Goal: Find specific page/section: Find specific page/section

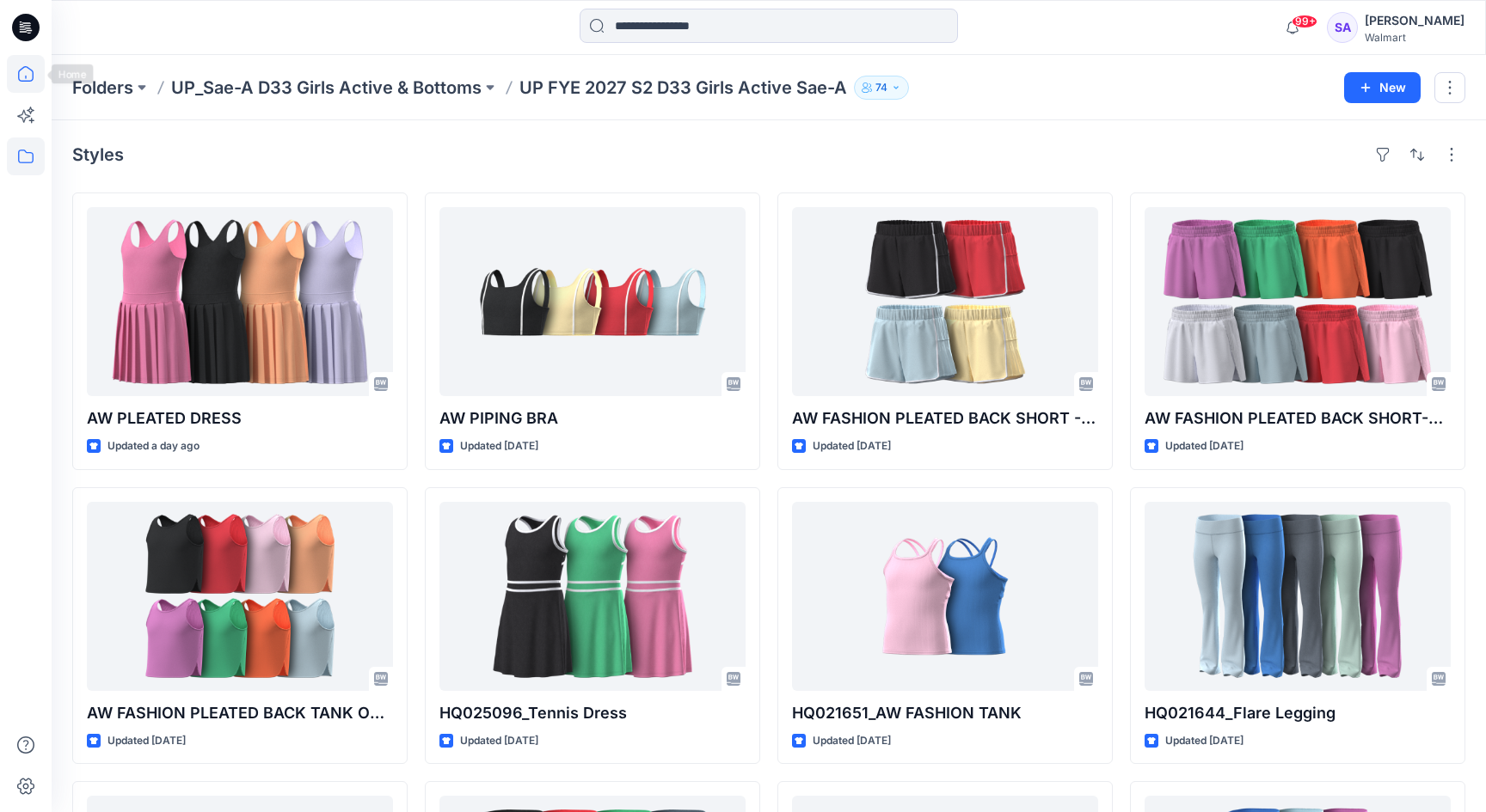
click at [26, 82] on icon at bounding box center [25, 74] width 16 height 16
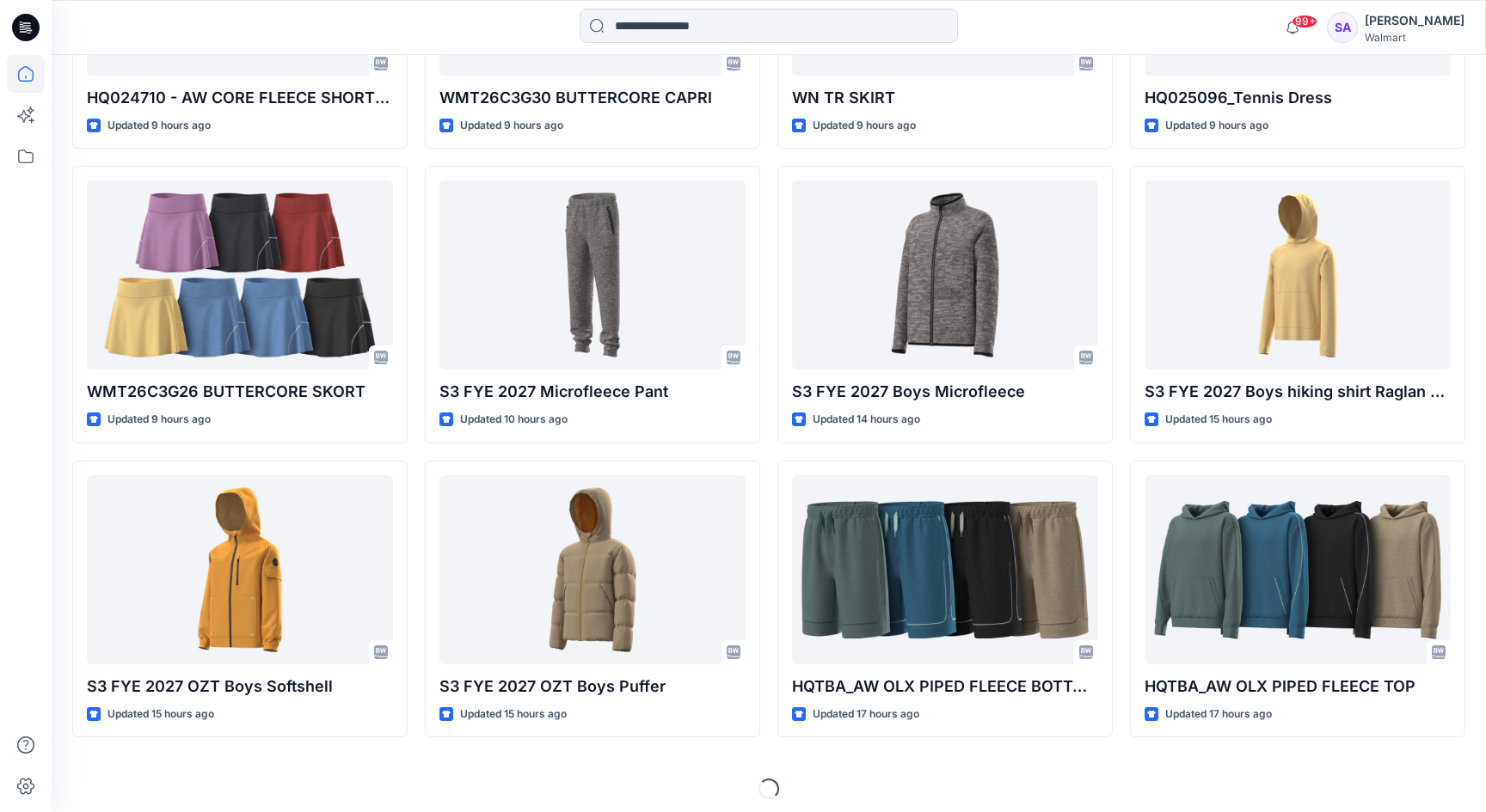
scroll to position [1581, 0]
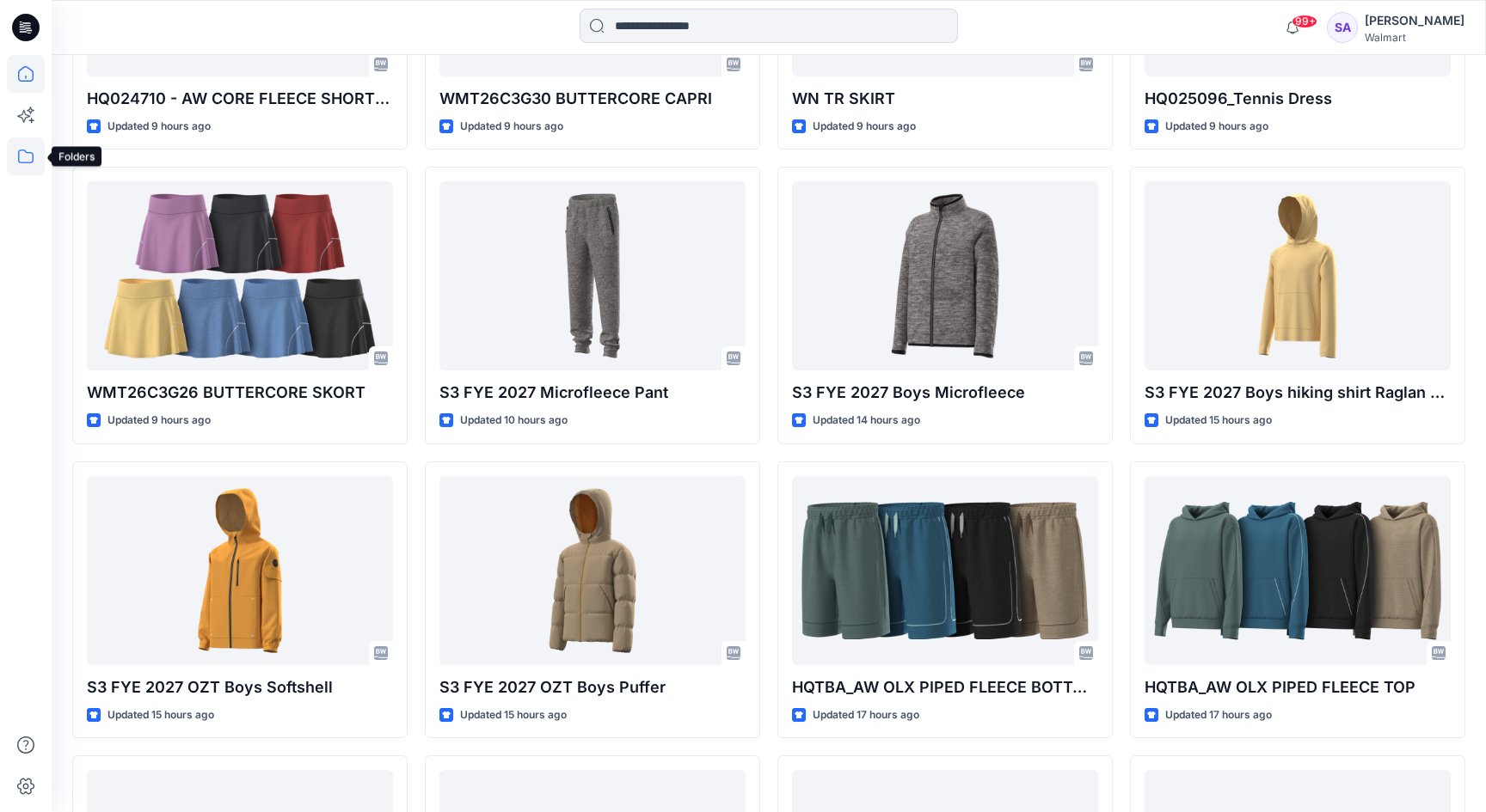
click at [16, 161] on icon at bounding box center [25, 156] width 38 height 38
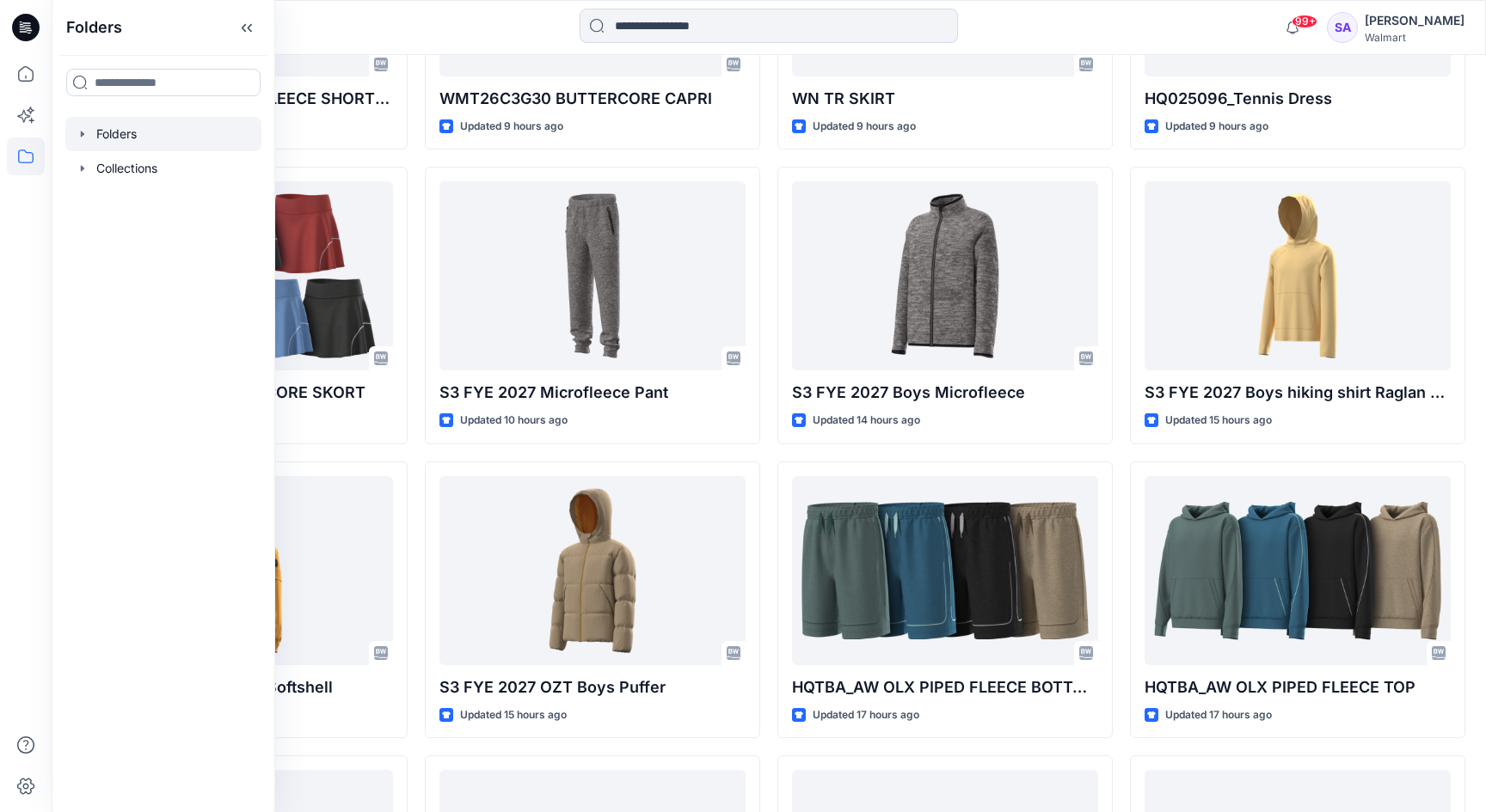
click at [123, 136] on div at bounding box center [163, 134] width 197 height 34
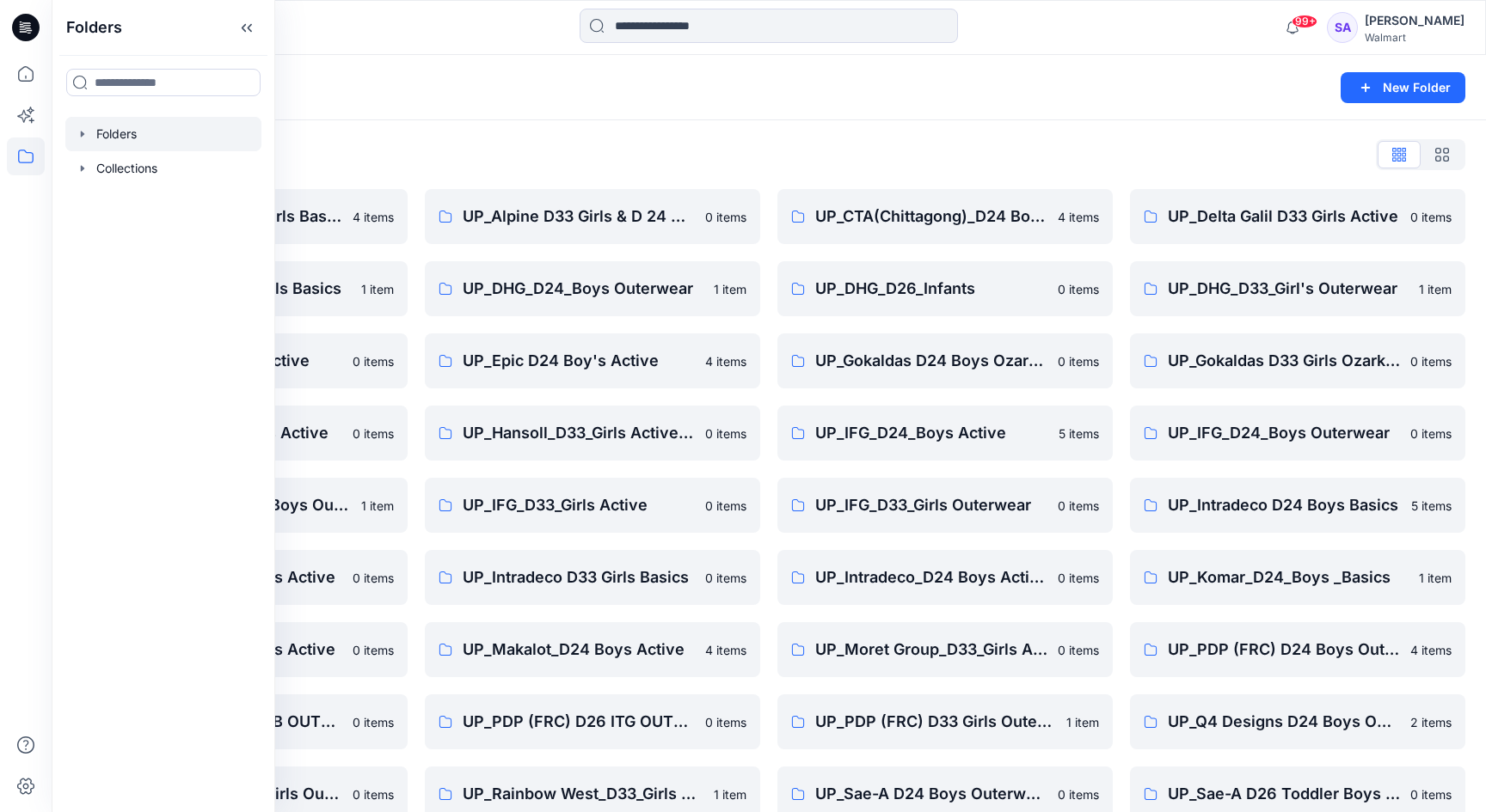
click at [517, 141] on div "Folders List" at bounding box center [768, 154] width 1393 height 27
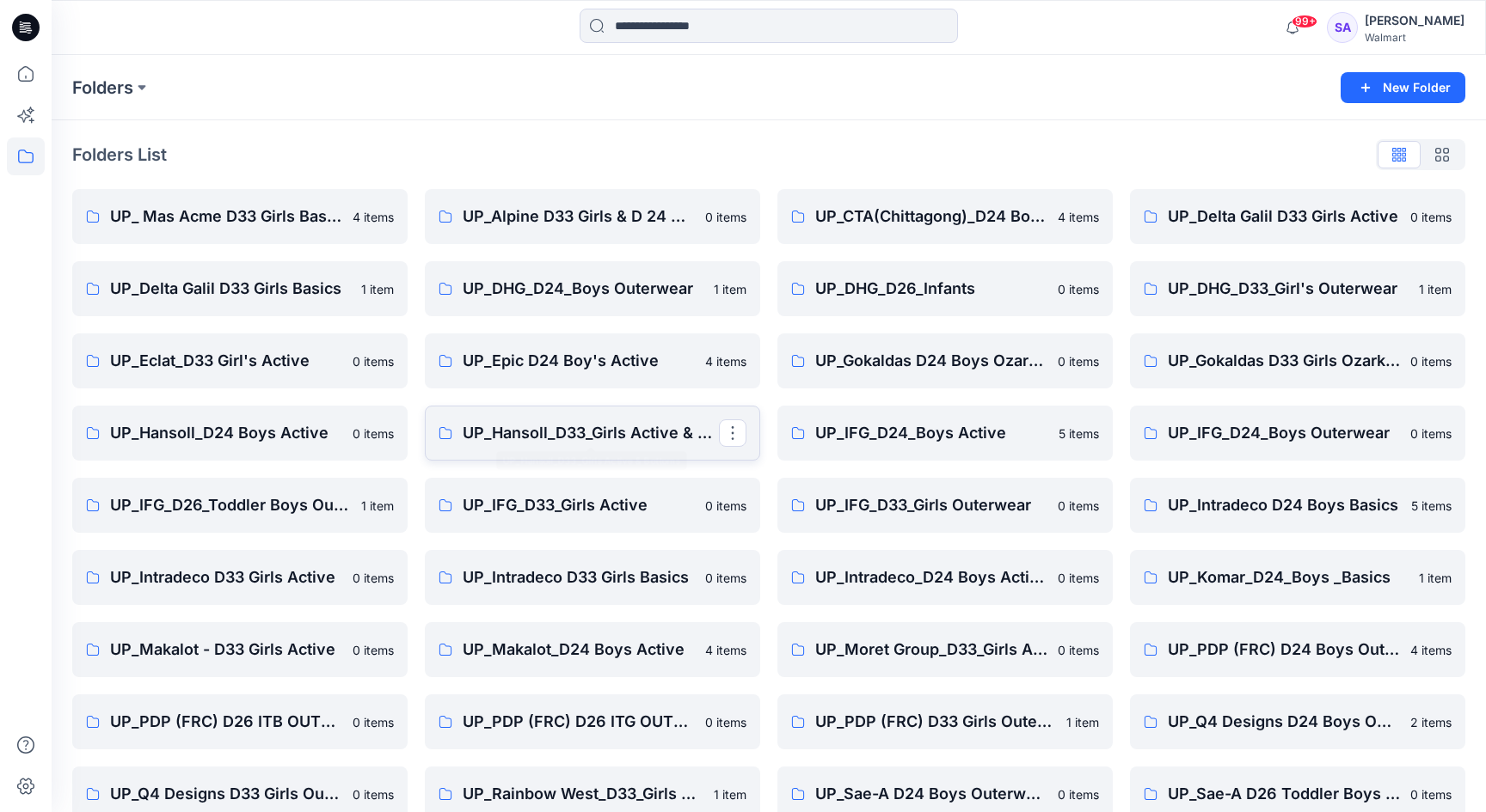
click at [634, 435] on p "UP_Hansoll_D33_Girls Active & Bottoms" at bounding box center [590, 433] width 256 height 24
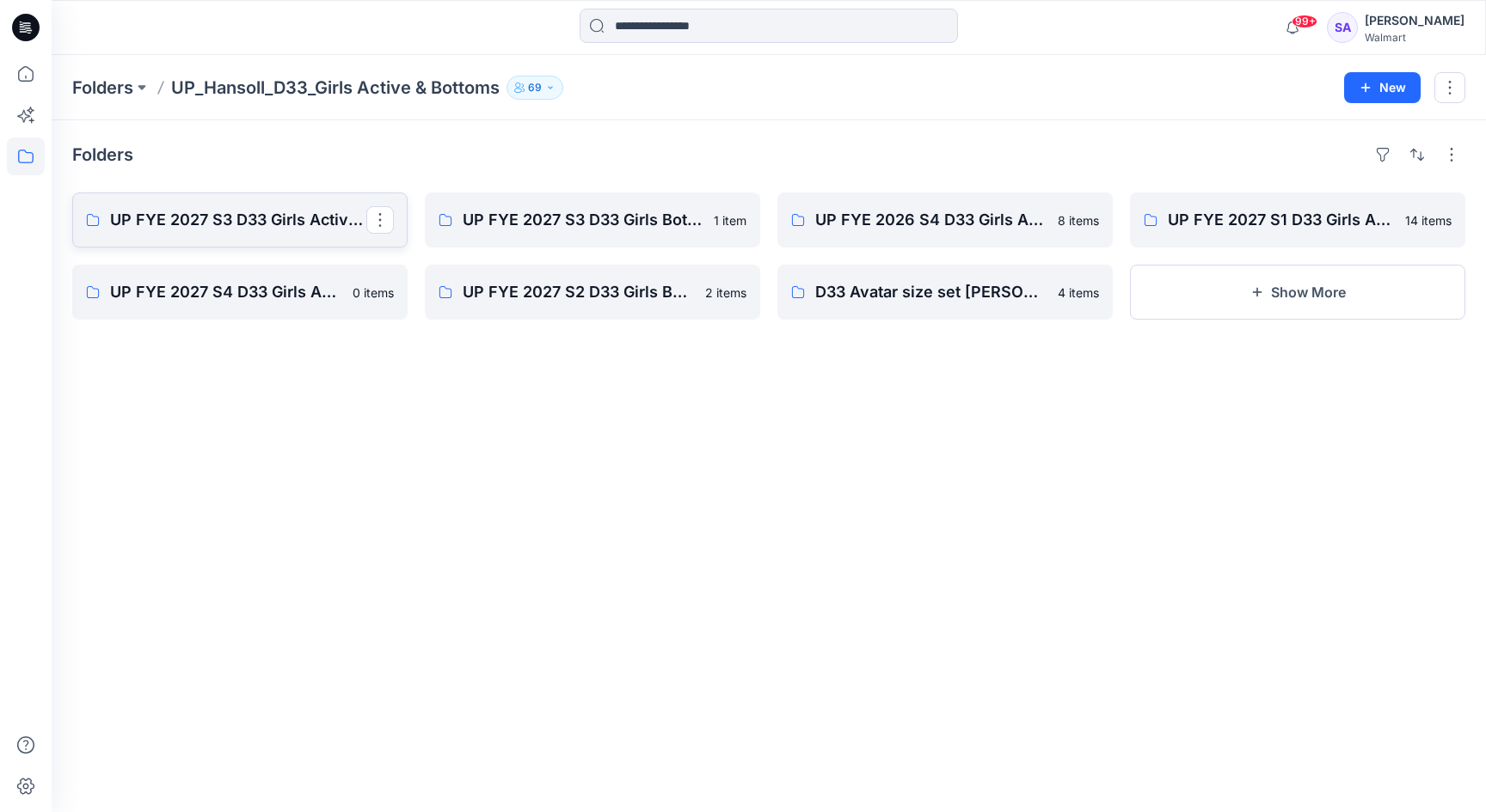
click at [197, 226] on p "UP FYE 2027 S3 D33 Girls Active Hansoll" at bounding box center [239, 220] width 256 height 24
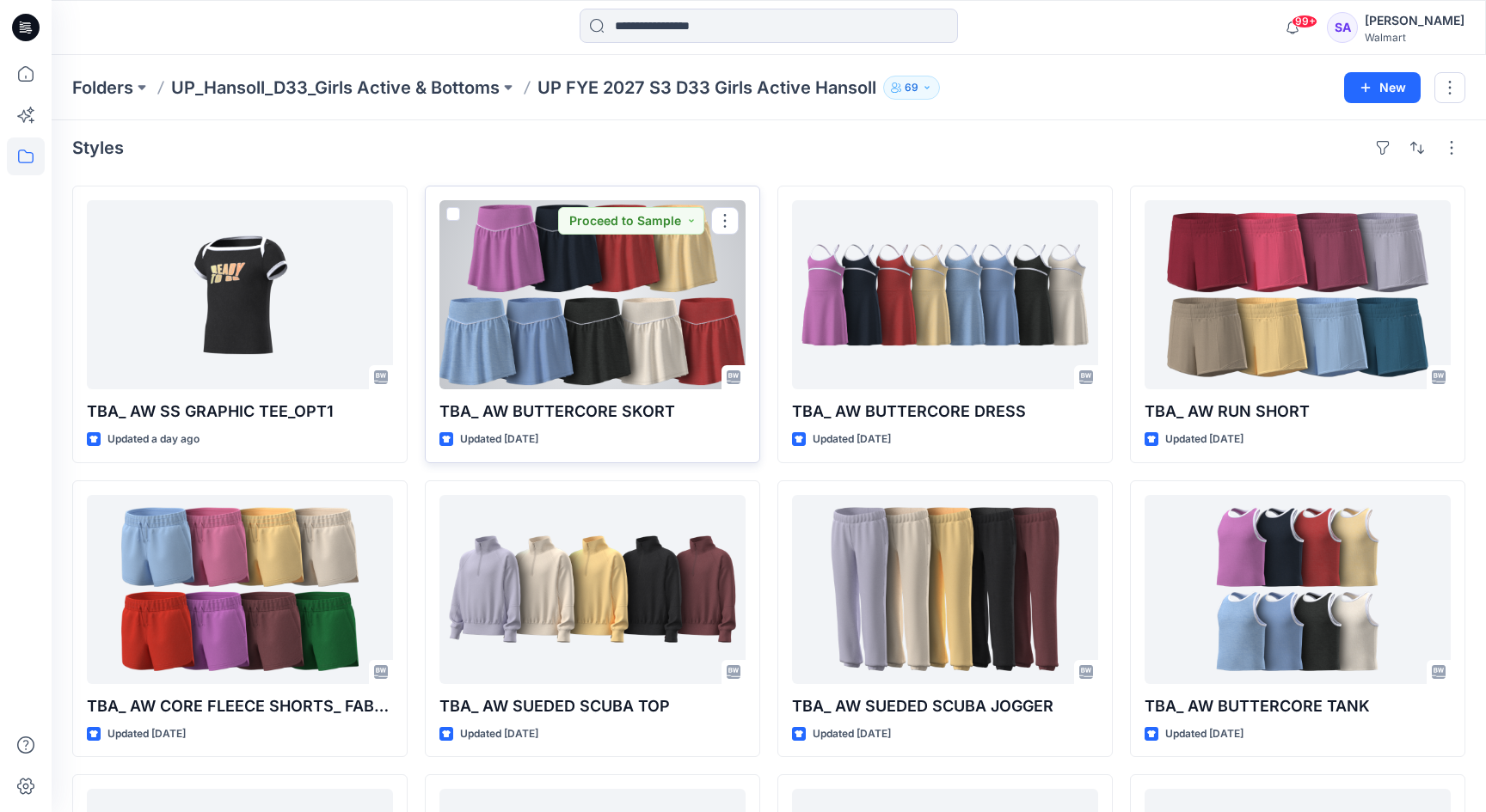
scroll to position [5, 0]
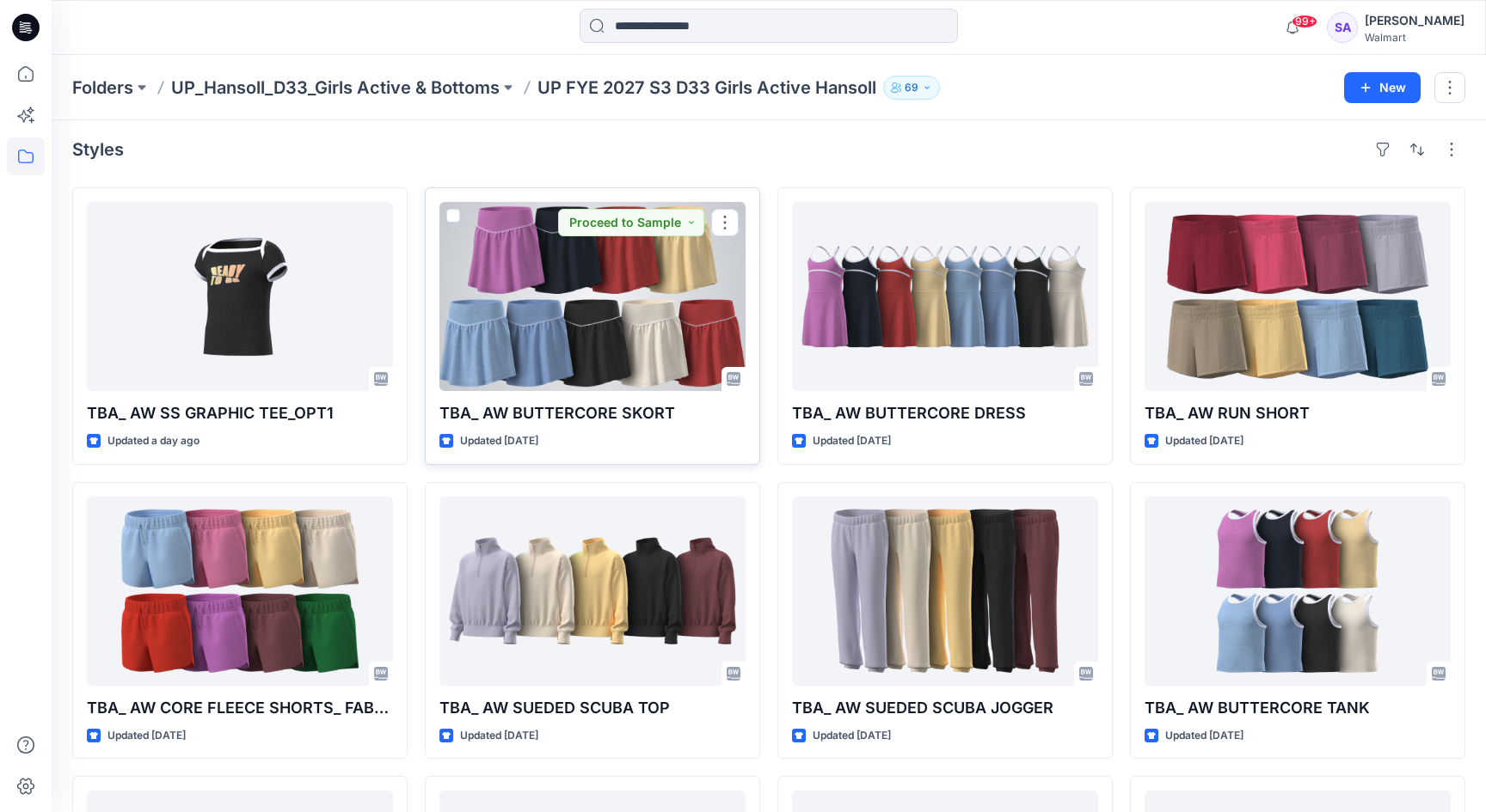
click at [511, 329] on div at bounding box center [592, 297] width 306 height 190
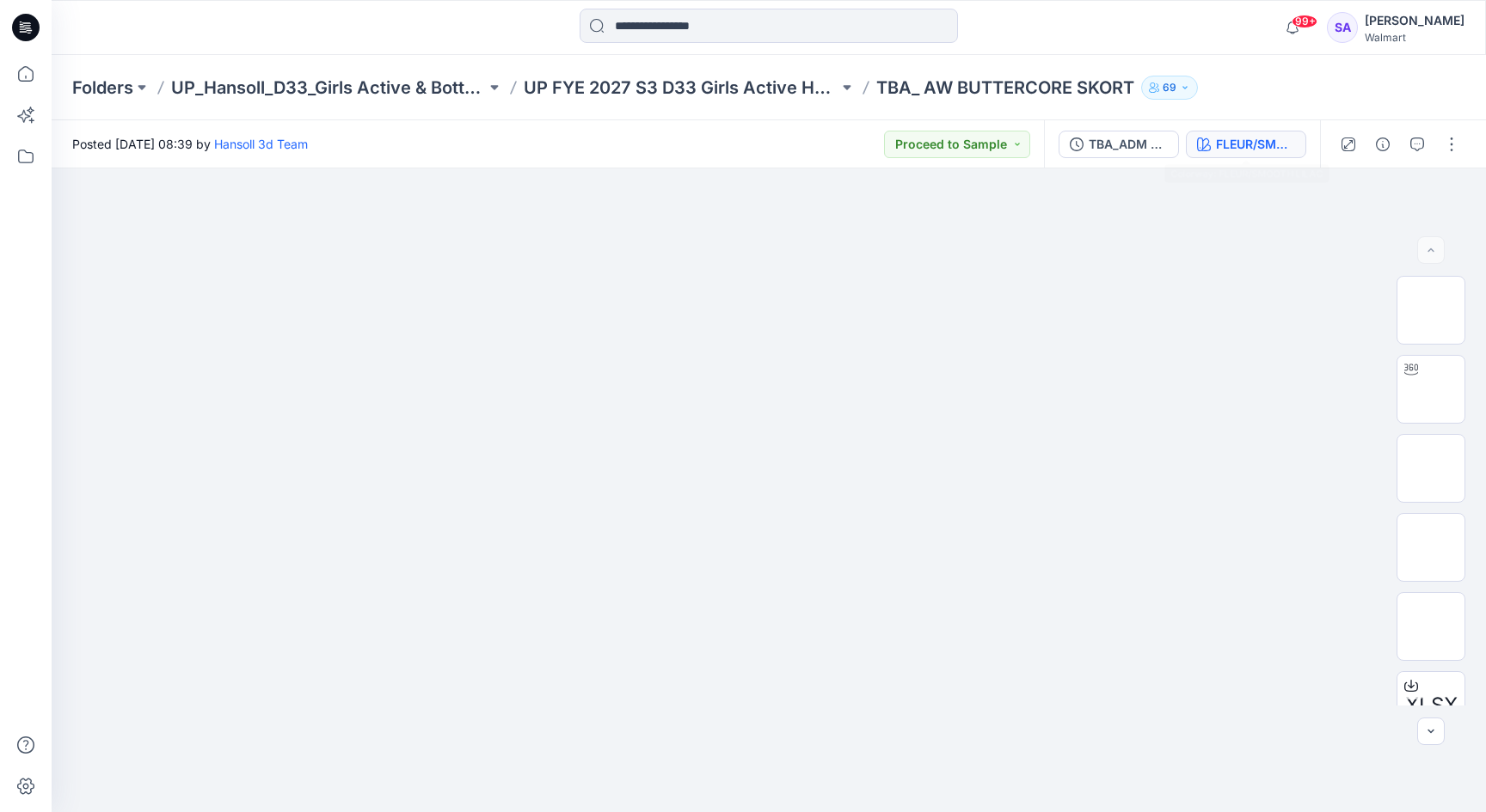
click at [1245, 141] on div "FLEUR/SMOOTH LILAC" at bounding box center [1255, 144] width 79 height 19
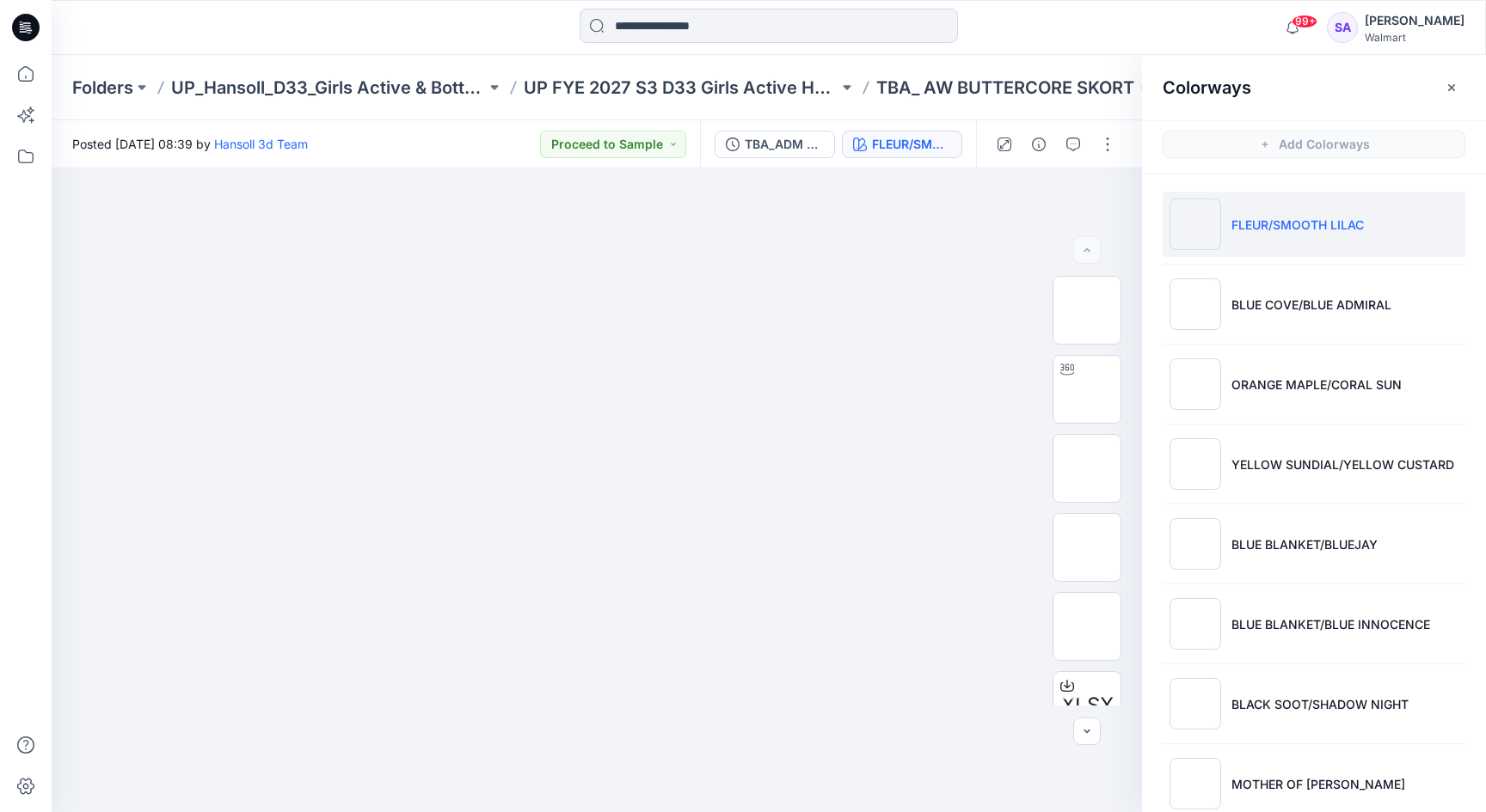
click at [1263, 222] on p "FLEUR/SMOOTH LILAC" at bounding box center [1297, 225] width 132 height 18
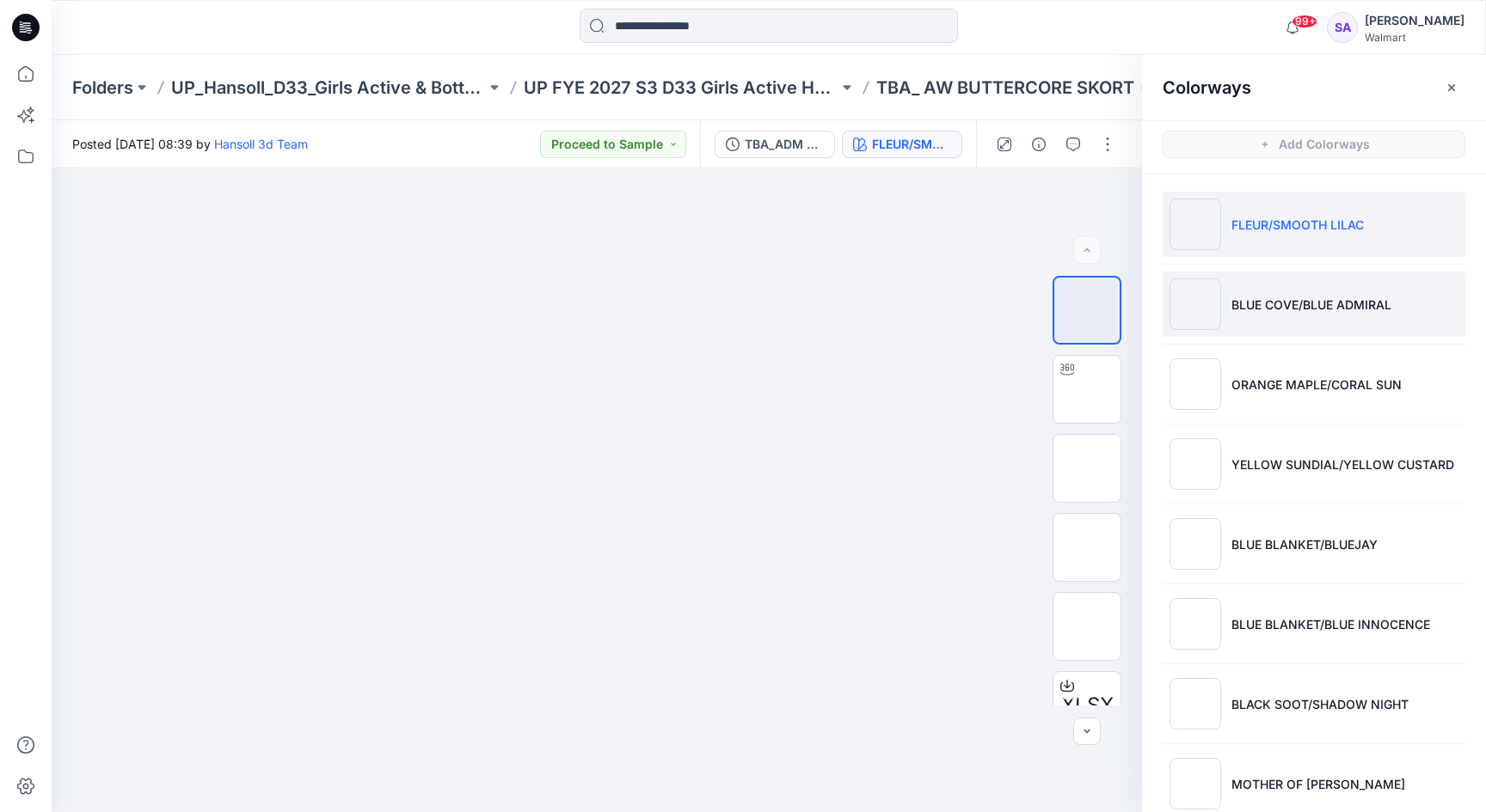
click at [1317, 306] on p "BLUE COVE/BLUE ADMIRAL" at bounding box center [1312, 305] width 160 height 18
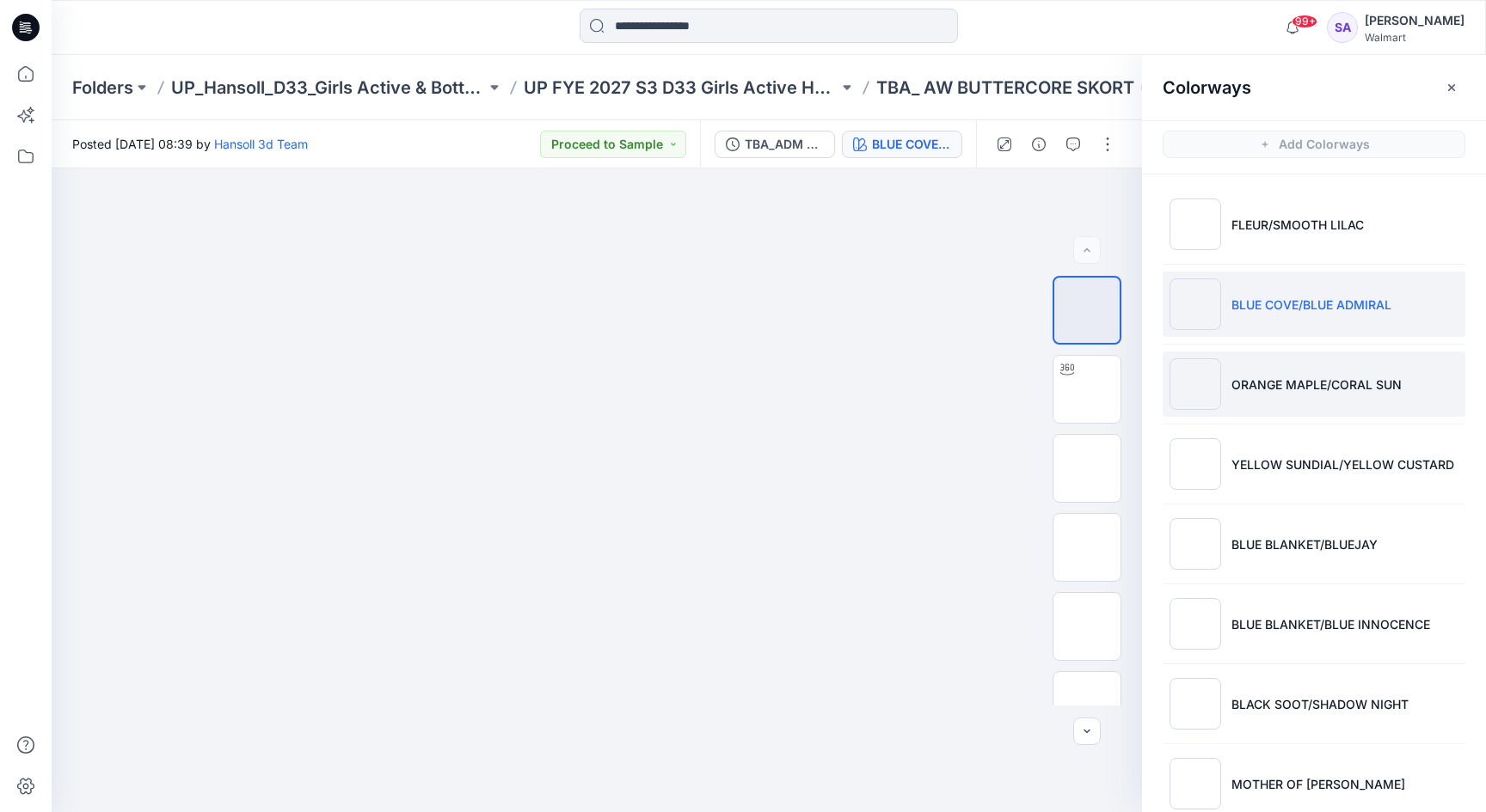
click at [1272, 390] on p "ORANGE MAPLE/CORAL SUN" at bounding box center [1317, 384] width 170 height 18
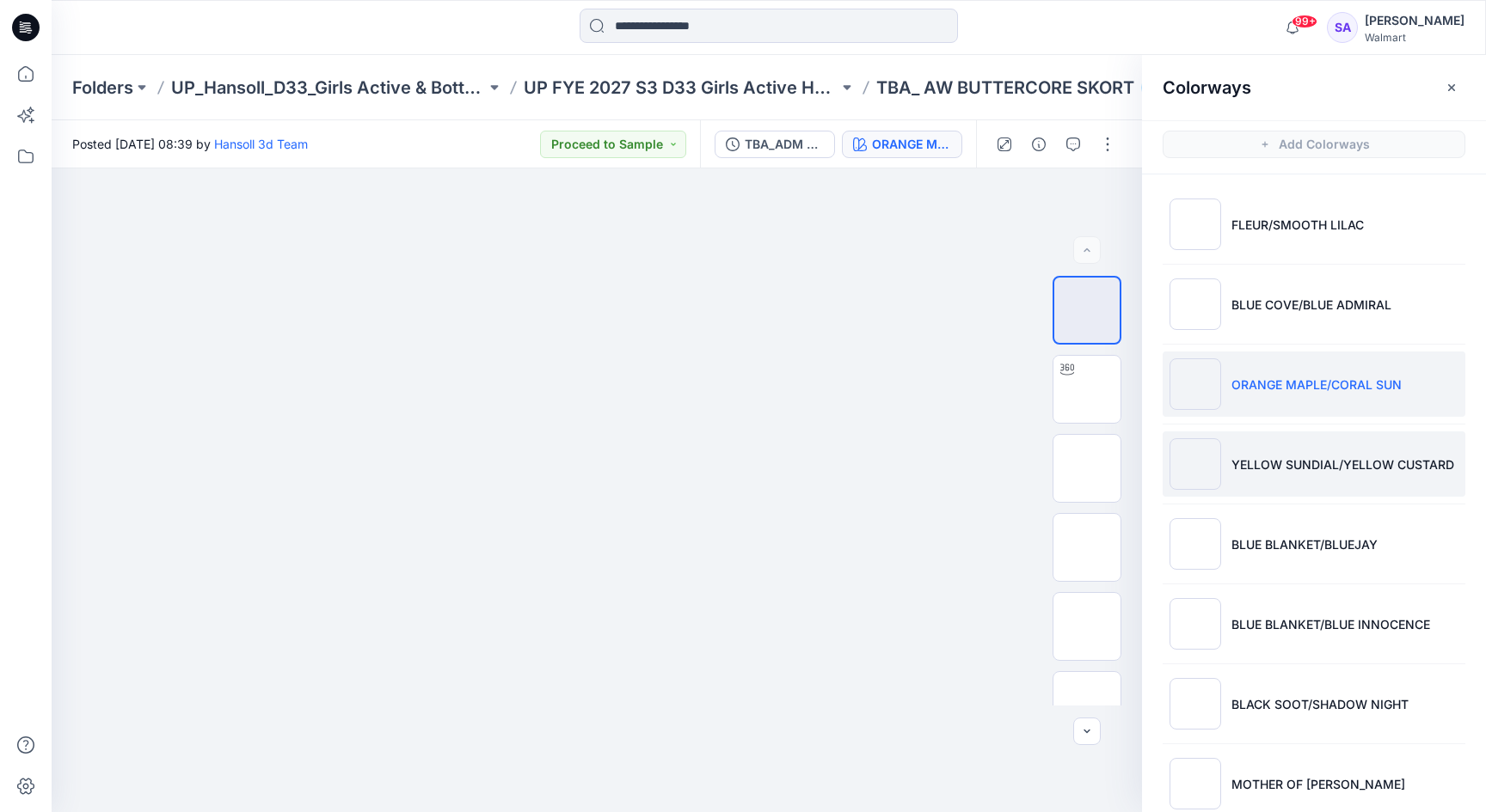
click at [1269, 469] on p "YELLOW SUNDIAL/YELLOW CUSTARD" at bounding box center [1343, 464] width 223 height 18
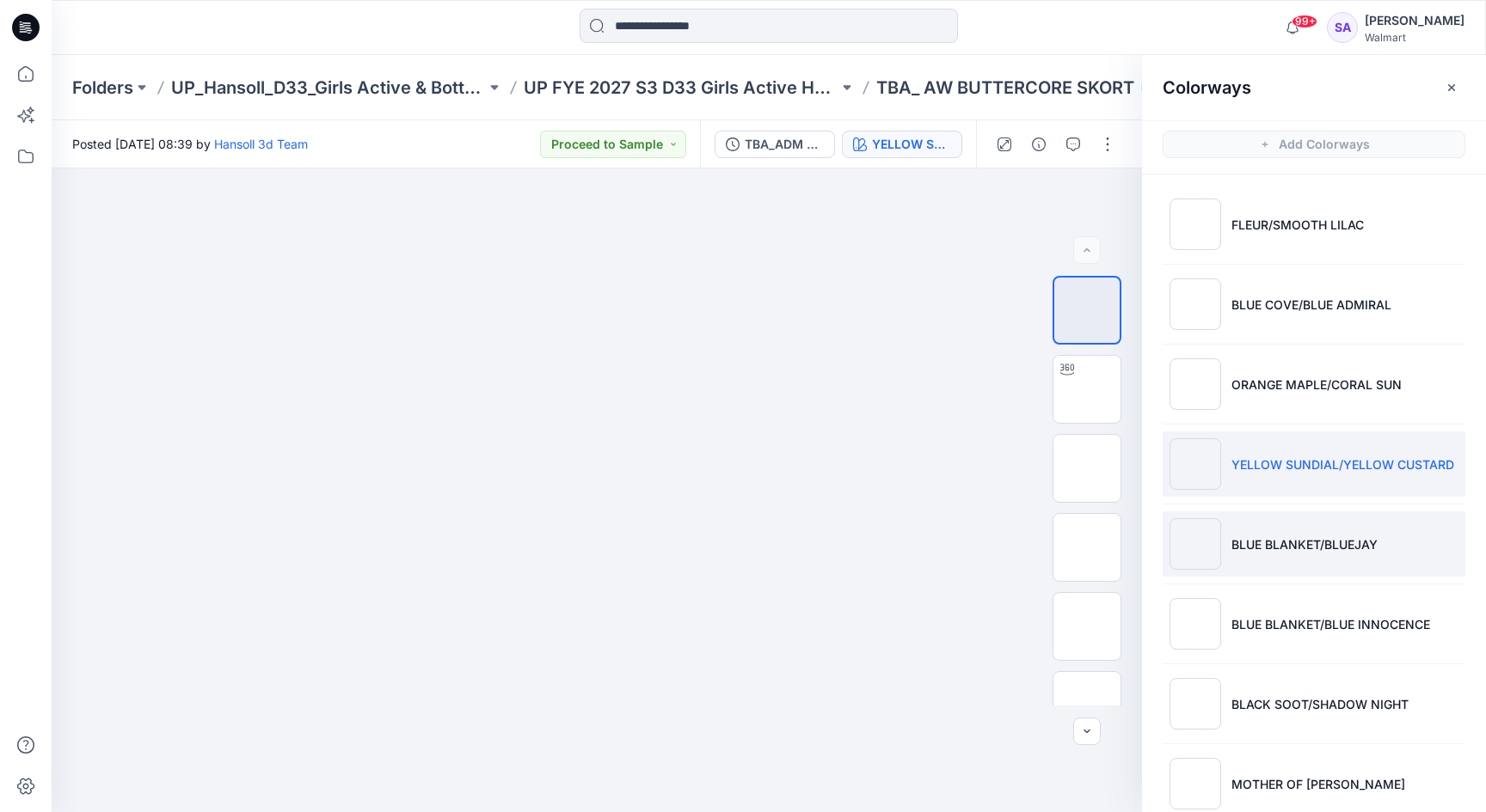
click at [1264, 541] on p "BLUE BLANKET/BLUEJAY" at bounding box center [1305, 544] width 147 height 18
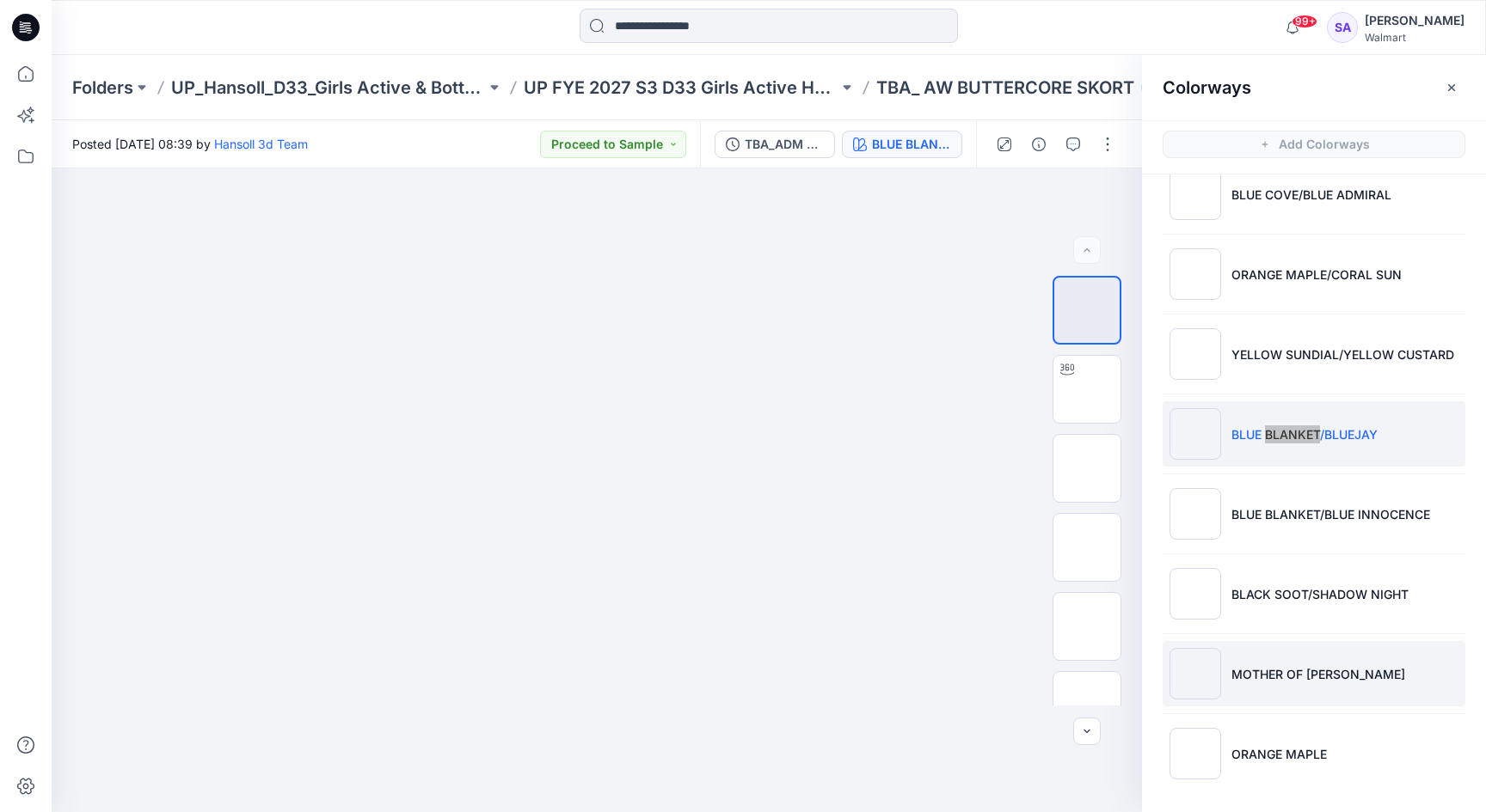
scroll to position [110, 0]
click at [1264, 667] on p "MOTHER OF [PERSON_NAME]" at bounding box center [1319, 674] width 174 height 18
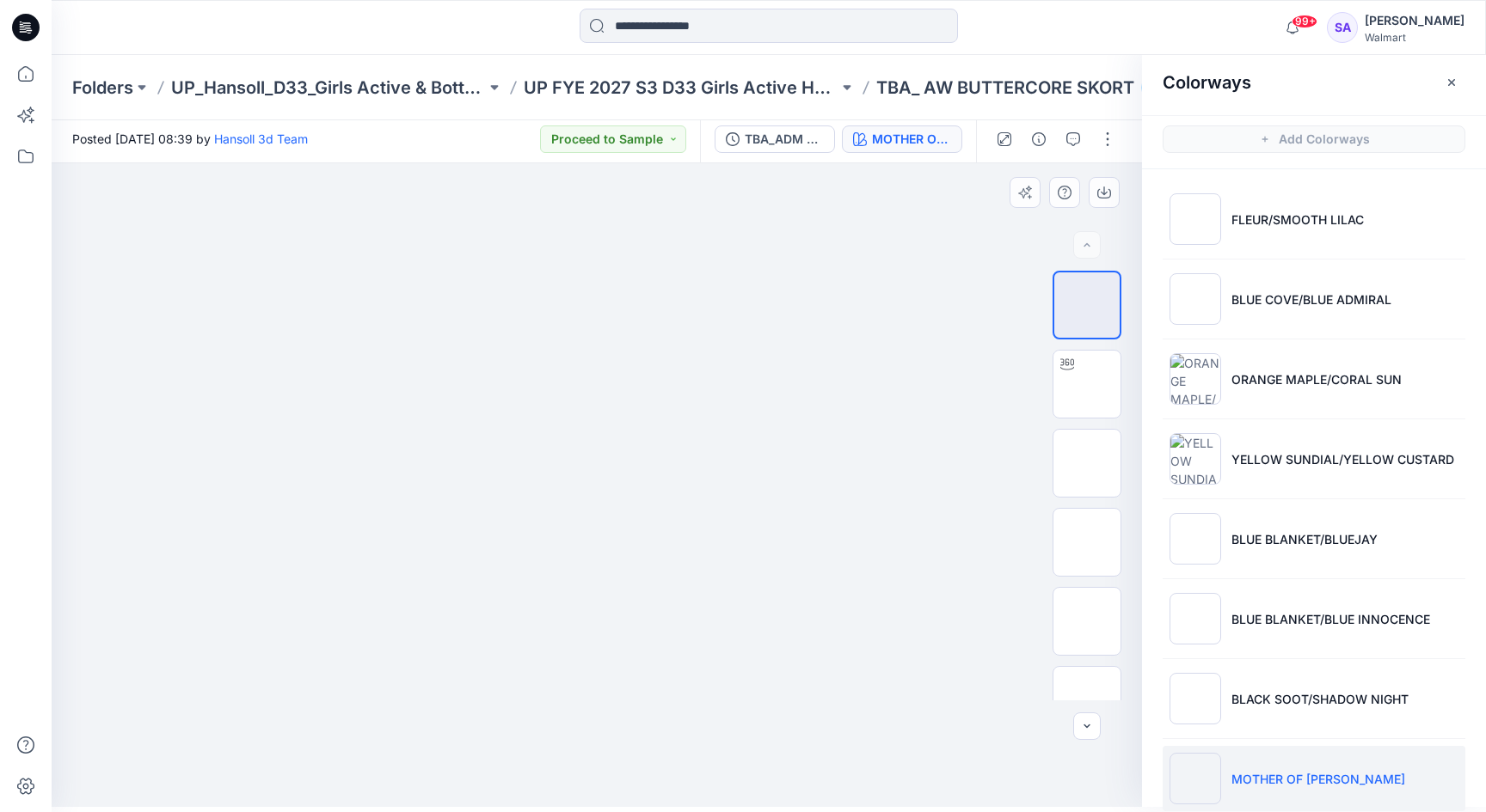
scroll to position [0, 0]
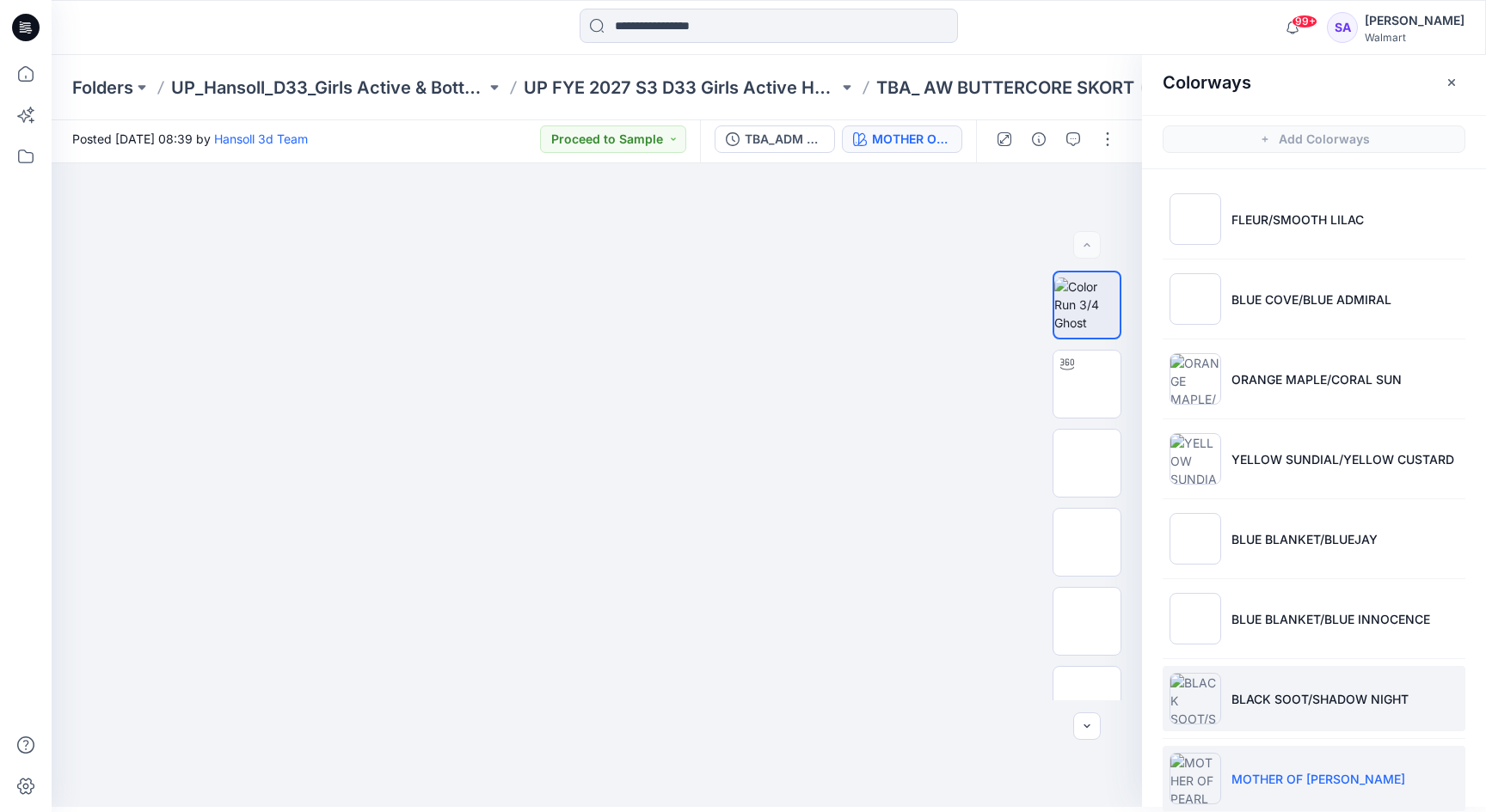
click at [1276, 693] on p "BLACK SOOT/SHADOW NIGHT" at bounding box center [1320, 699] width 177 height 18
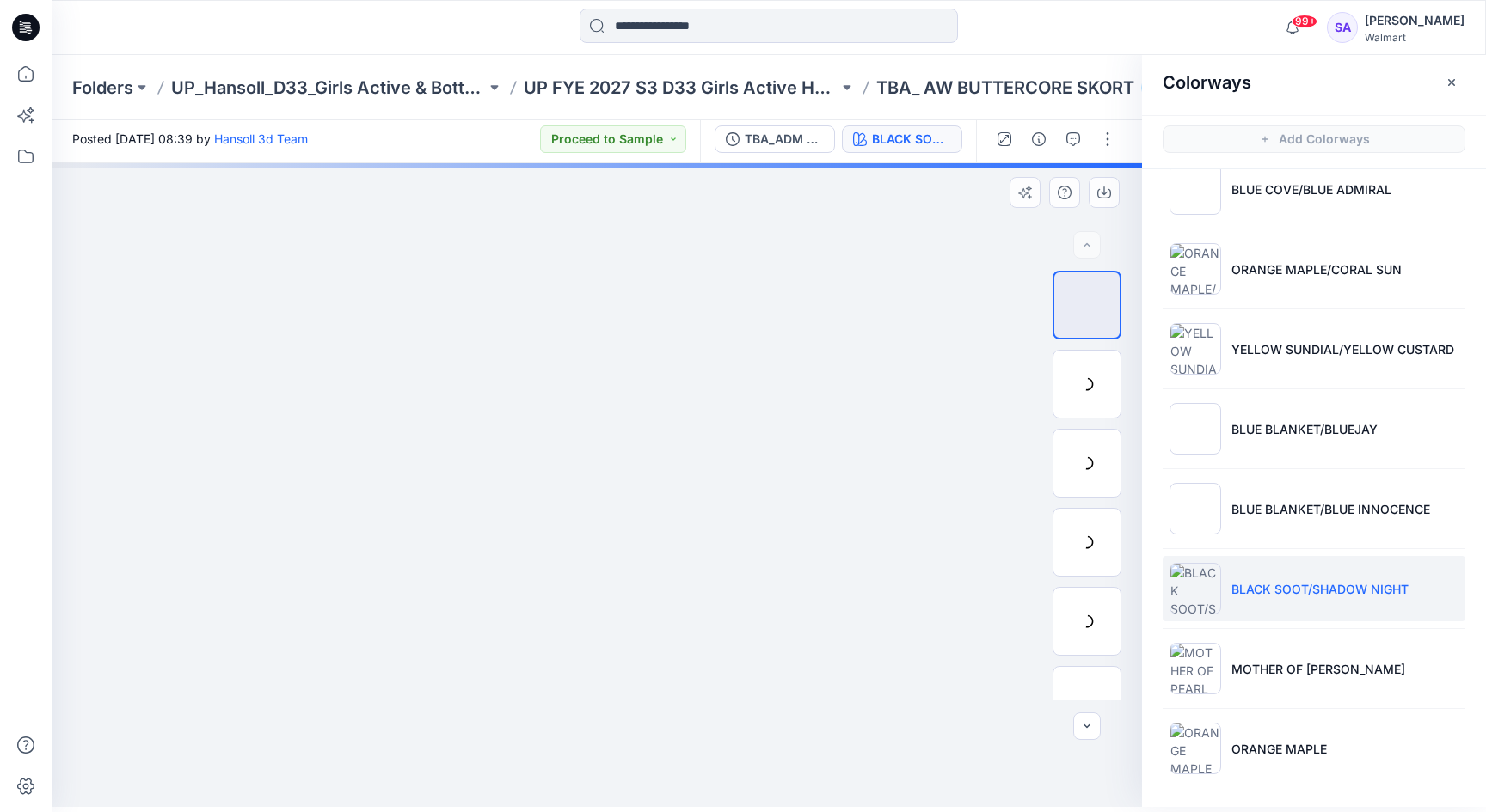
scroll to position [110, 0]
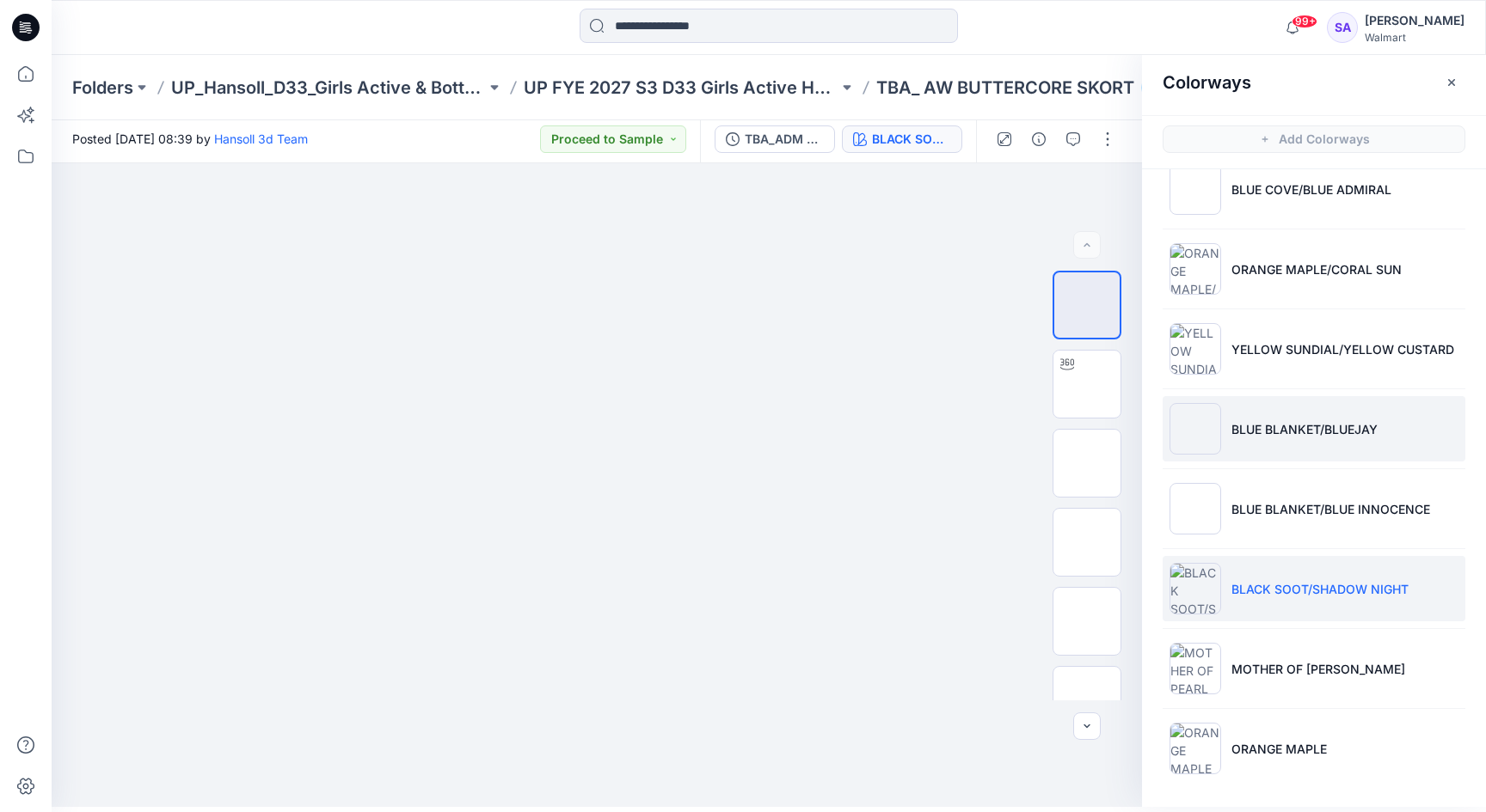
click at [1227, 428] on li "BLUE BLANKET/BLUEJAY" at bounding box center [1314, 429] width 303 height 65
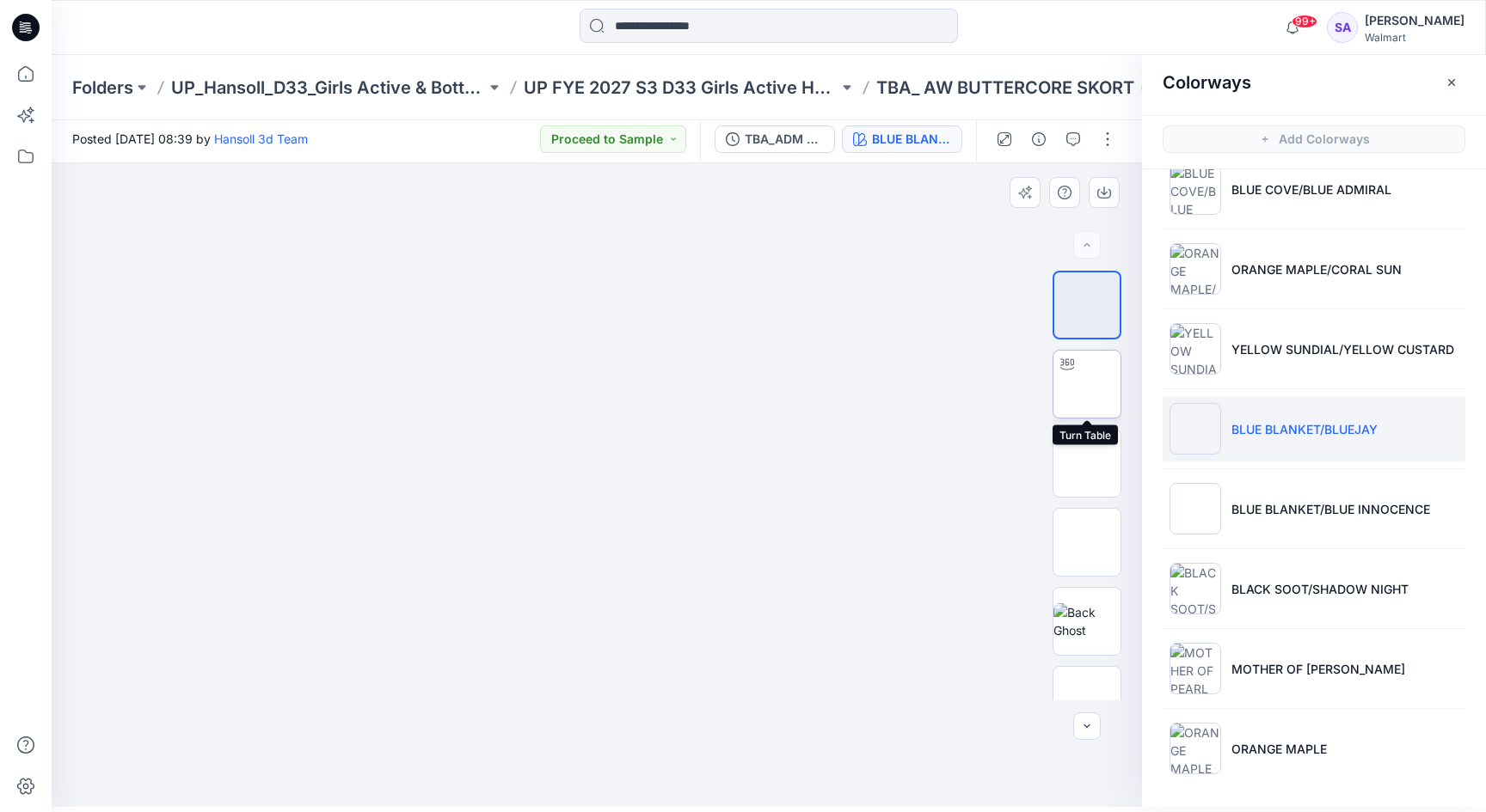
click at [1087, 384] on img at bounding box center [1087, 384] width 0 height 0
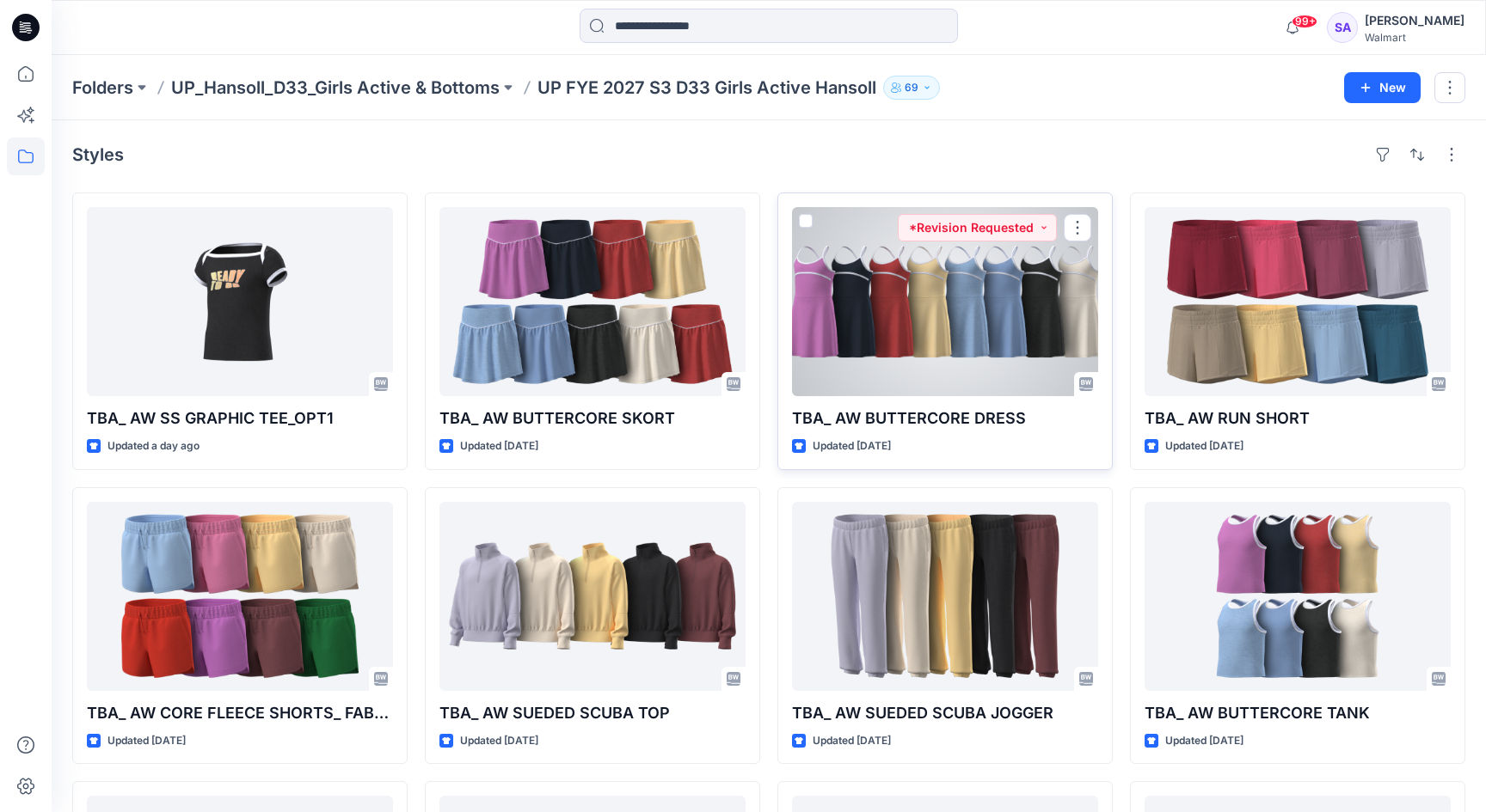
click at [924, 307] on div at bounding box center [944, 302] width 306 height 190
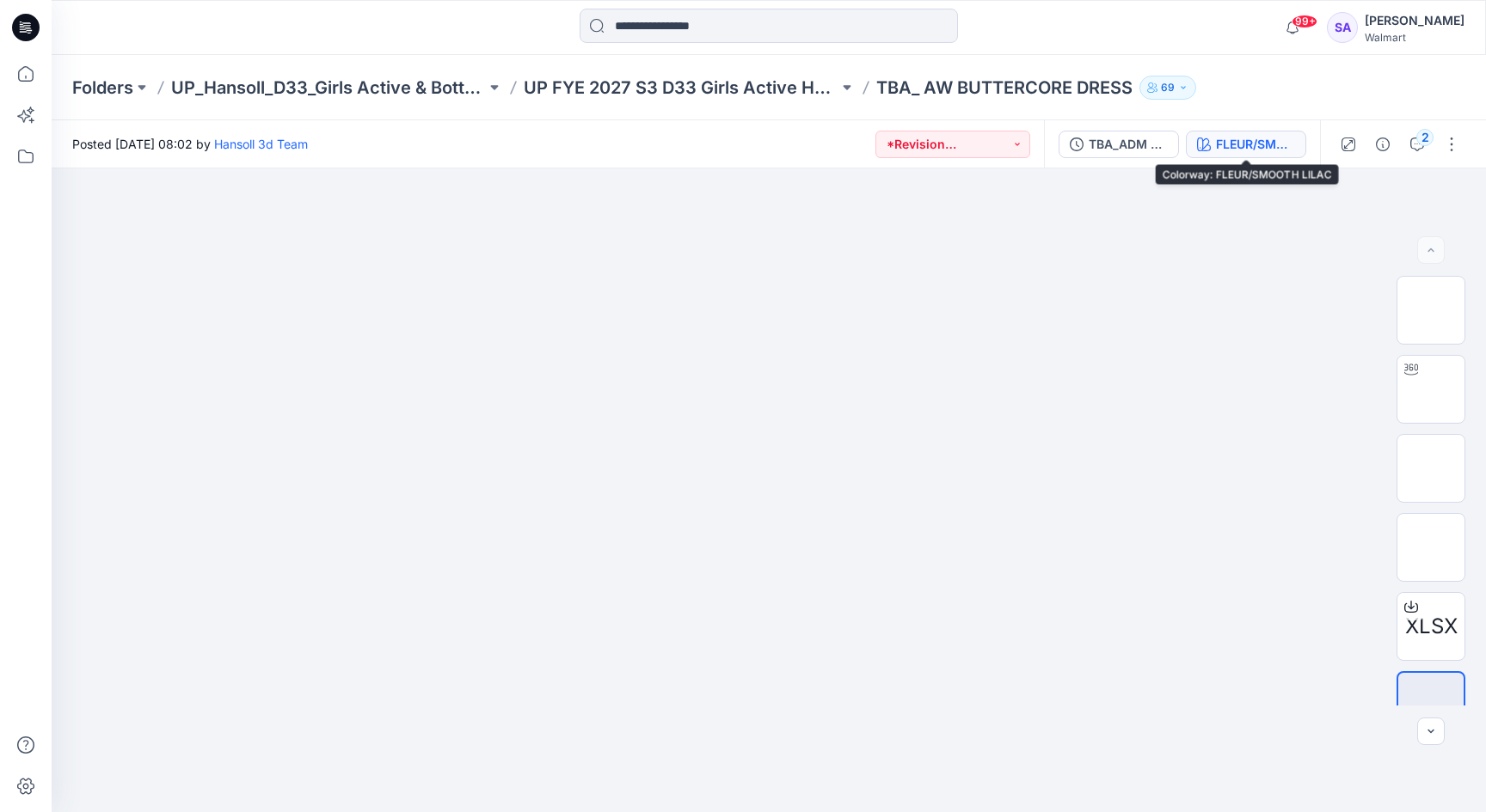
click at [1242, 153] on button "FLEUR/SMOOTH LILAC" at bounding box center [1246, 145] width 120 height 27
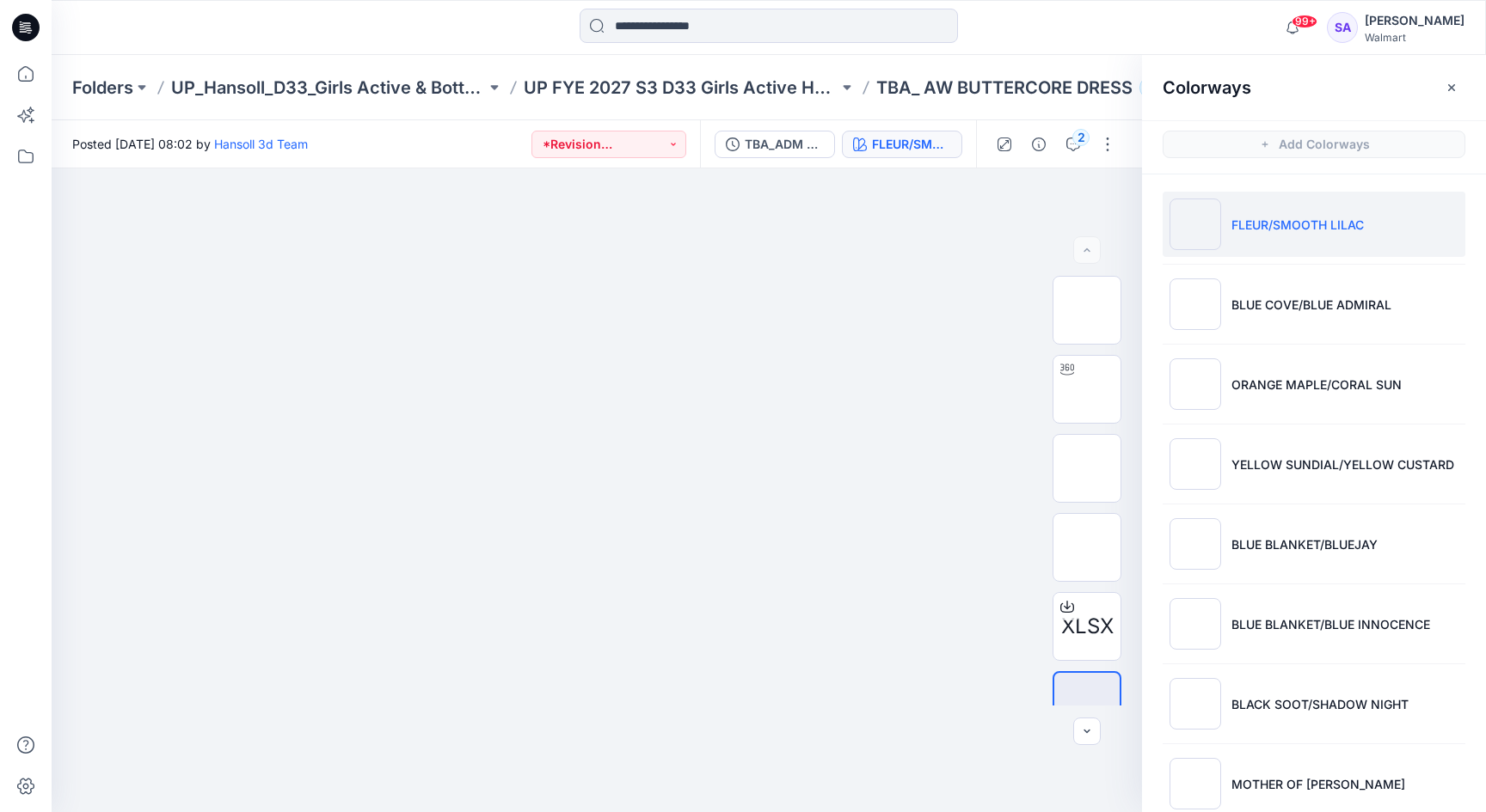
click at [1274, 213] on li "FLEUR/SMOOTH LILAC" at bounding box center [1314, 224] width 303 height 65
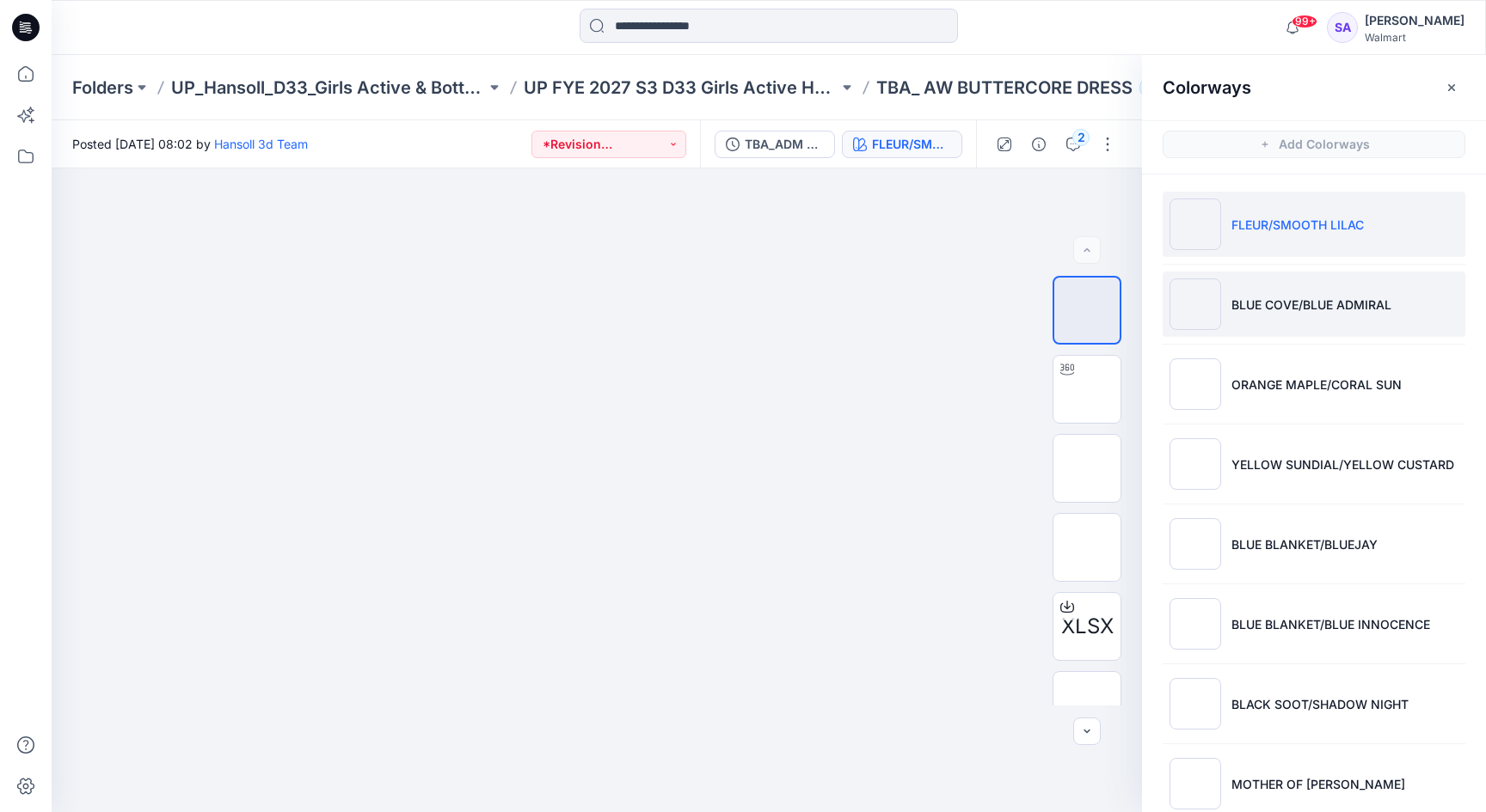
click at [1210, 297] on img at bounding box center [1195, 304] width 52 height 52
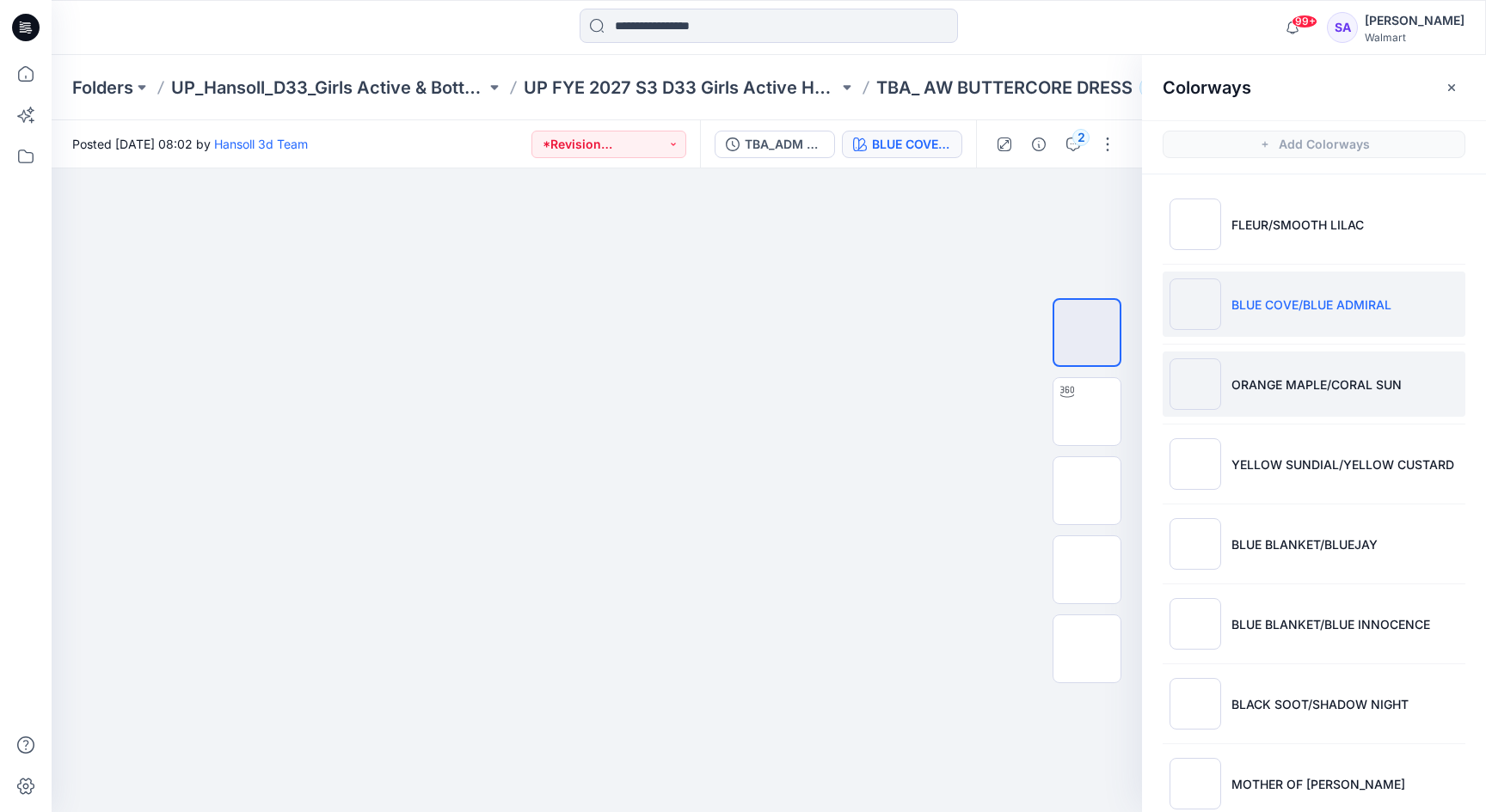
click at [1250, 378] on p "ORANGE MAPLE/CORAL SUN" at bounding box center [1317, 384] width 170 height 18
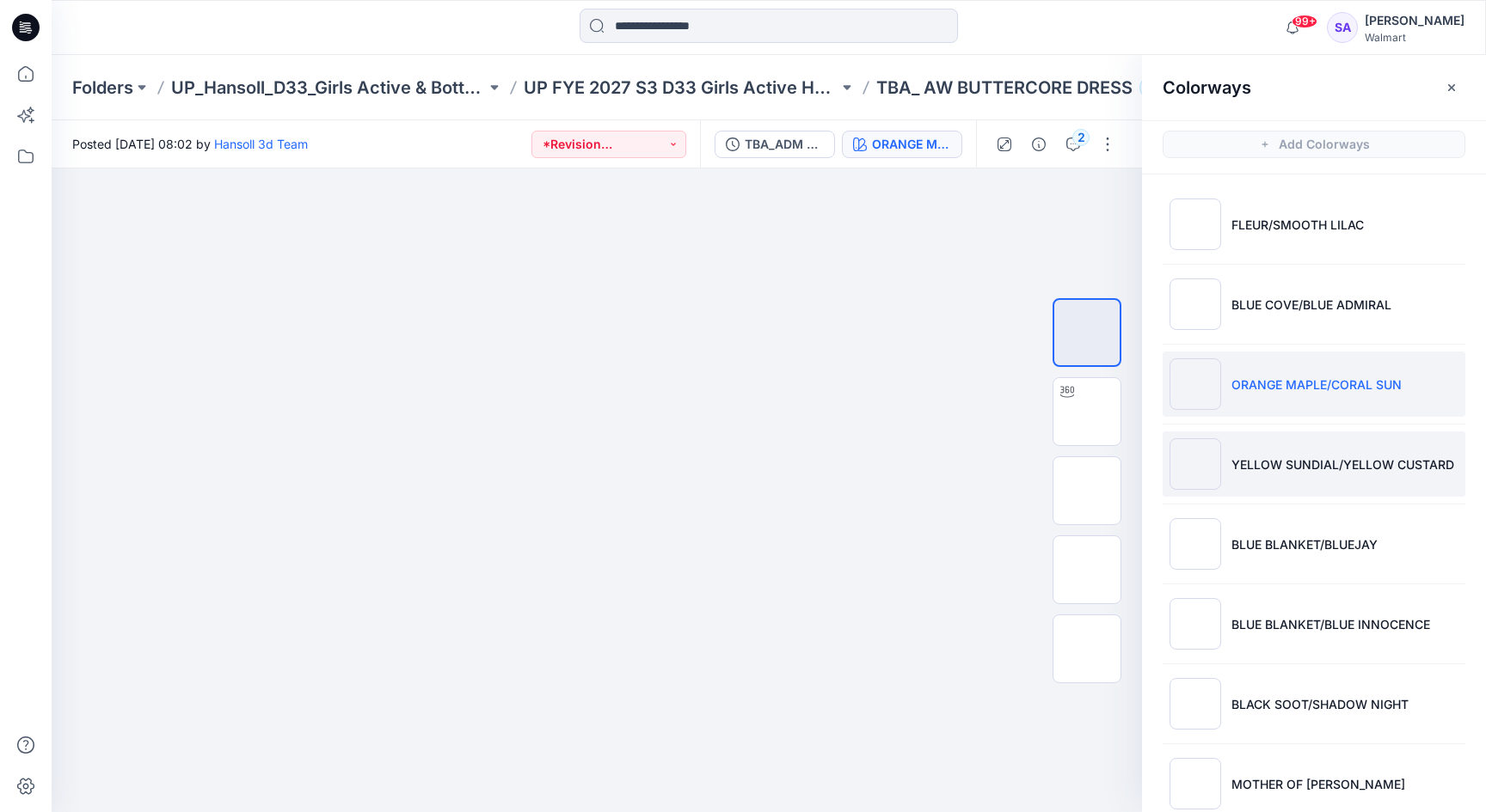
click at [1261, 477] on li "YELLOW SUNDIAL/YELLOW CUSTARD" at bounding box center [1314, 464] width 303 height 65
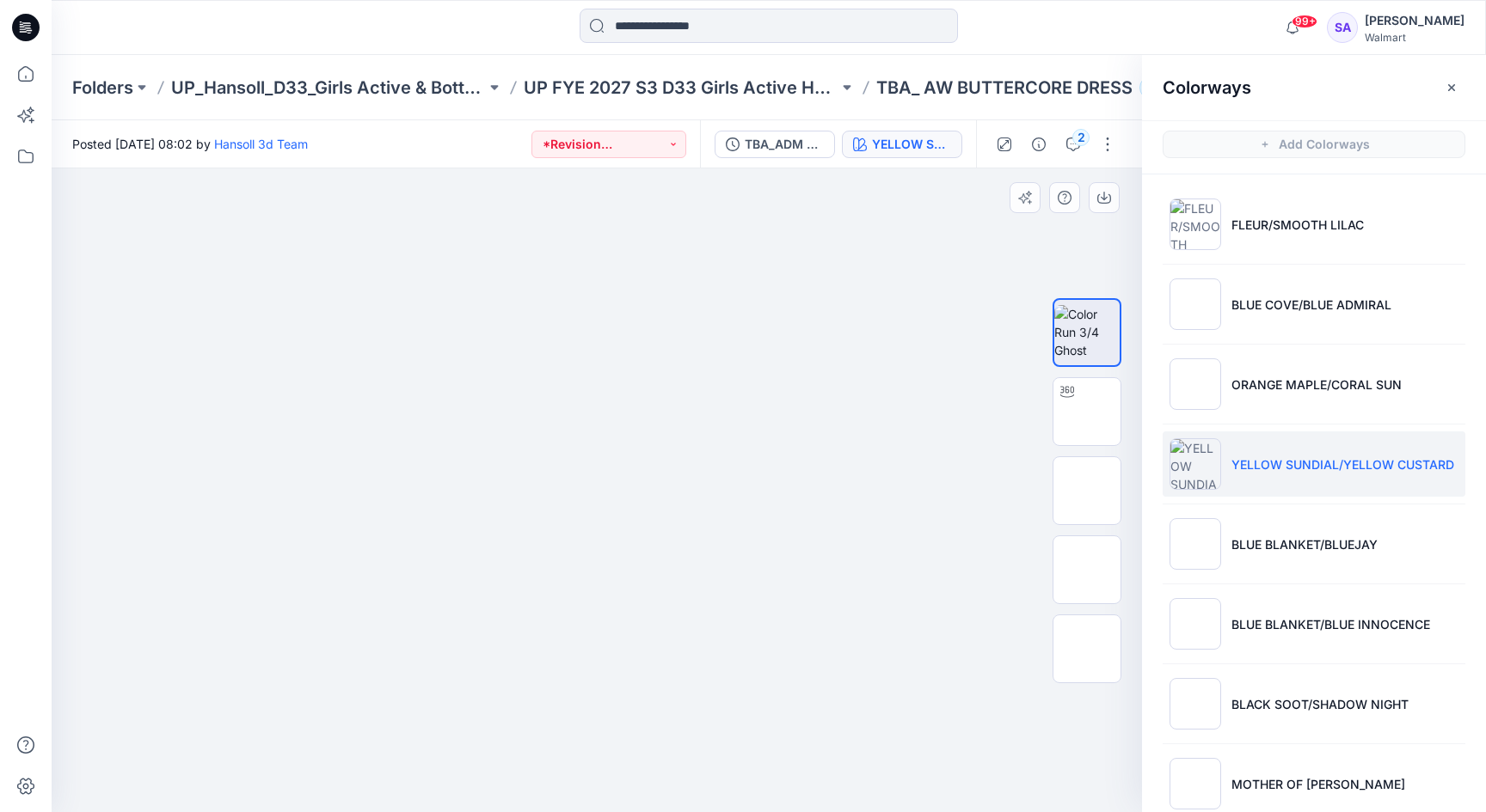
click at [1250, 545] on p "BLUE BLANKET/BLUEJAY" at bounding box center [1305, 544] width 147 height 18
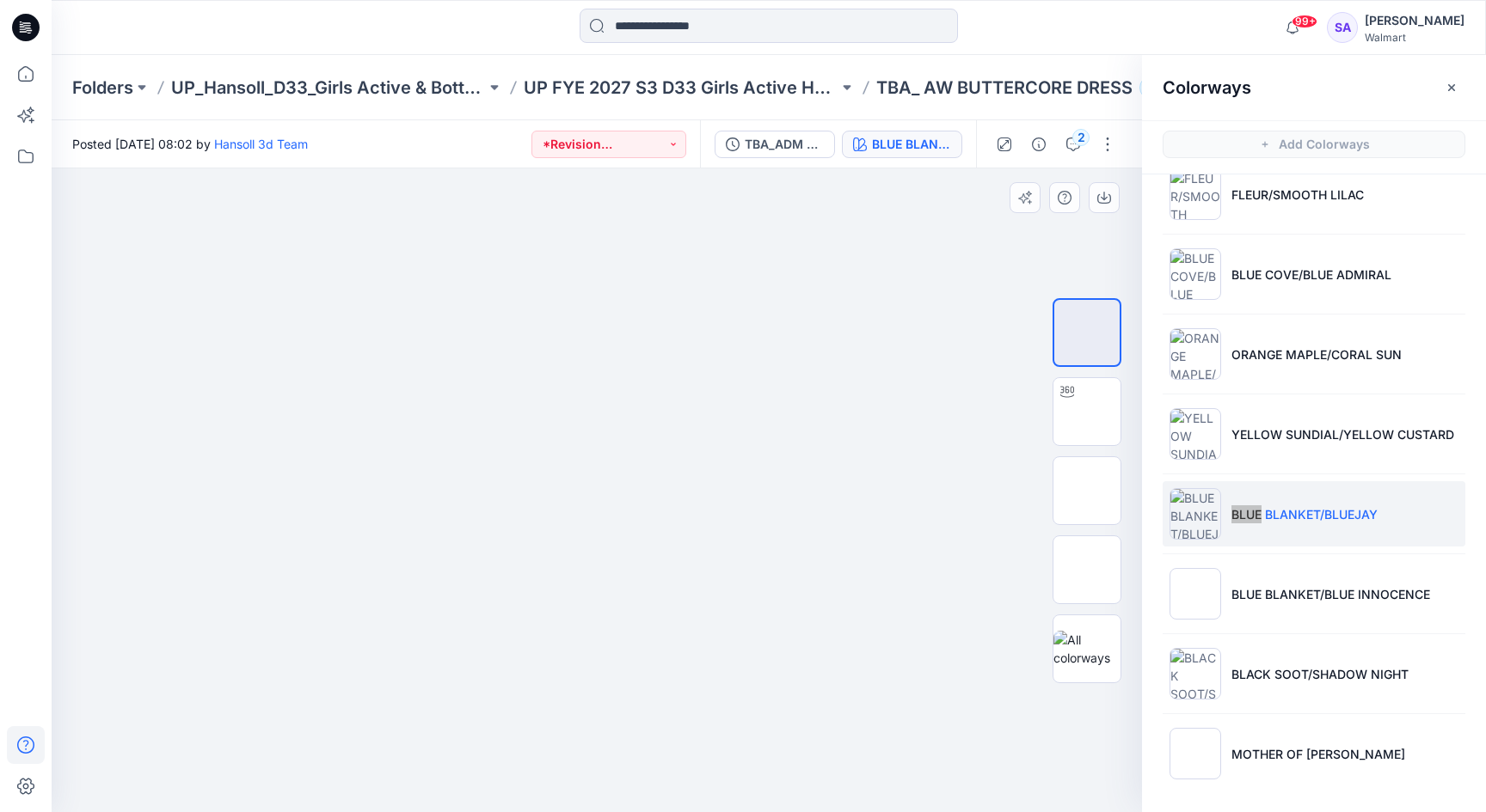
scroll to position [30, 0]
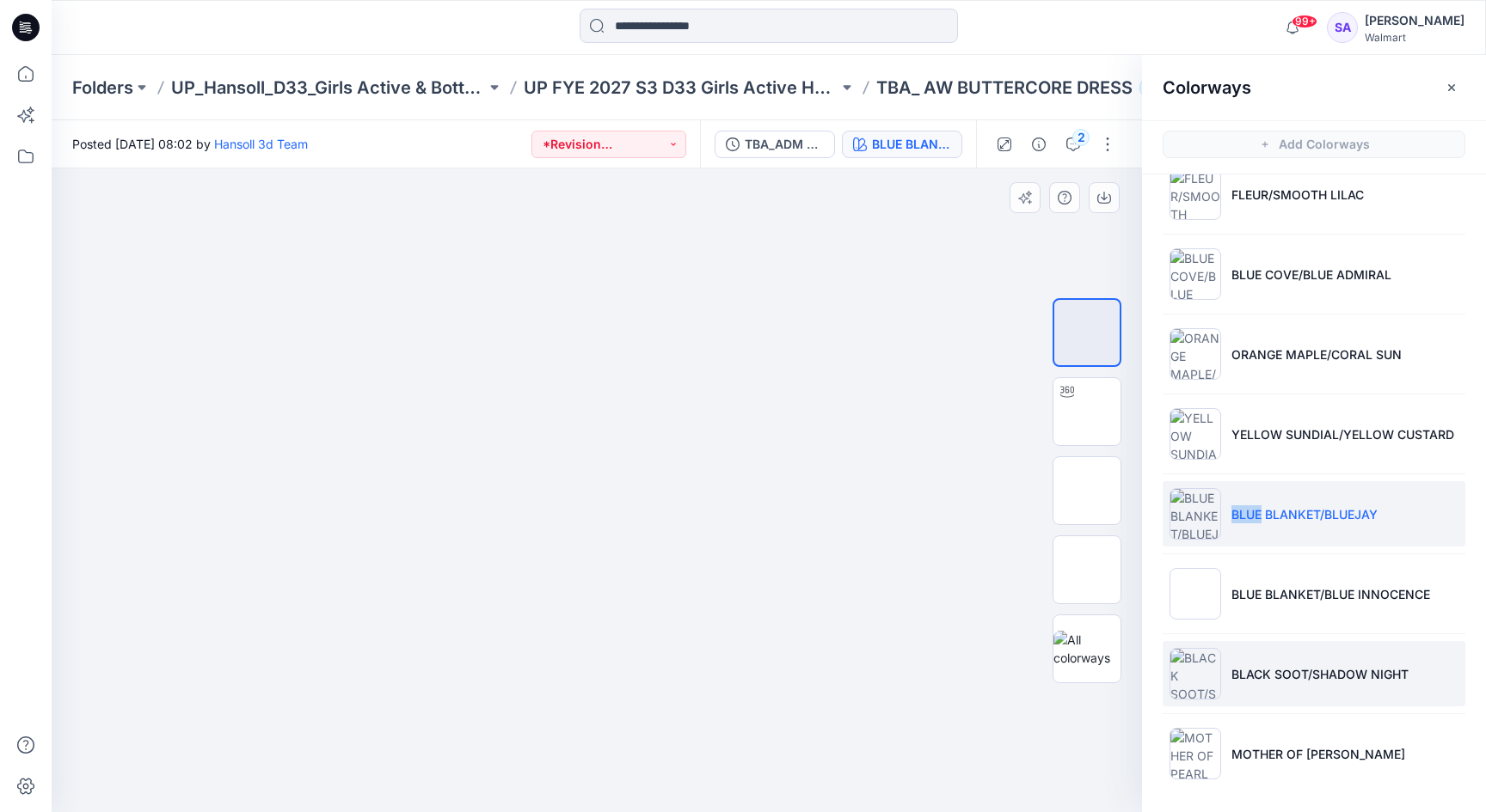
click at [1256, 678] on p "BLACK SOOT/SHADOW NIGHT" at bounding box center [1320, 674] width 177 height 18
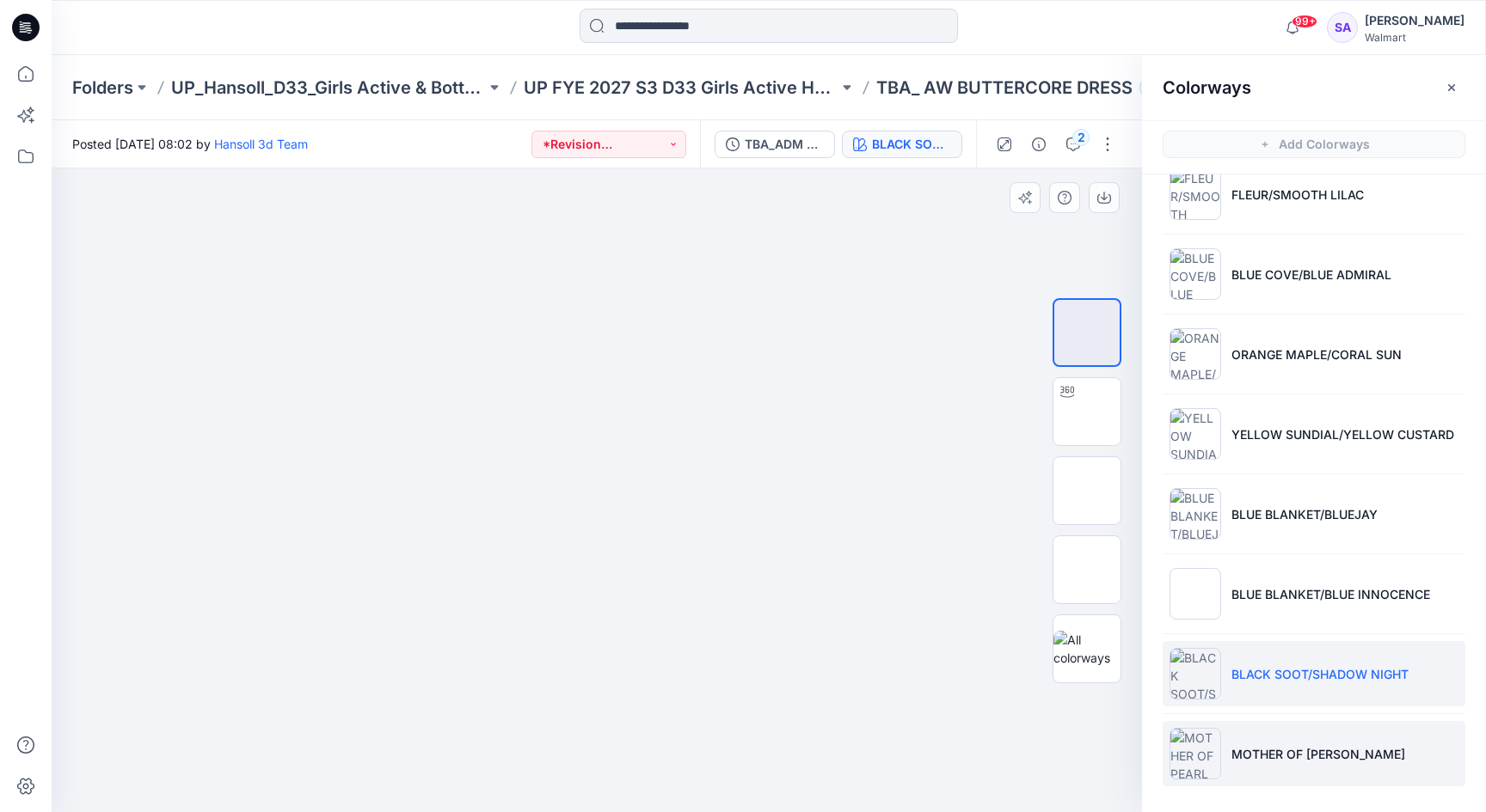
click at [1221, 747] on li "MOTHER OF [PERSON_NAME]" at bounding box center [1314, 753] width 303 height 65
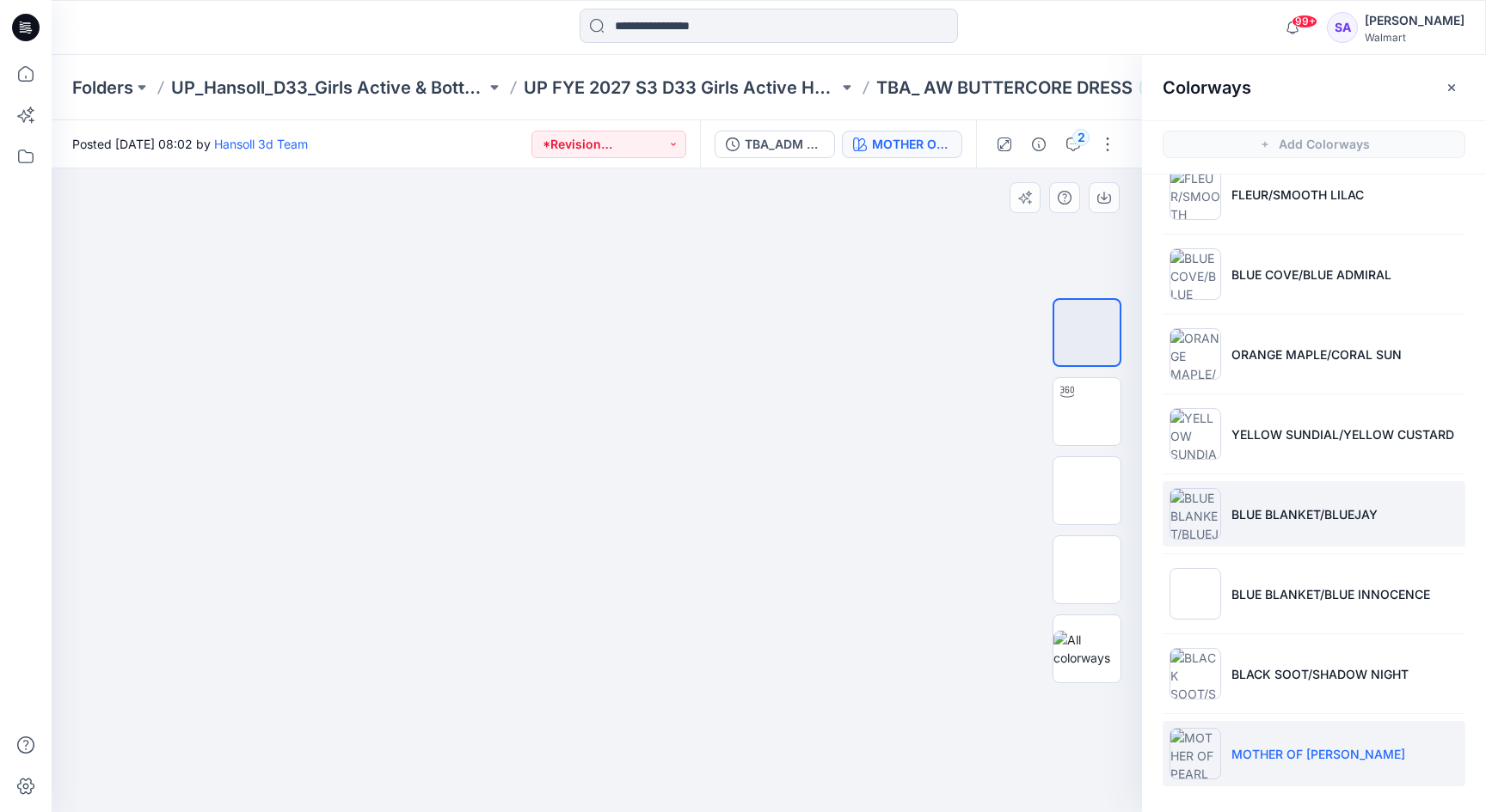
click at [1245, 518] on p "BLUE BLANKET/BLUEJAY" at bounding box center [1305, 514] width 147 height 18
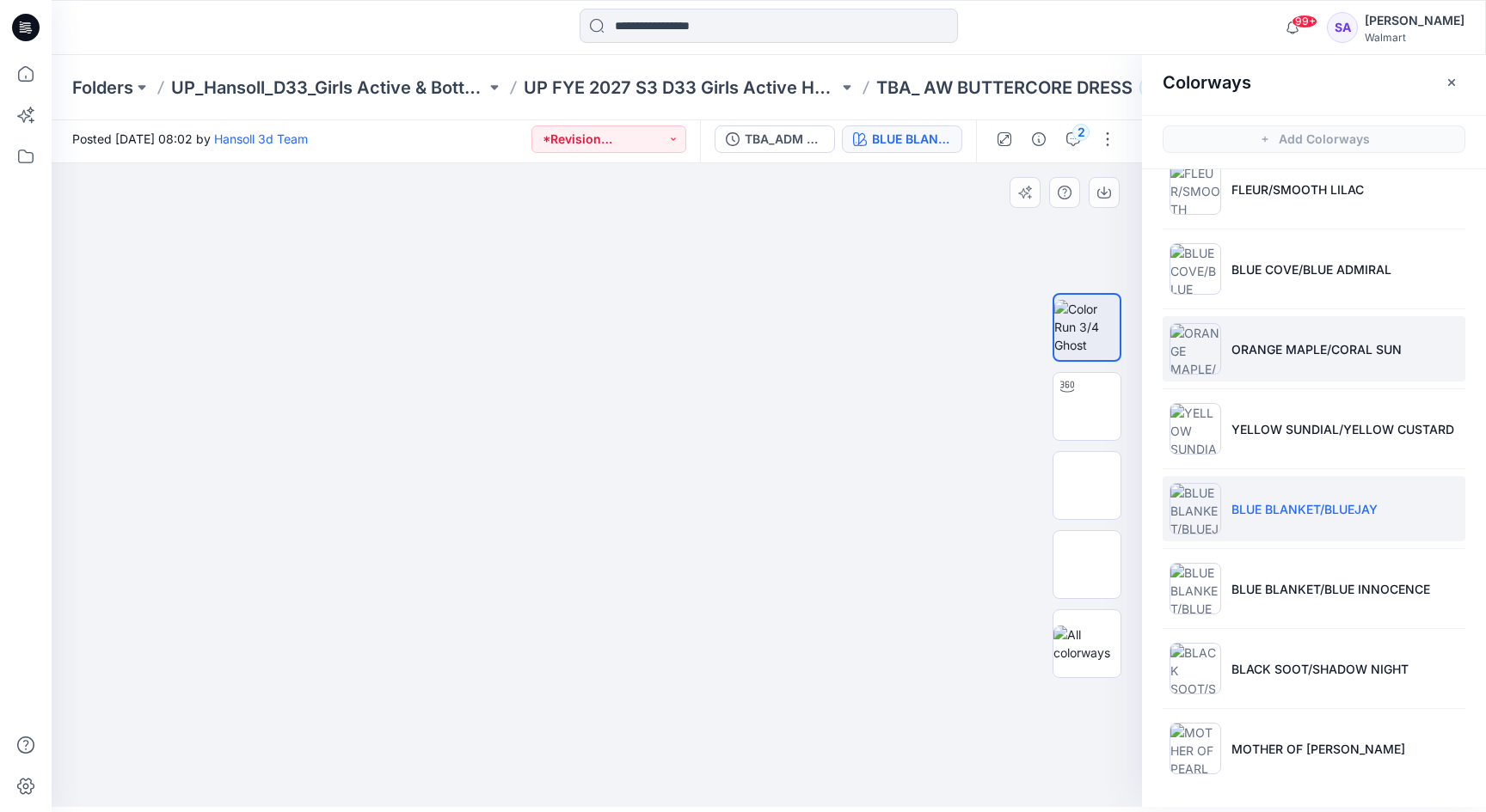
scroll to position [5, 0]
click at [1255, 340] on p "ORANGE MAPLE/CORAL SUN" at bounding box center [1317, 349] width 170 height 18
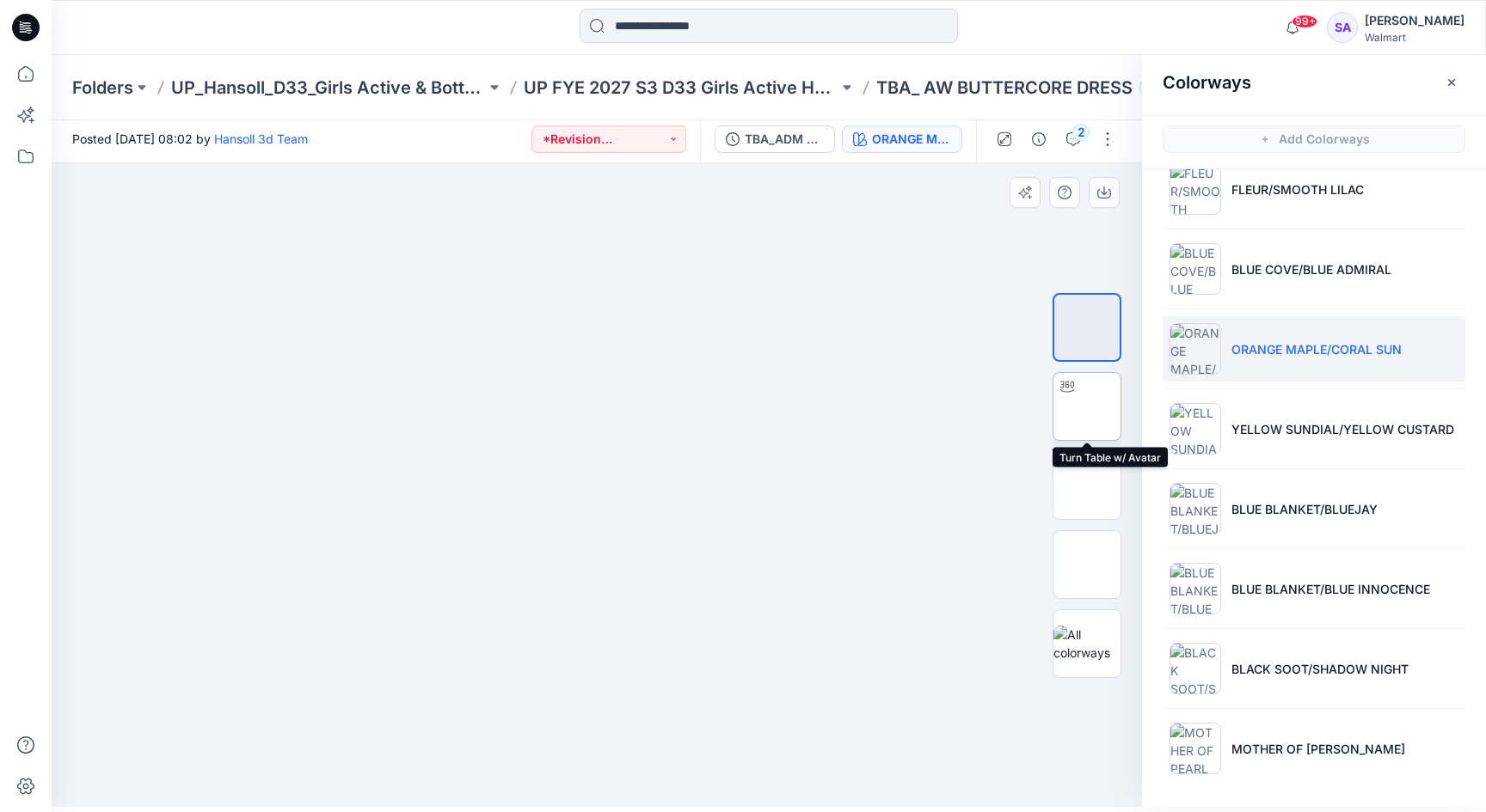
click at [1087, 406] on img at bounding box center [1087, 406] width 0 height 0
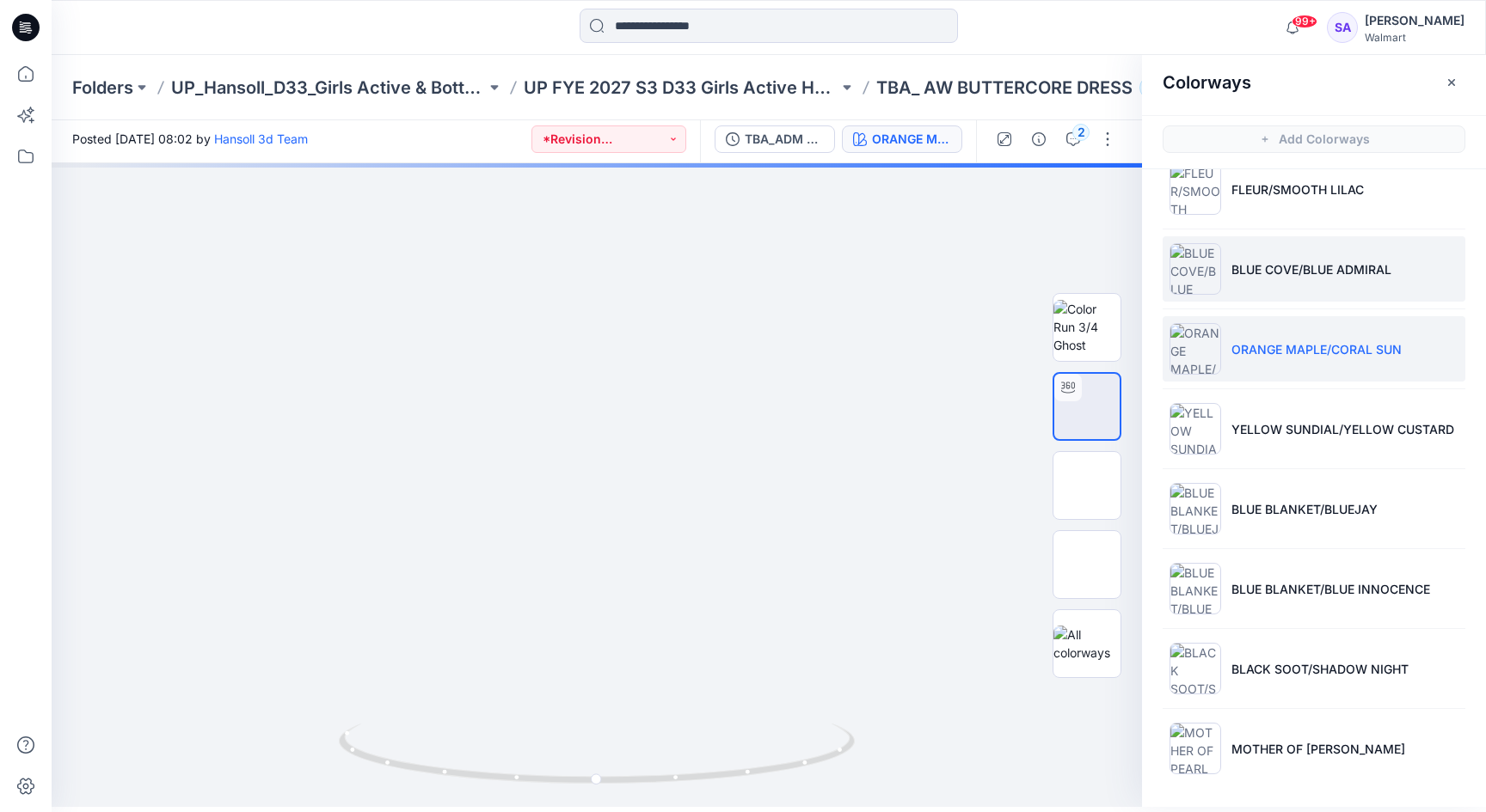
click at [1292, 272] on p "BLUE COVE/BLUE ADMIRAL" at bounding box center [1312, 270] width 160 height 18
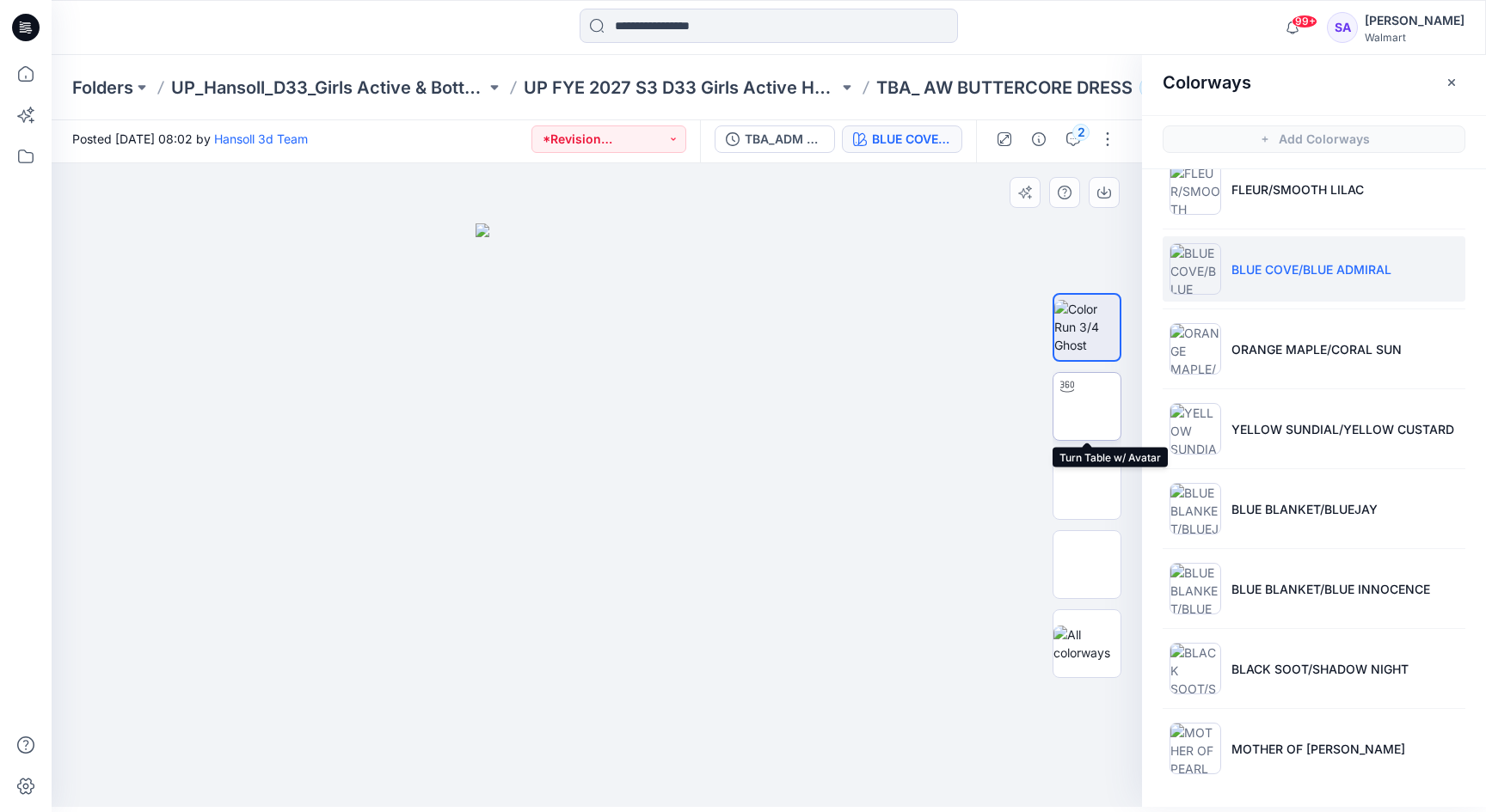
click at [1098, 424] on img at bounding box center [1087, 406] width 67 height 54
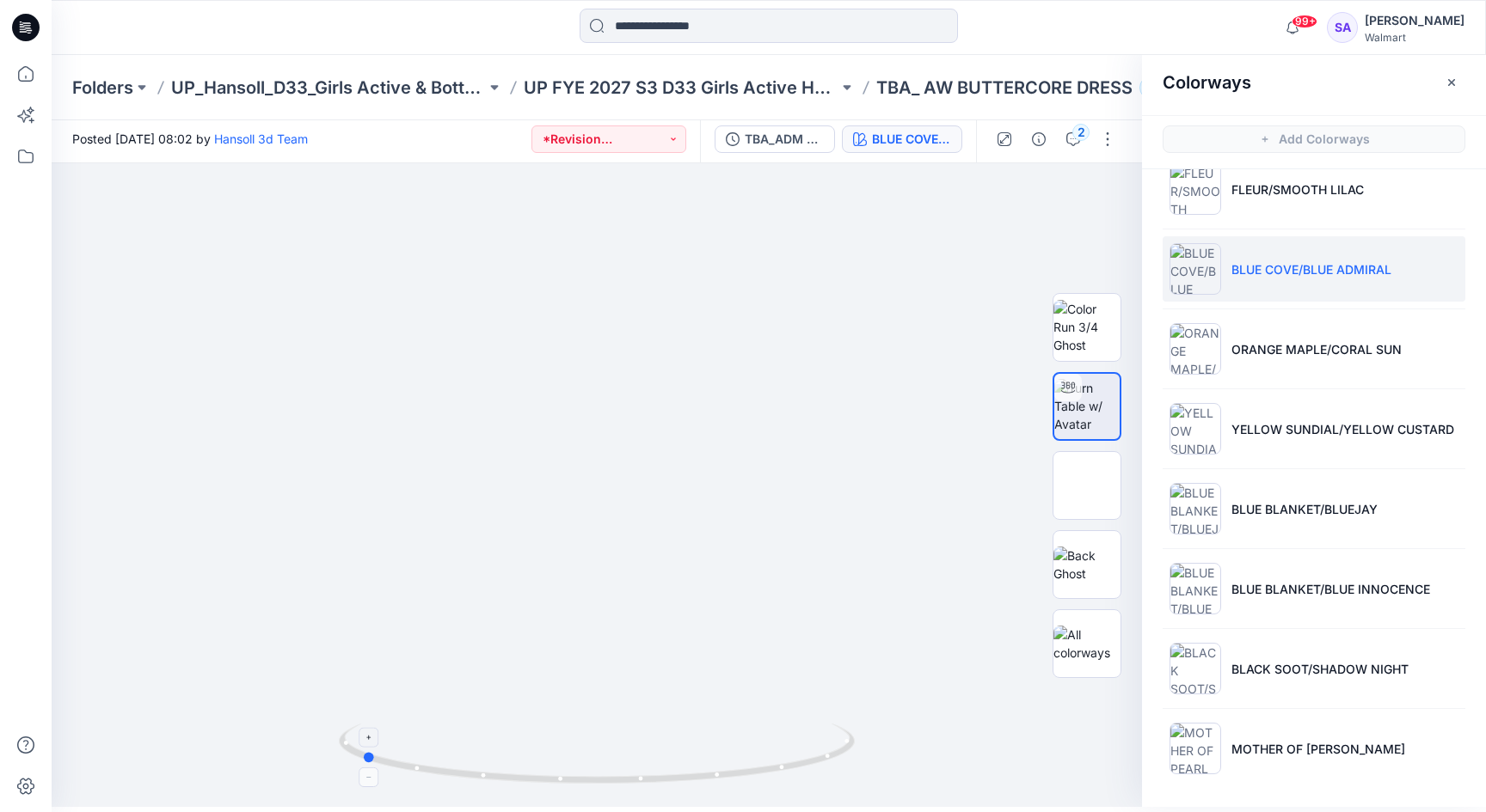
drag, startPoint x: 604, startPoint y: 772, endPoint x: 369, endPoint y: 761, distance: 235.3
click at [369, 761] on icon at bounding box center [599, 756] width 520 height 64
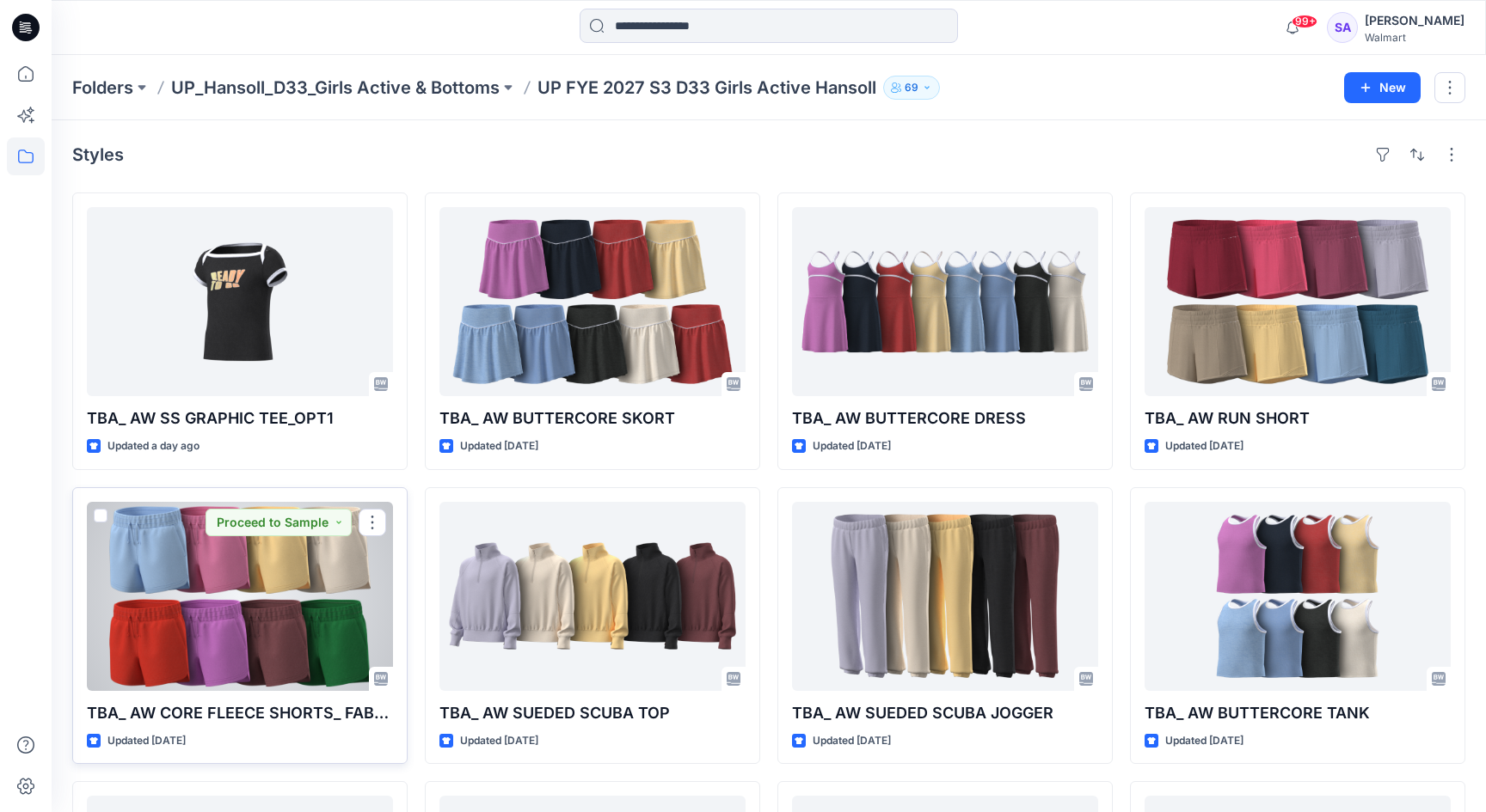
click at [273, 589] on div at bounding box center [240, 597] width 306 height 190
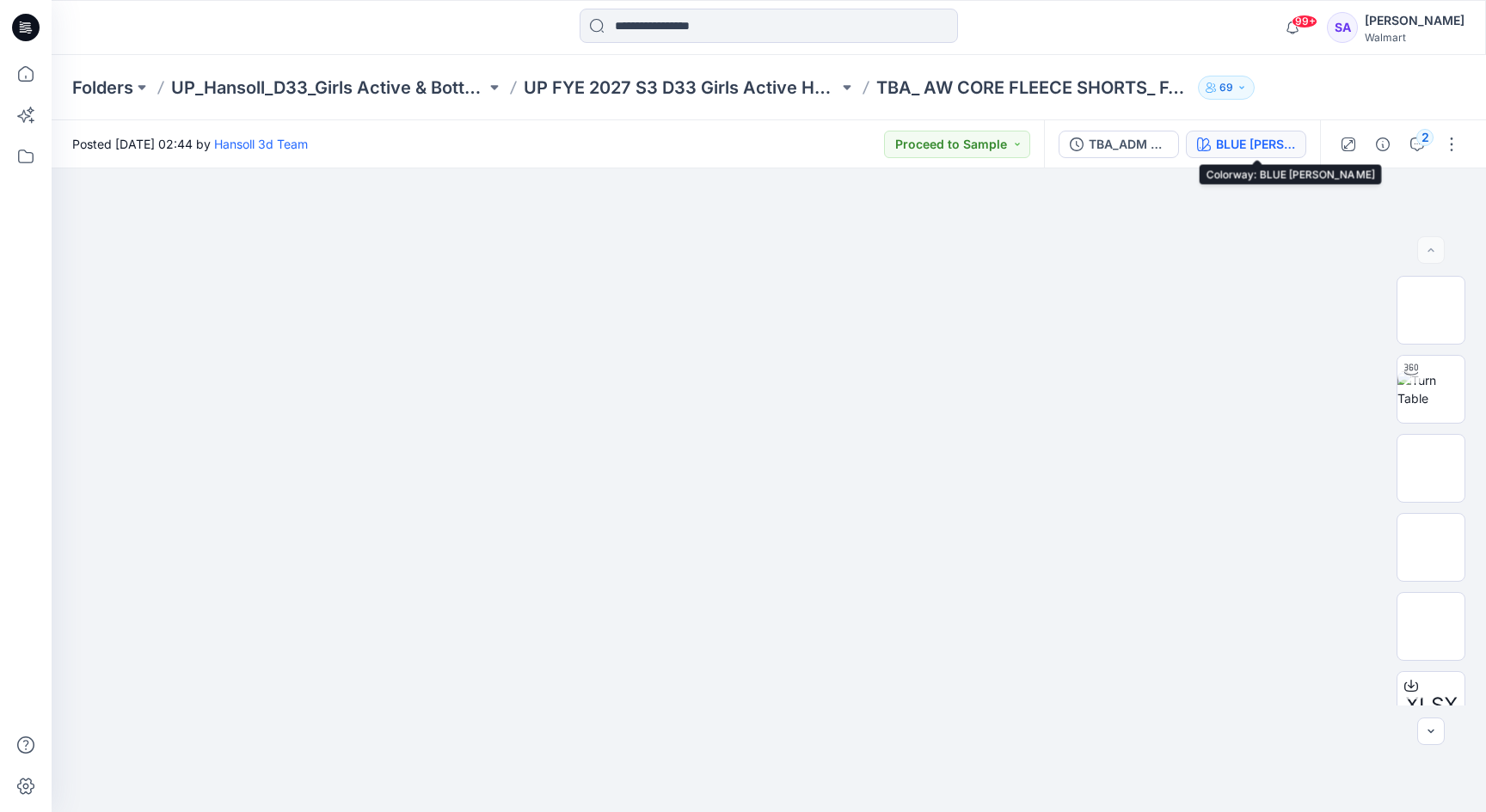
click at [1270, 135] on div "BLUE [PERSON_NAME]" at bounding box center [1255, 144] width 79 height 19
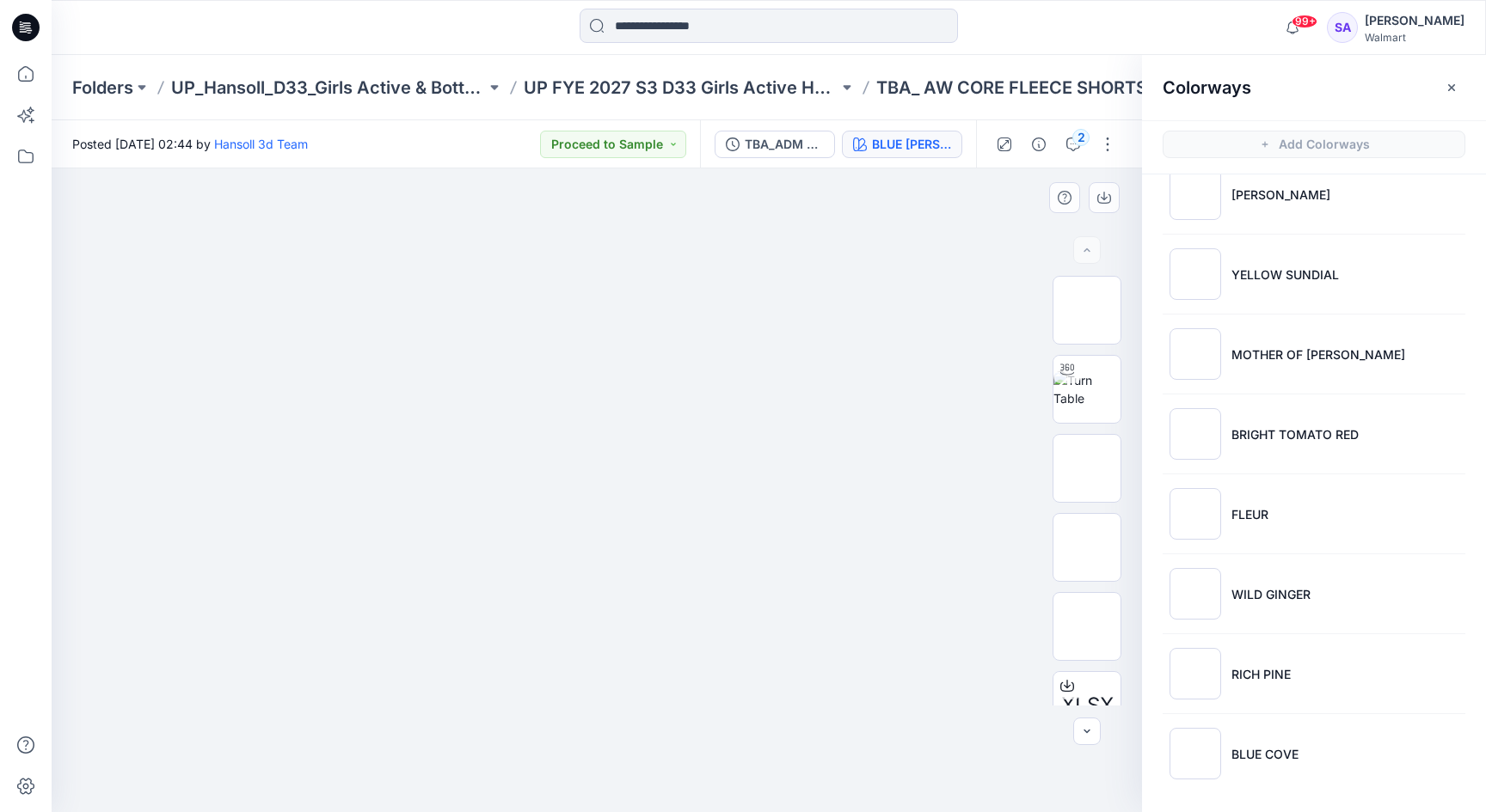
scroll to position [110, 0]
click at [720, 765] on div at bounding box center [597, 490] width 1091 height 644
click at [1101, 393] on img at bounding box center [1087, 389] width 67 height 36
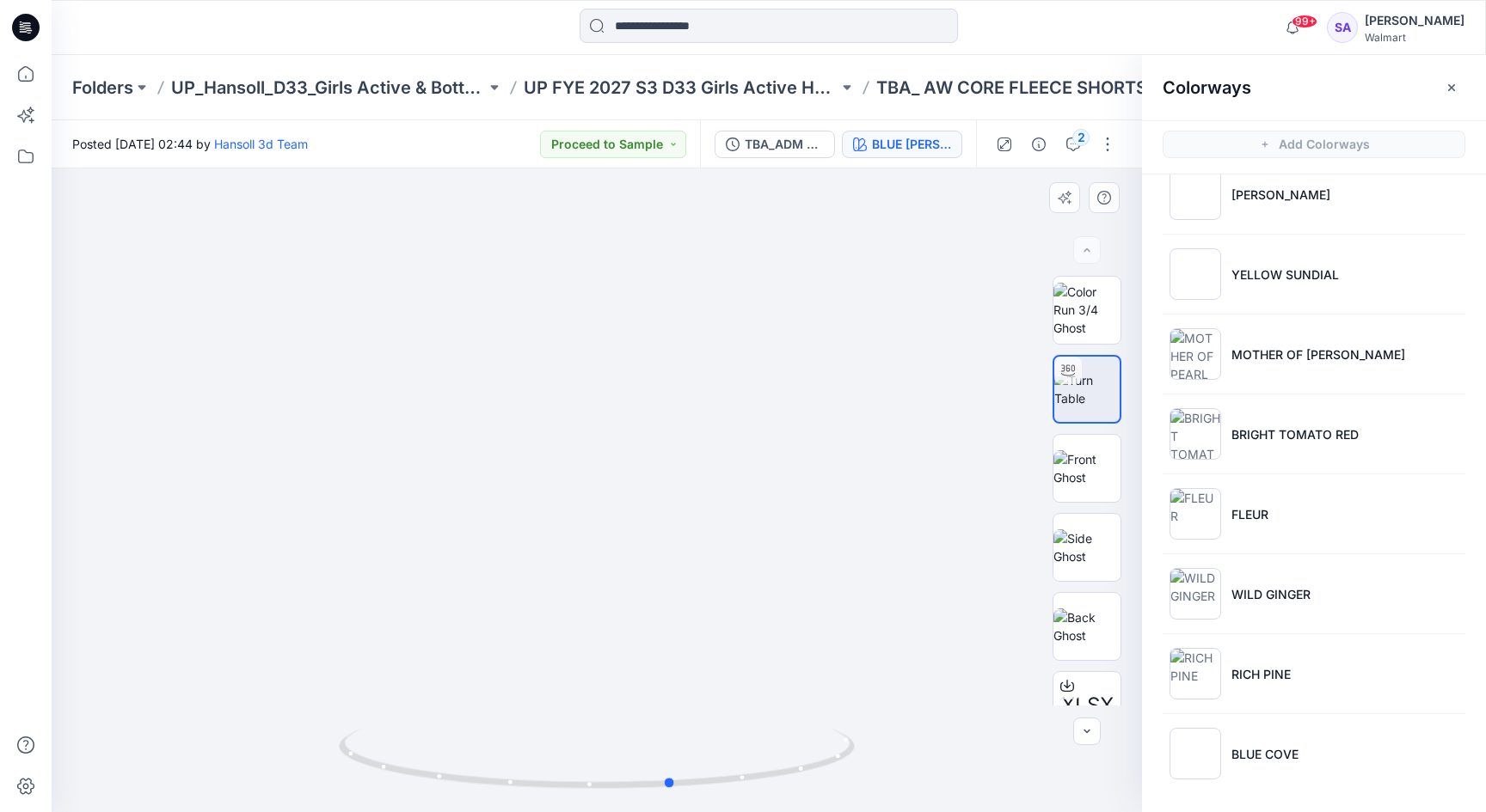
drag, startPoint x: 612, startPoint y: 781, endPoint x: 690, endPoint y: 719, distance: 99.6
click at [690, 719] on div at bounding box center [597, 490] width 1091 height 644
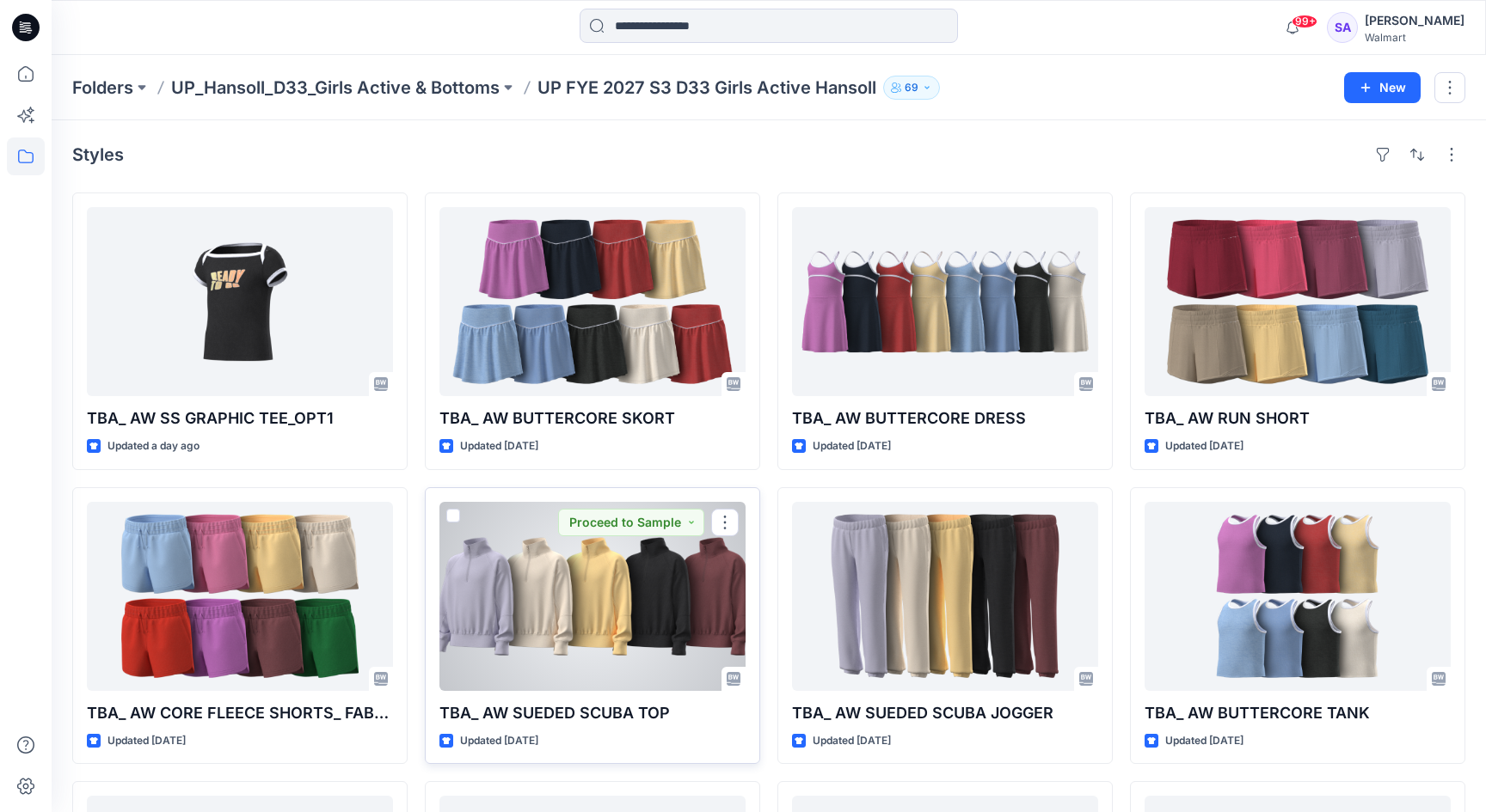
click at [579, 597] on div at bounding box center [592, 597] width 306 height 190
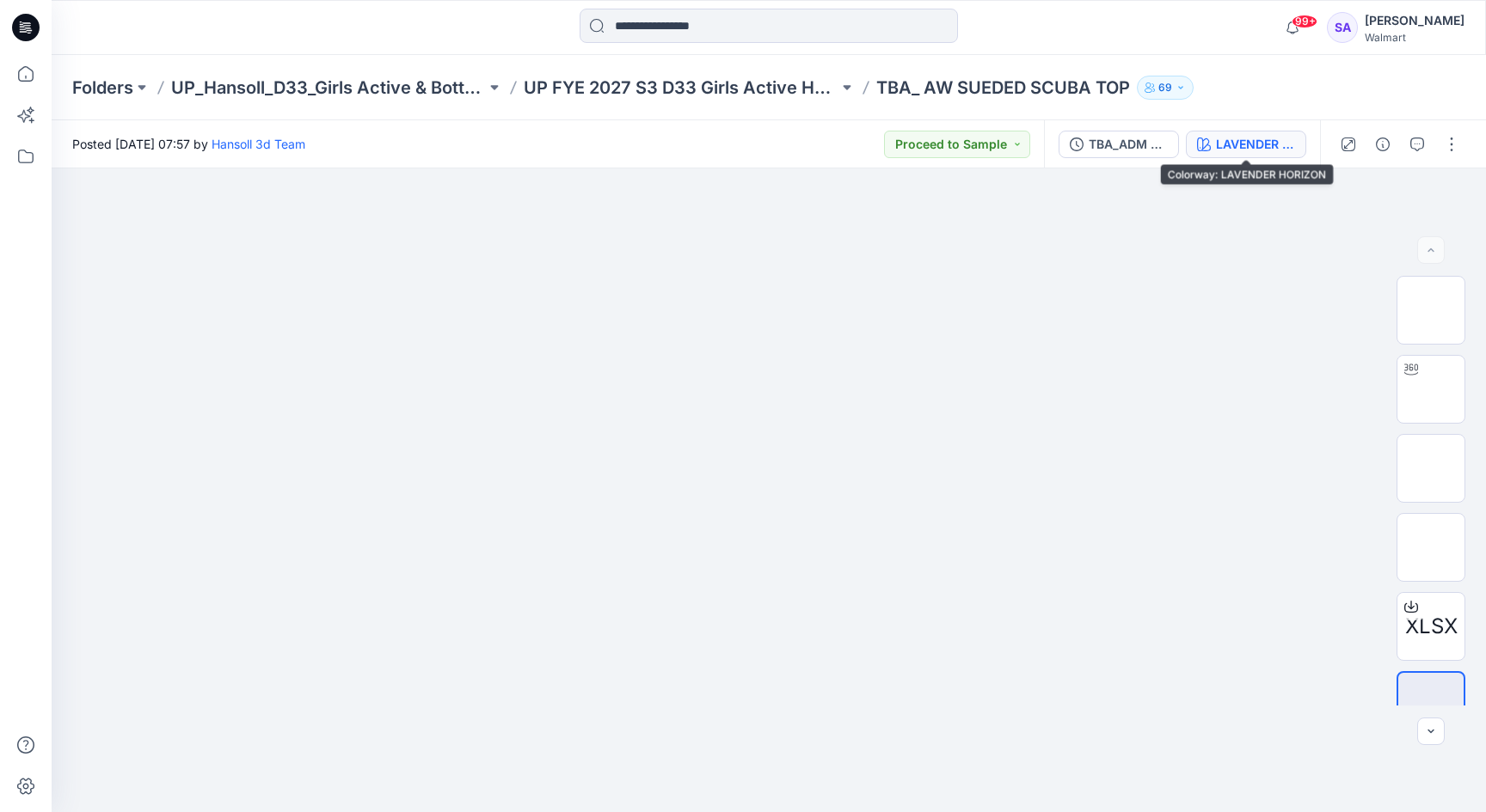
click at [1231, 147] on div "LAVENDER HORIZON" at bounding box center [1255, 144] width 79 height 19
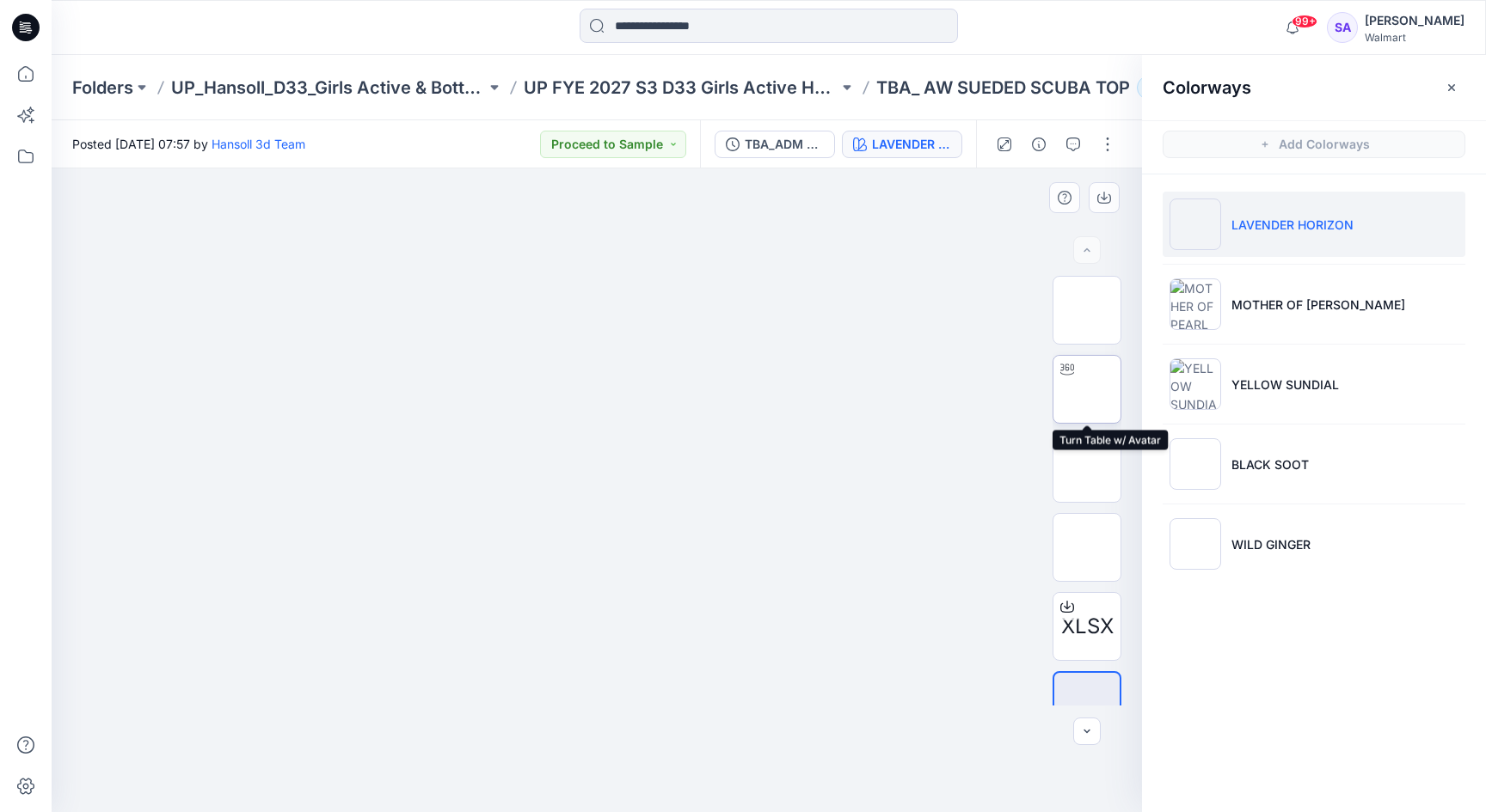
click at [1087, 390] on img at bounding box center [1087, 390] width 0 height 0
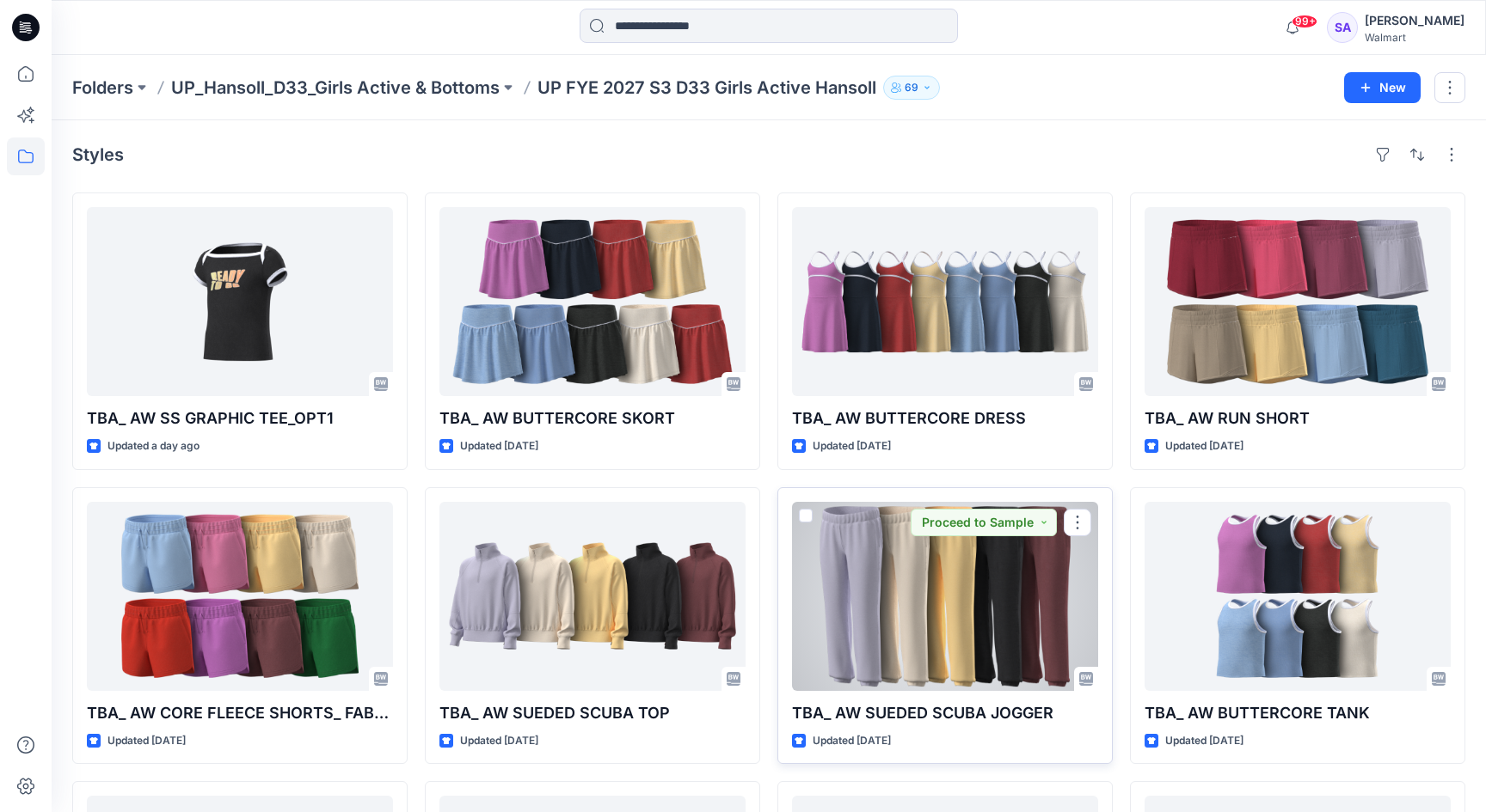
click at [935, 598] on div at bounding box center [944, 597] width 306 height 190
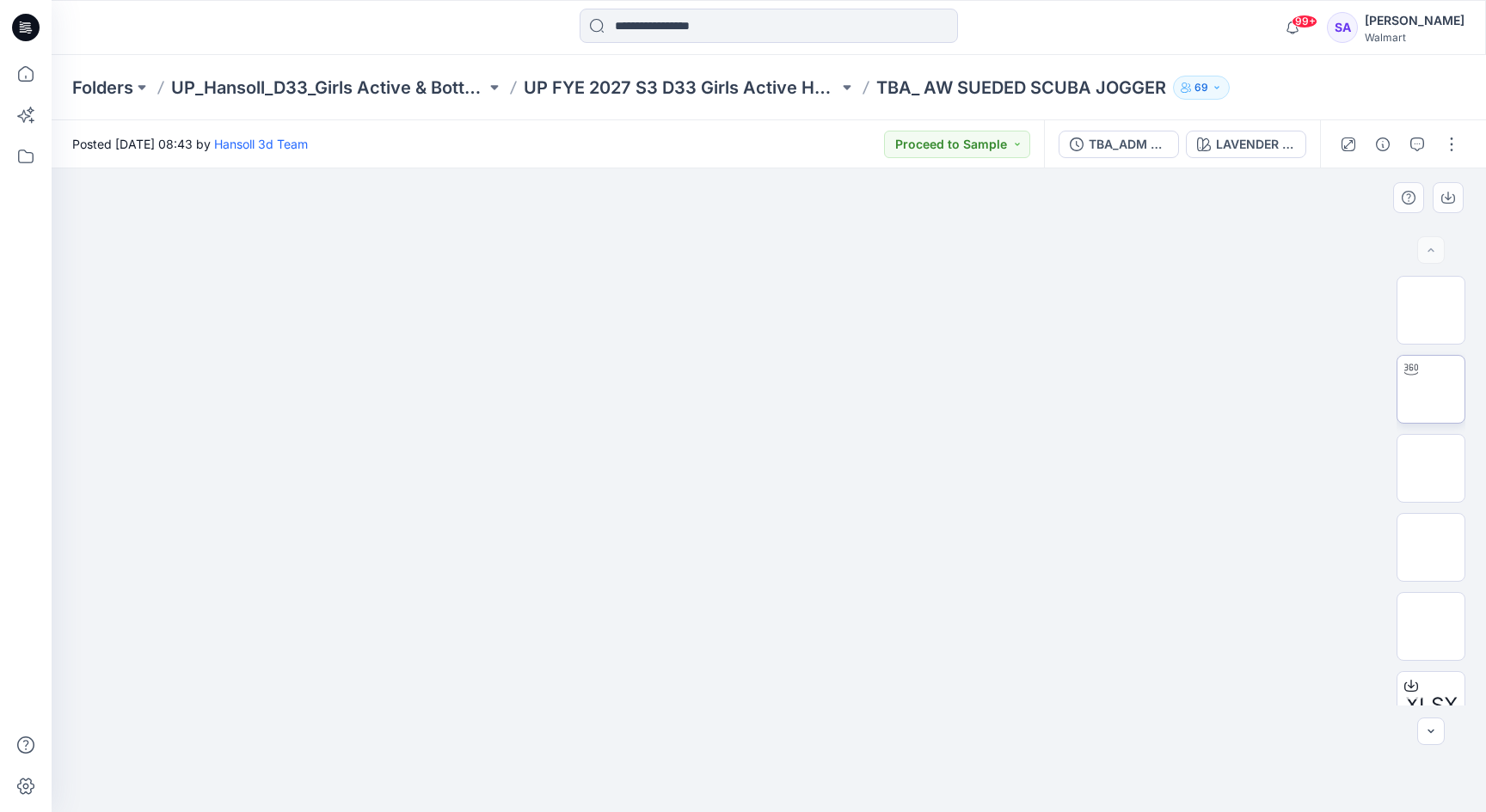
click at [1431, 390] on img at bounding box center [1431, 390] width 0 height 0
drag, startPoint x: 603, startPoint y: 775, endPoint x: 527, endPoint y: 772, distance: 76.1
click at [527, 771] on icon at bounding box center [771, 761] width 520 height 64
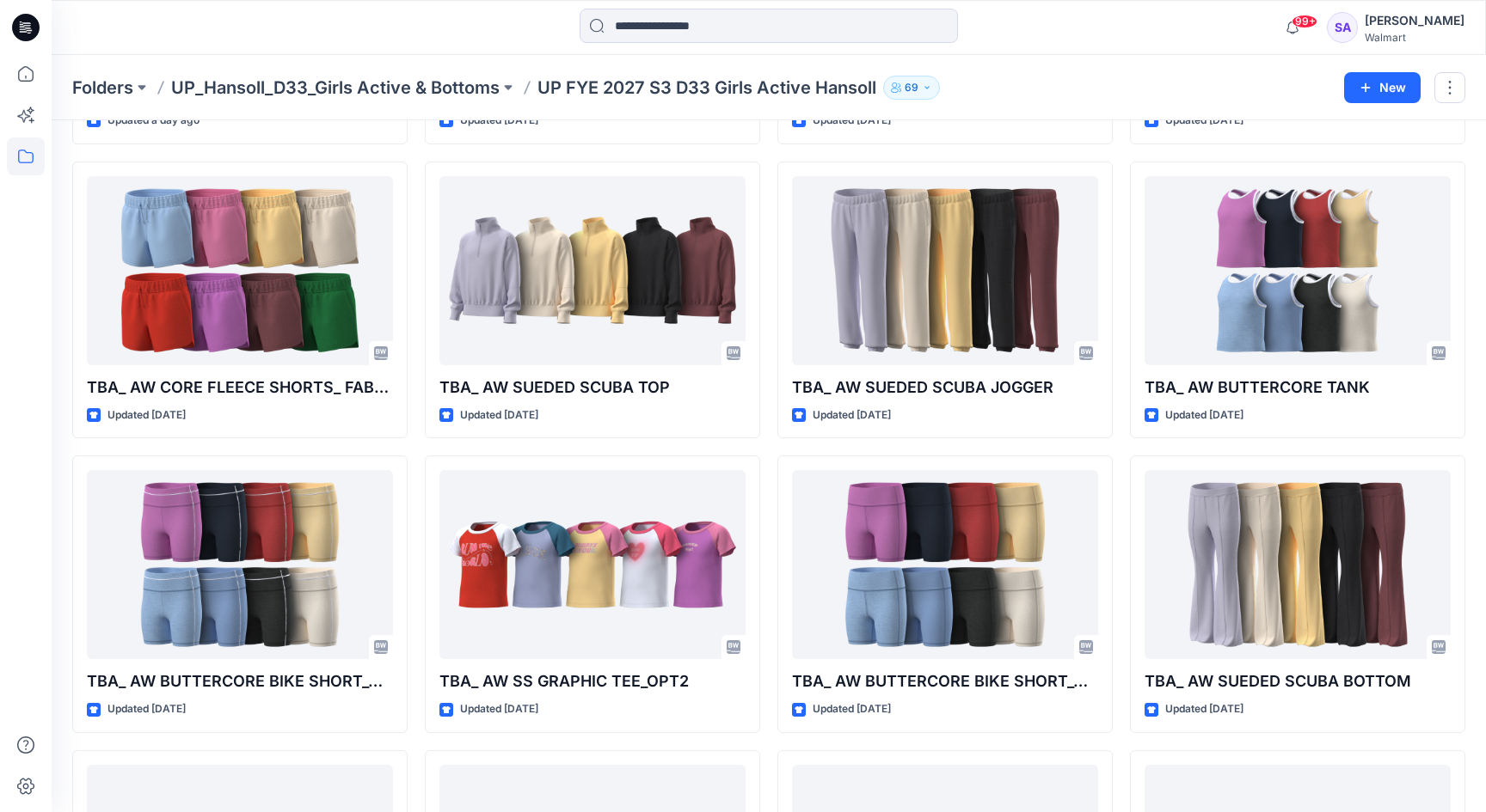
scroll to position [325, 0]
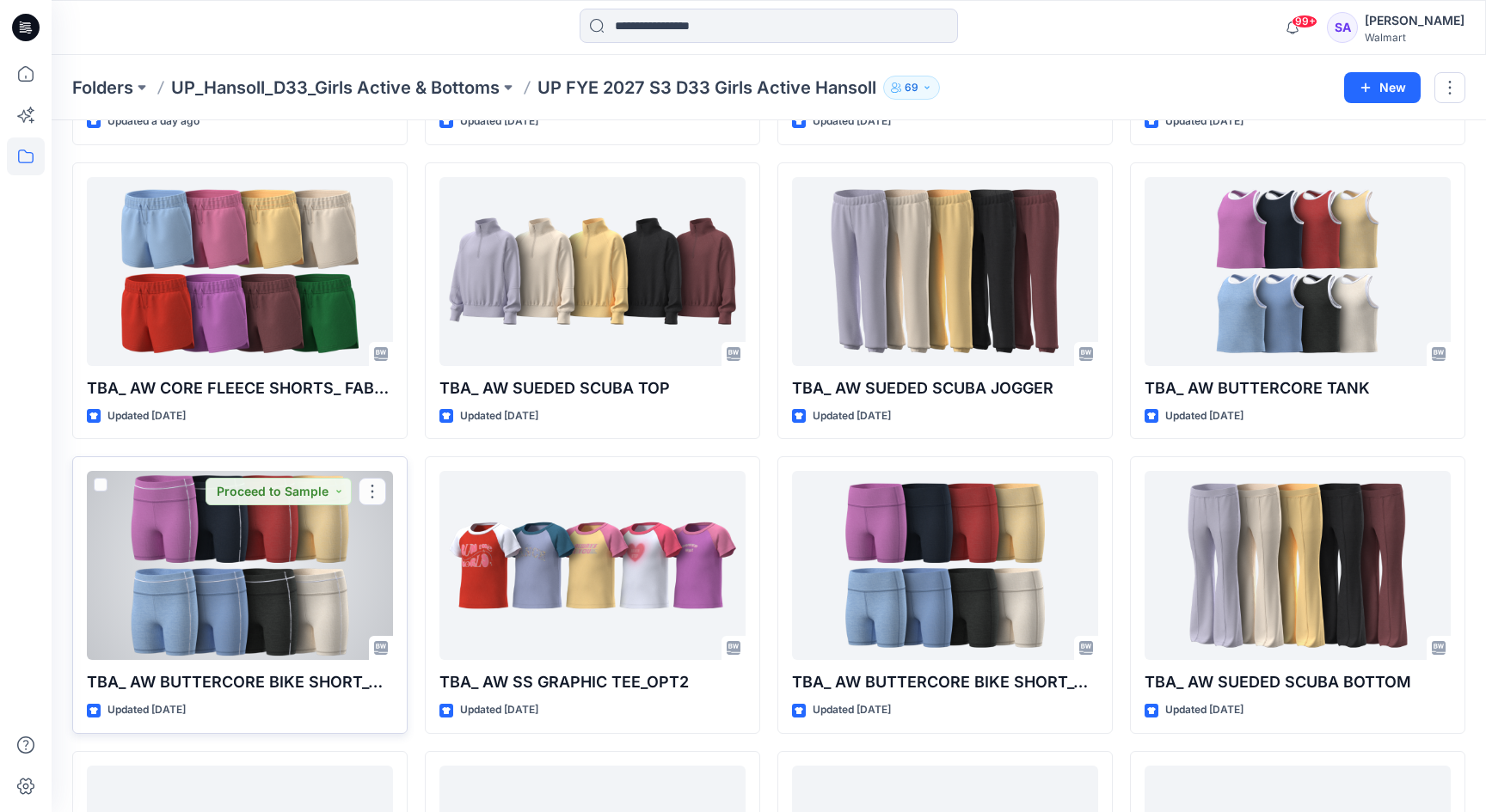
click at [251, 569] on div at bounding box center [240, 566] width 306 height 190
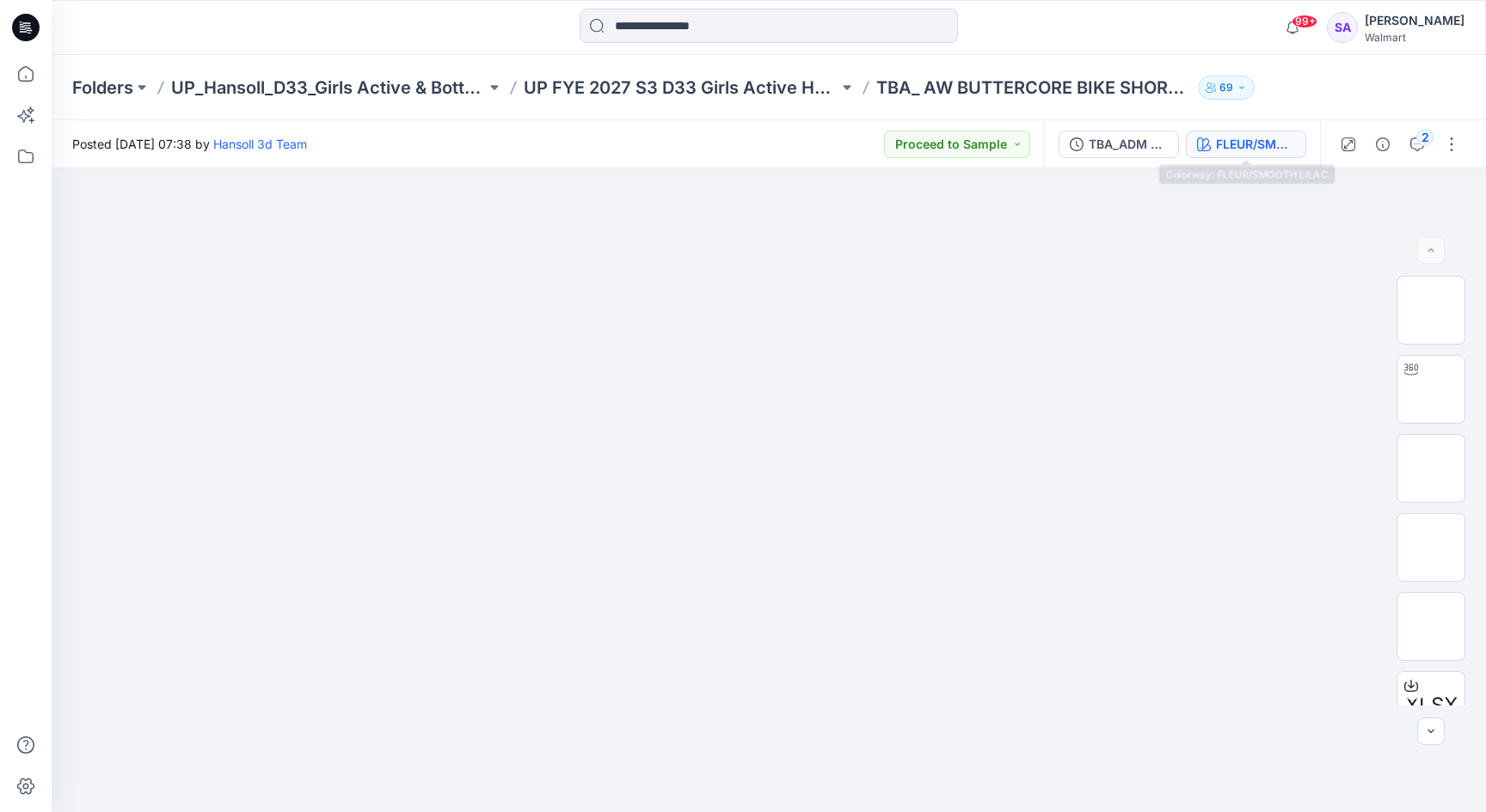
click at [1227, 145] on div "FLEUR/SMOOTH LILAC" at bounding box center [1255, 144] width 79 height 19
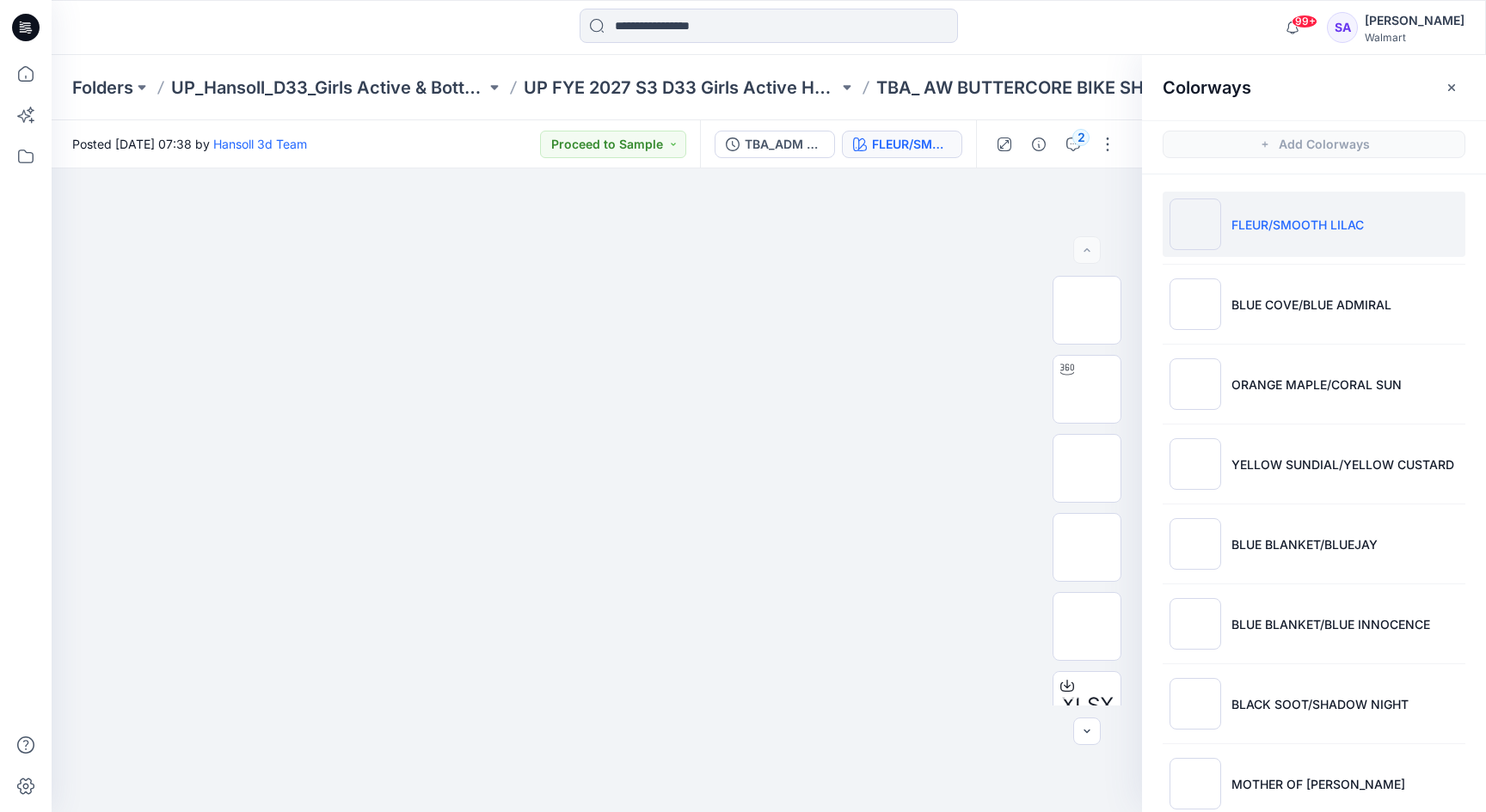
click at [1235, 246] on li "FLEUR/SMOOTH LILAC" at bounding box center [1314, 224] width 303 height 65
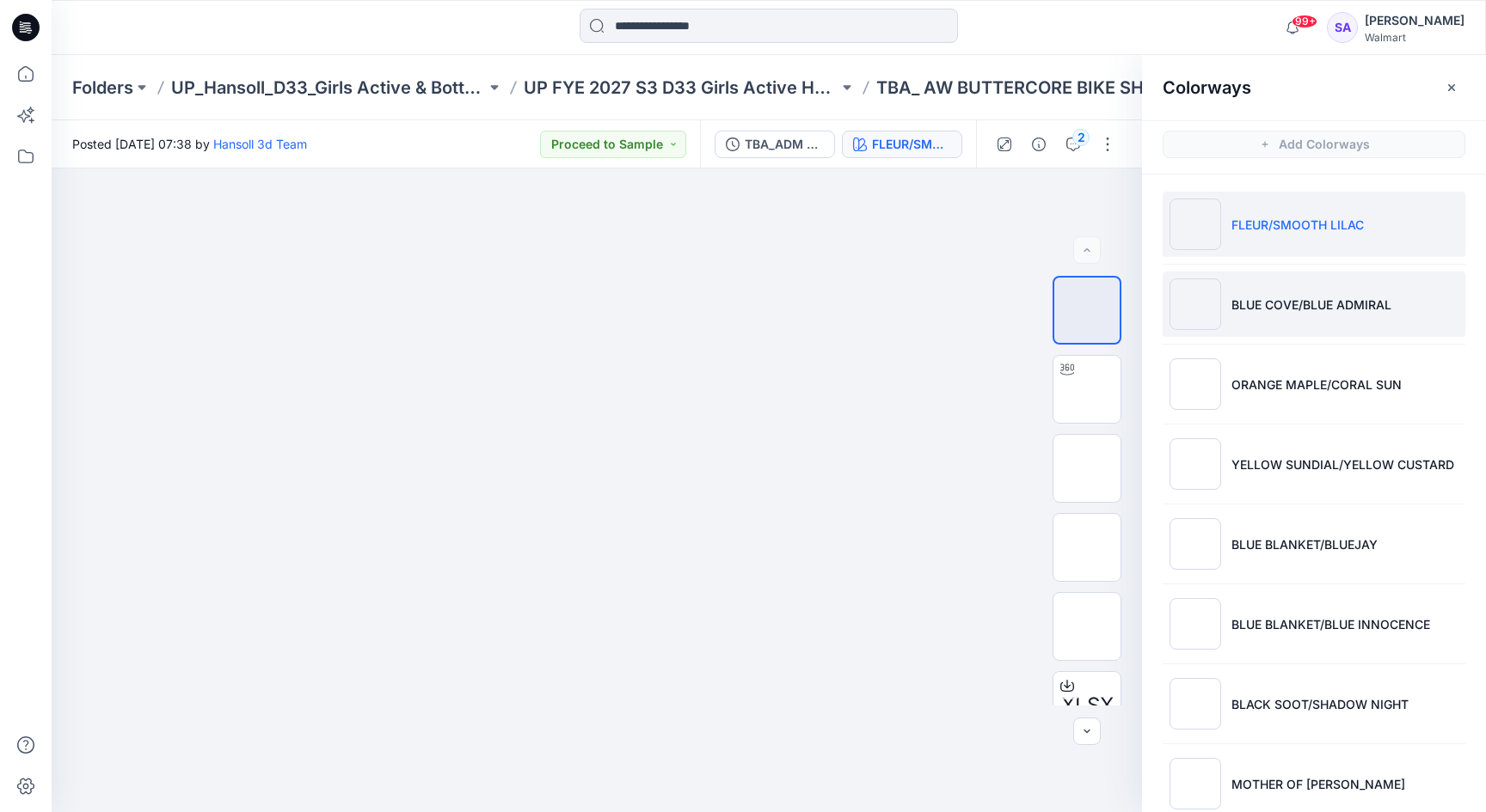
click at [1244, 311] on p "BLUE COVE/BLUE ADMIRAL" at bounding box center [1312, 305] width 160 height 18
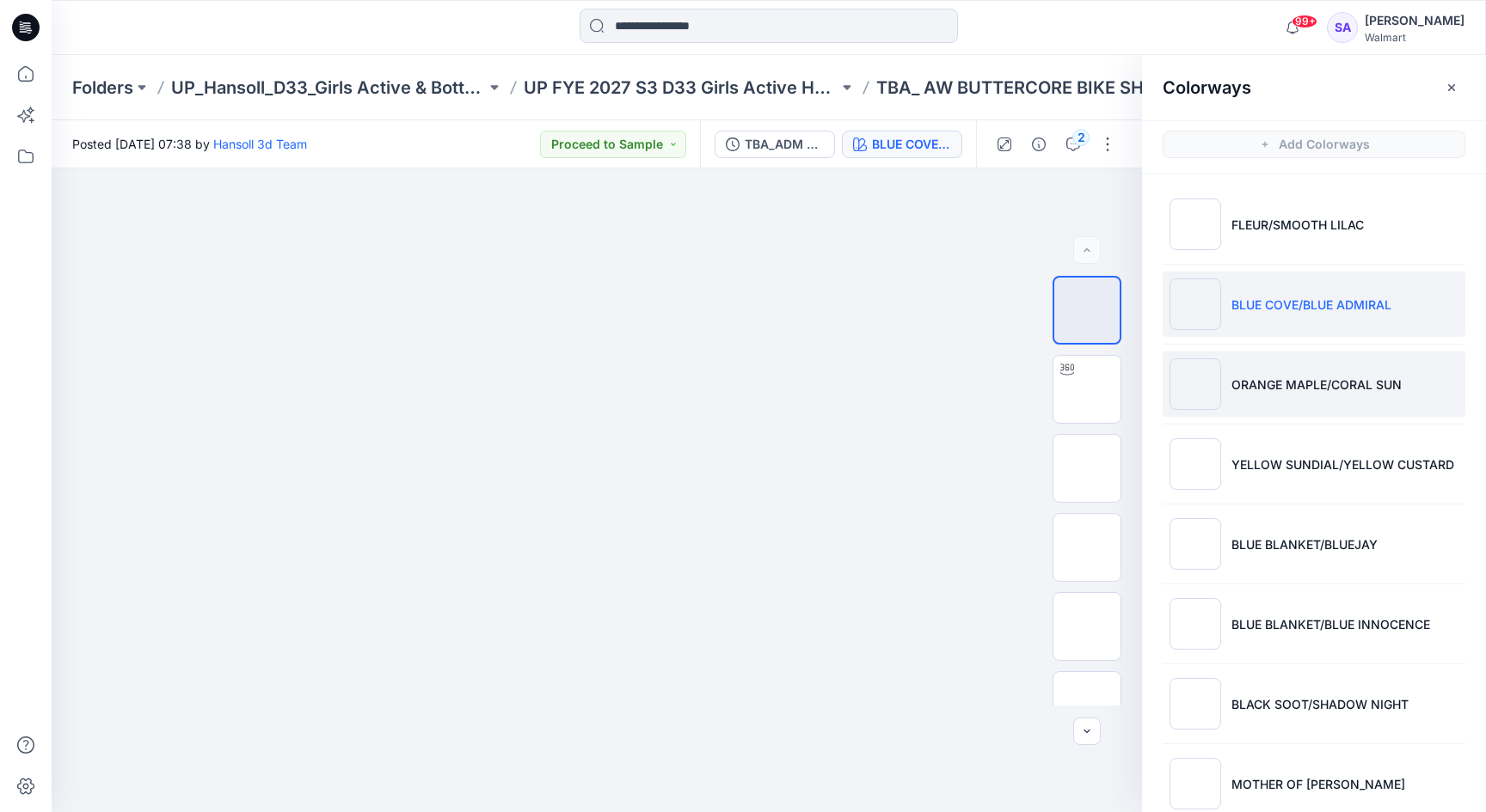
click at [1325, 390] on p "ORANGE MAPLE/CORAL SUN" at bounding box center [1317, 384] width 170 height 18
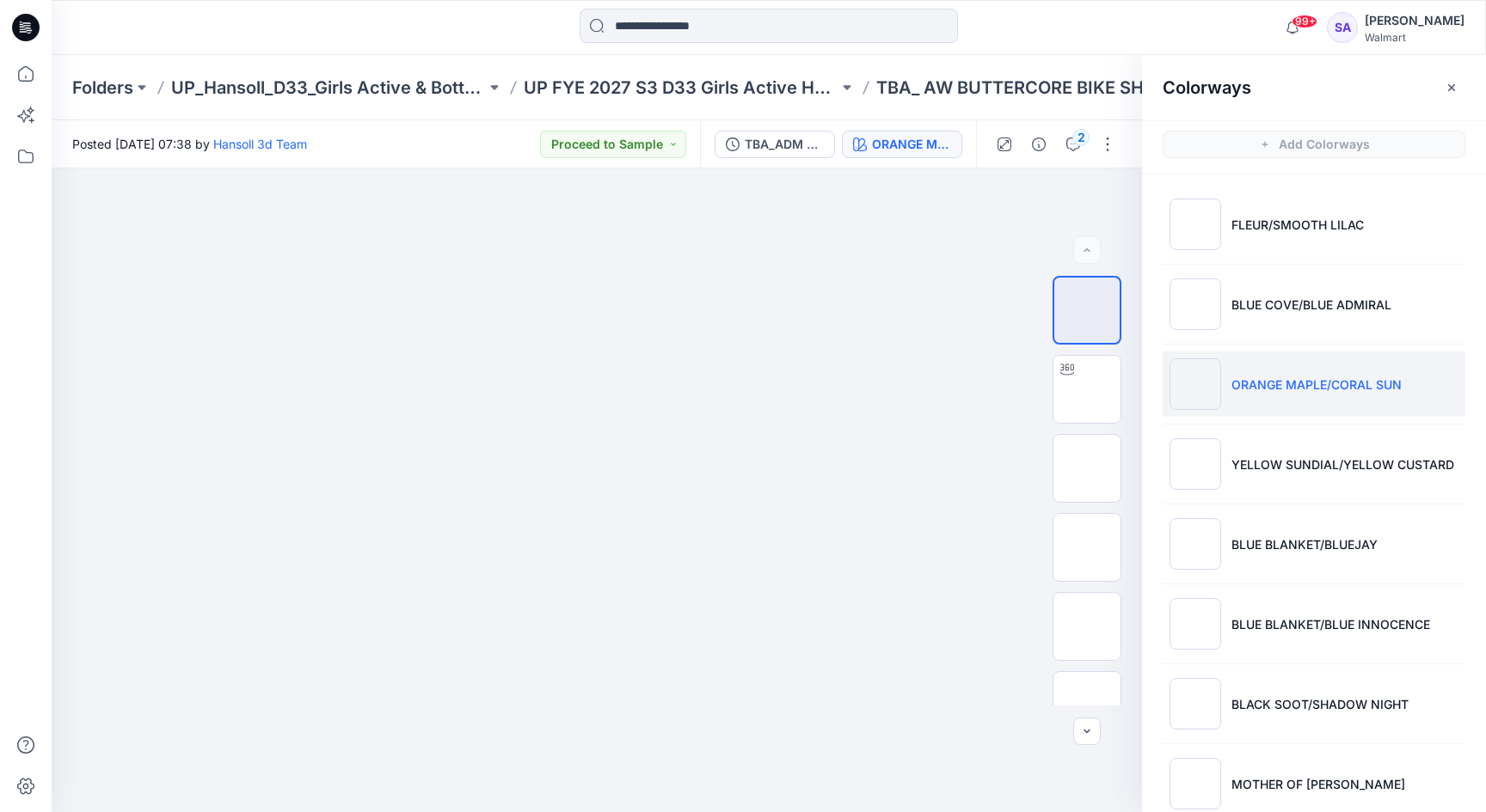
click at [1266, 474] on li "YELLOW SUNDIAL/YELLOW CUSTARD" at bounding box center [1314, 464] width 303 height 65
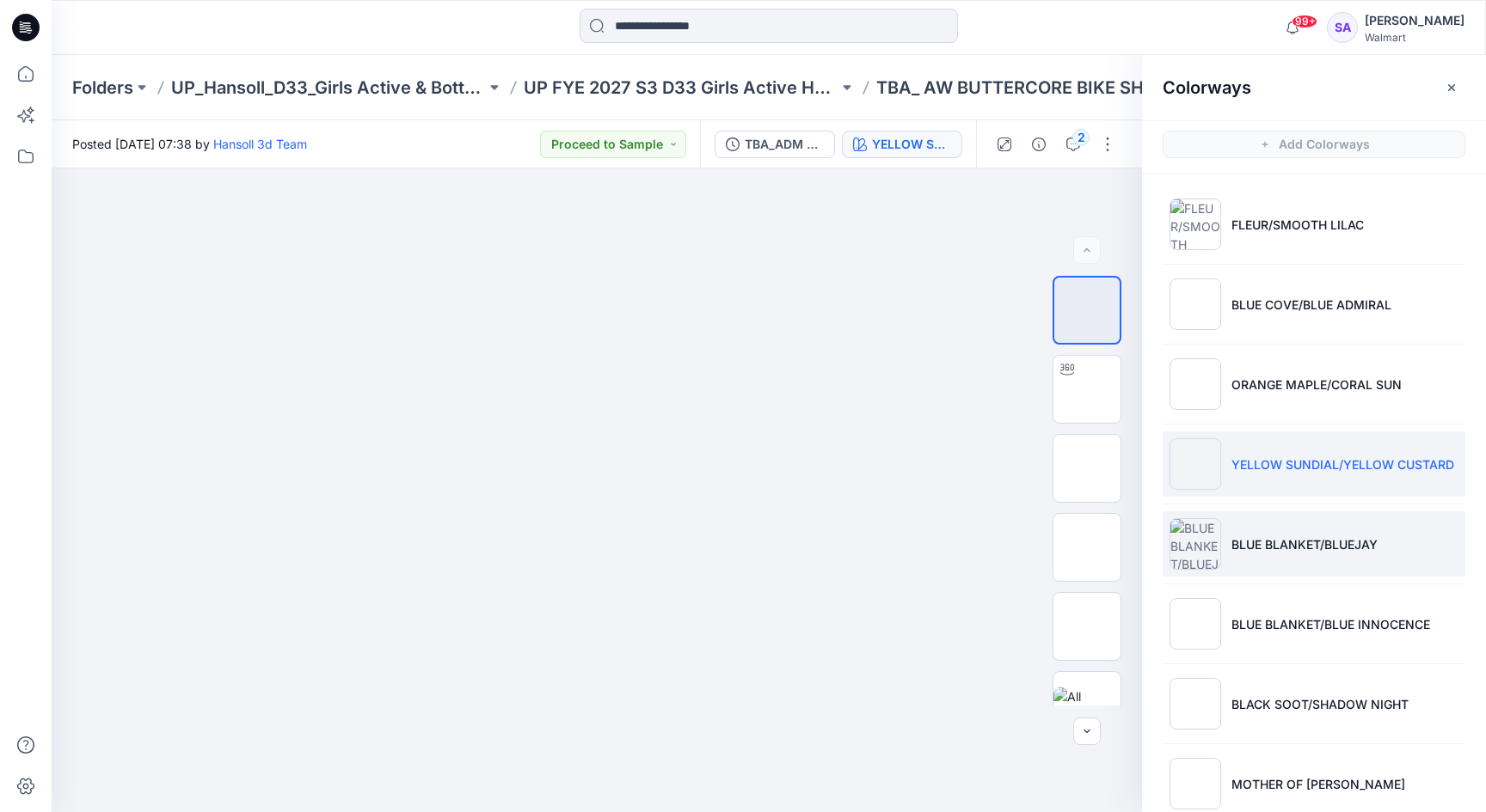
click at [1240, 539] on p "BLUE BLANKET/BLUEJAY" at bounding box center [1305, 544] width 147 height 18
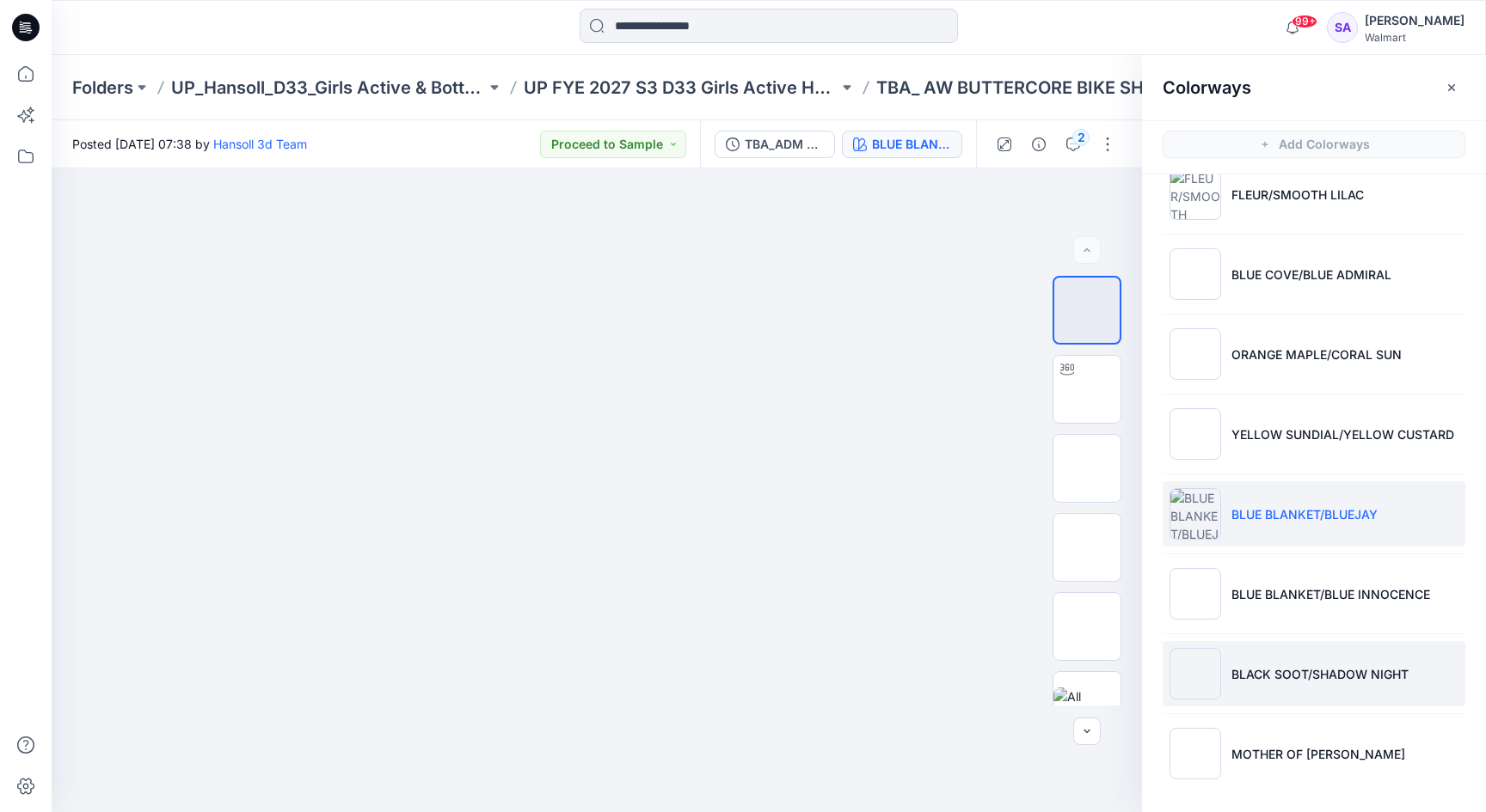
scroll to position [30, 0]
click at [1244, 667] on p "BLACK SOOT/SHADOW NIGHT" at bounding box center [1320, 674] width 177 height 18
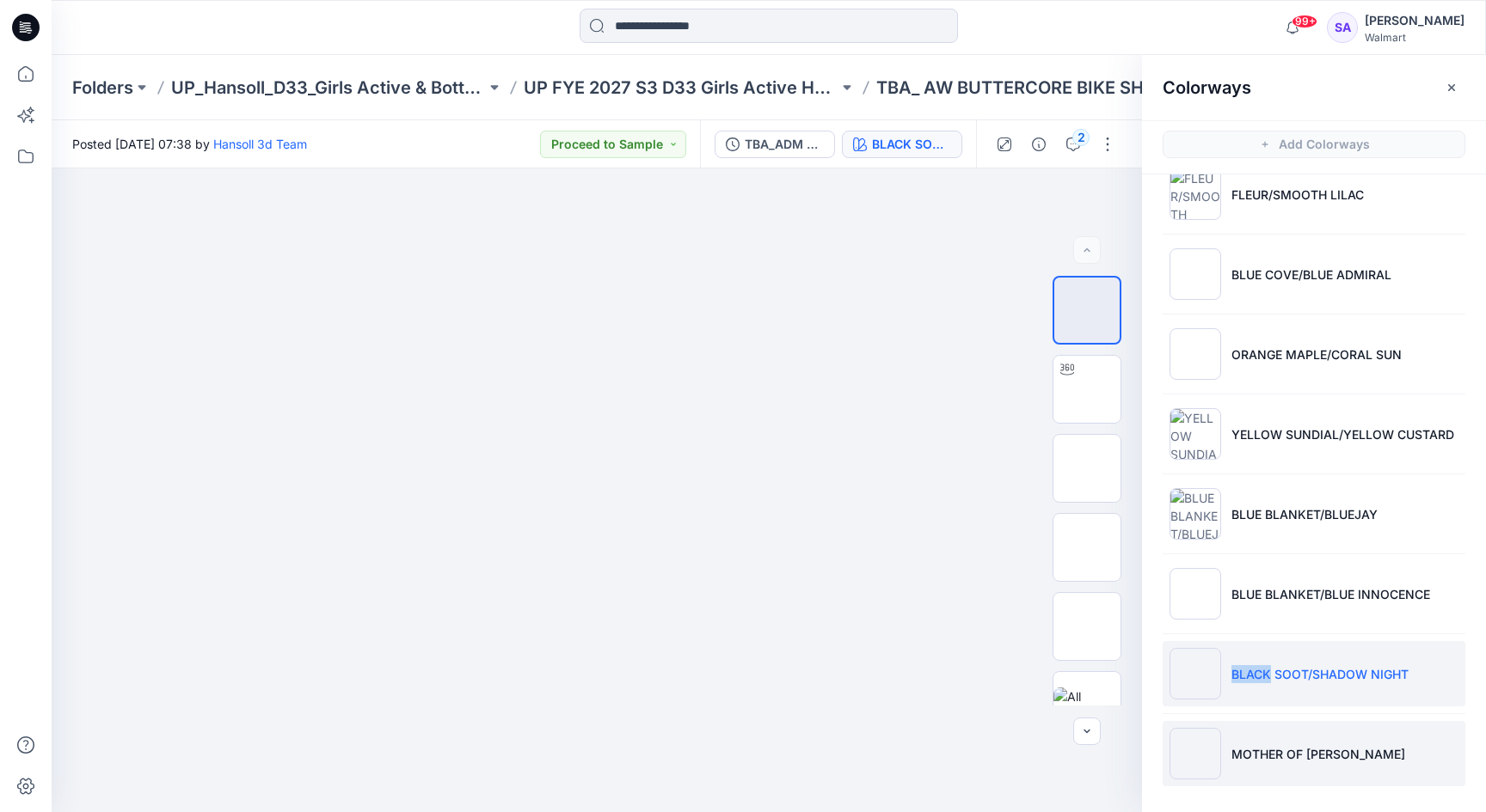
click at [1306, 753] on p "MOTHER OF [PERSON_NAME]" at bounding box center [1319, 754] width 174 height 18
click at [1262, 766] on li "MOTHER OF [PERSON_NAME]" at bounding box center [1314, 753] width 303 height 65
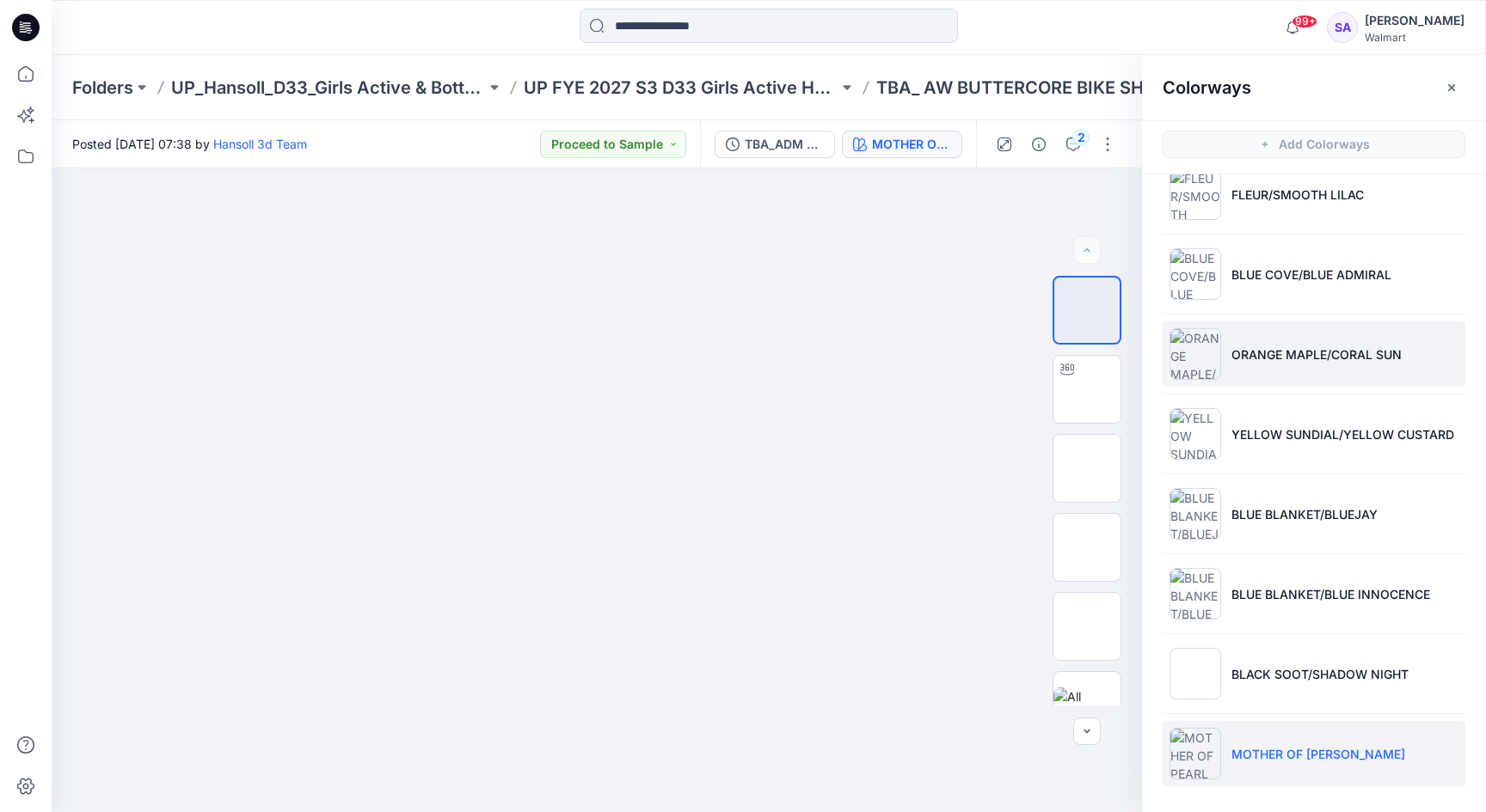
click at [1267, 348] on p "ORANGE MAPLE/CORAL SUN" at bounding box center [1317, 355] width 170 height 18
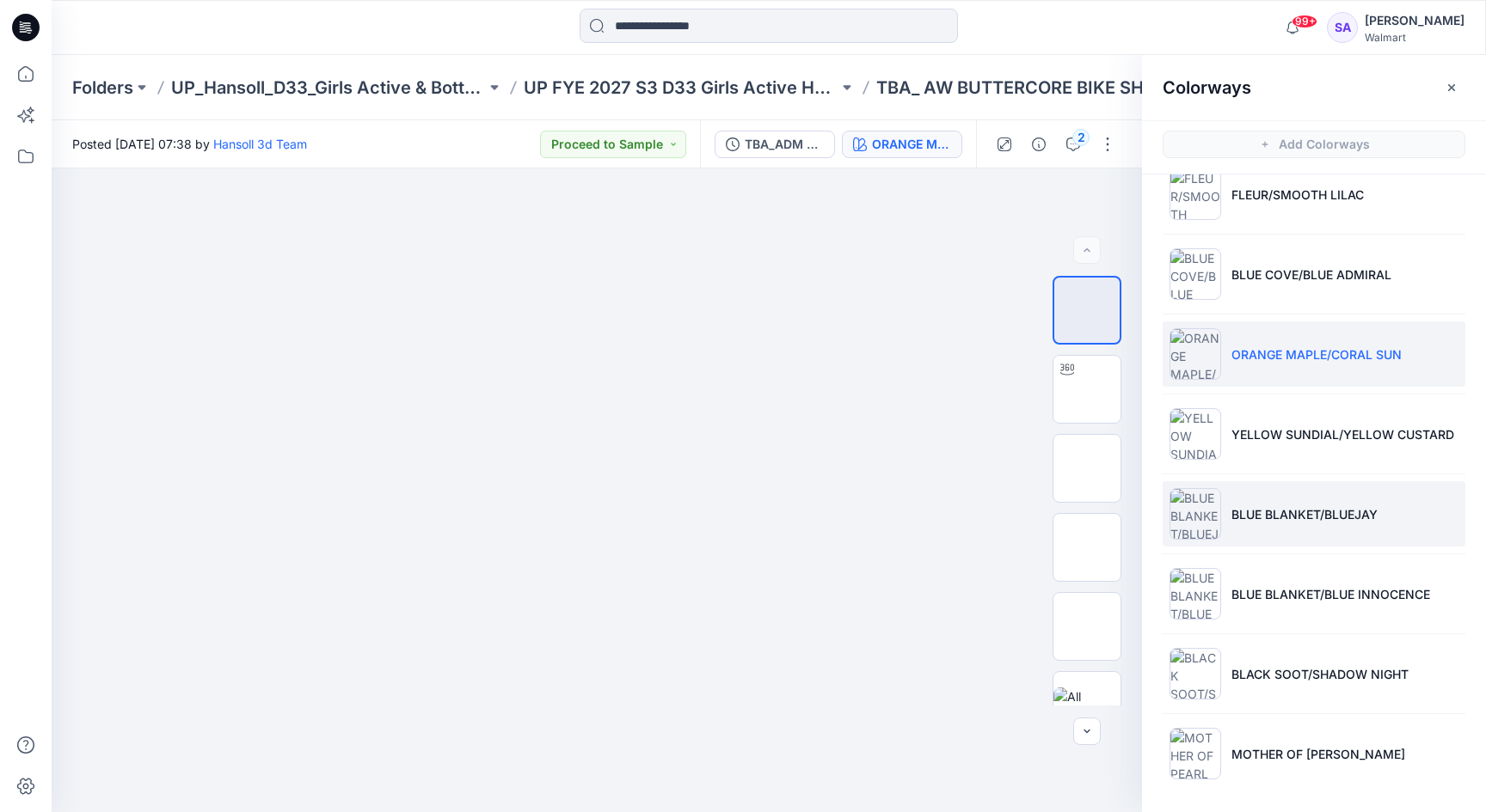
click at [1244, 496] on li "BLUE BLANKET/BLUEJAY" at bounding box center [1314, 514] width 303 height 65
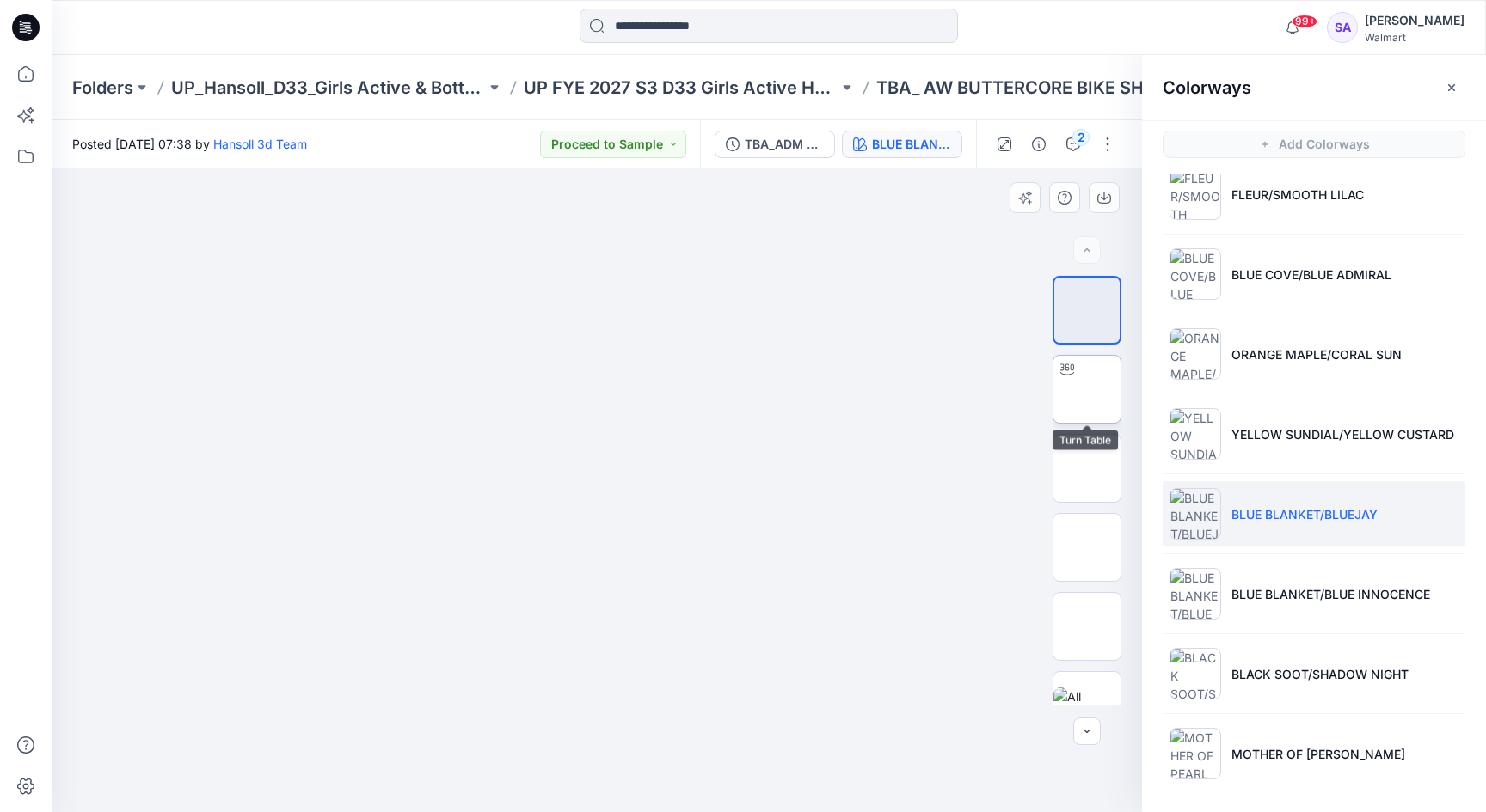
drag, startPoint x: 1078, startPoint y: 401, endPoint x: 1081, endPoint y: 384, distance: 17.3
click at [1087, 390] on img at bounding box center [1087, 390] width 0 height 0
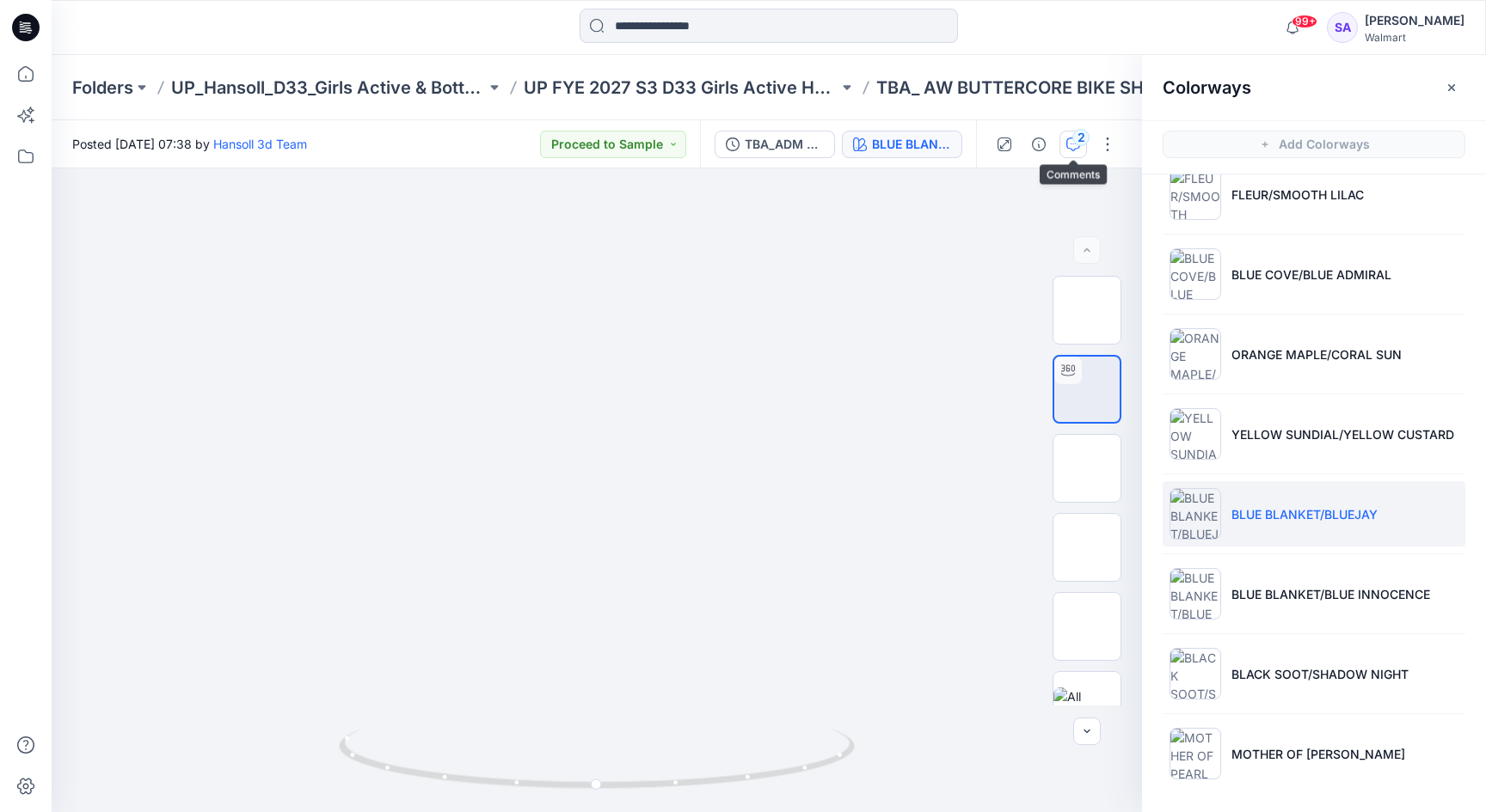
click at [1076, 141] on div "2" at bounding box center [1081, 138] width 18 height 18
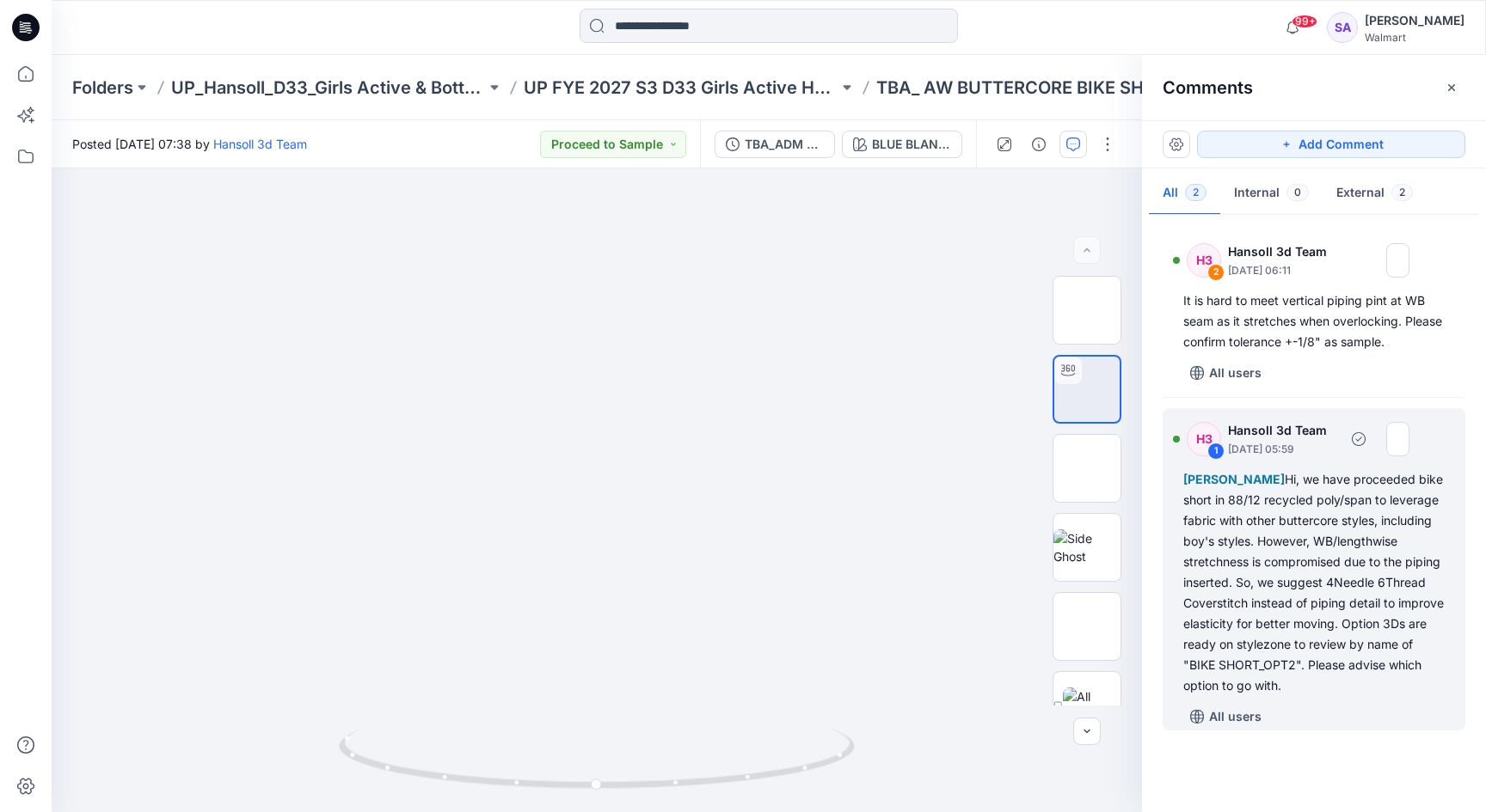
scroll to position [0, 0]
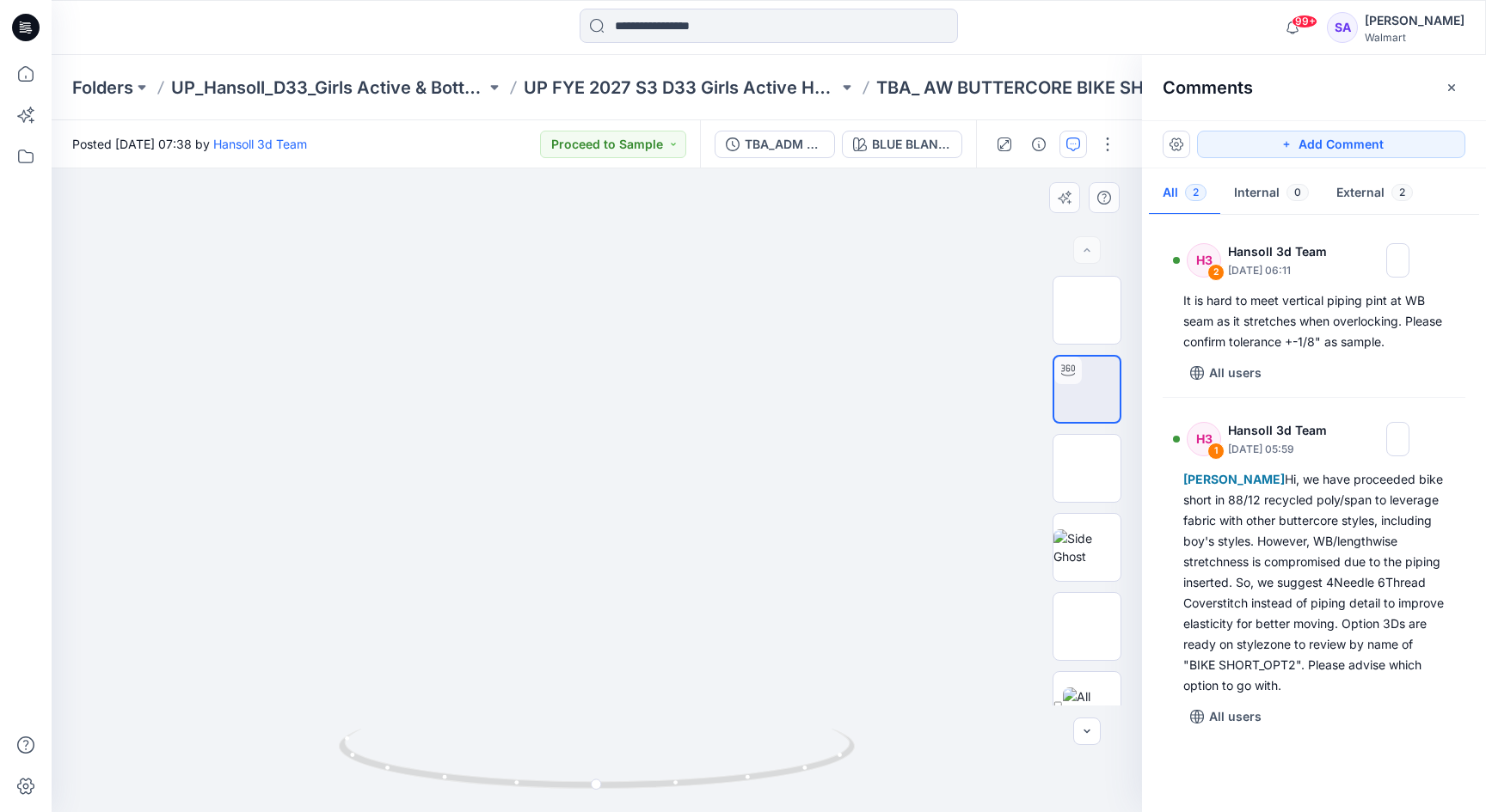
click at [903, 515] on div at bounding box center [597, 490] width 1091 height 644
drag, startPoint x: 653, startPoint y: 787, endPoint x: 701, endPoint y: 785, distance: 48.0
click at [701, 785] on icon at bounding box center [599, 761] width 520 height 64
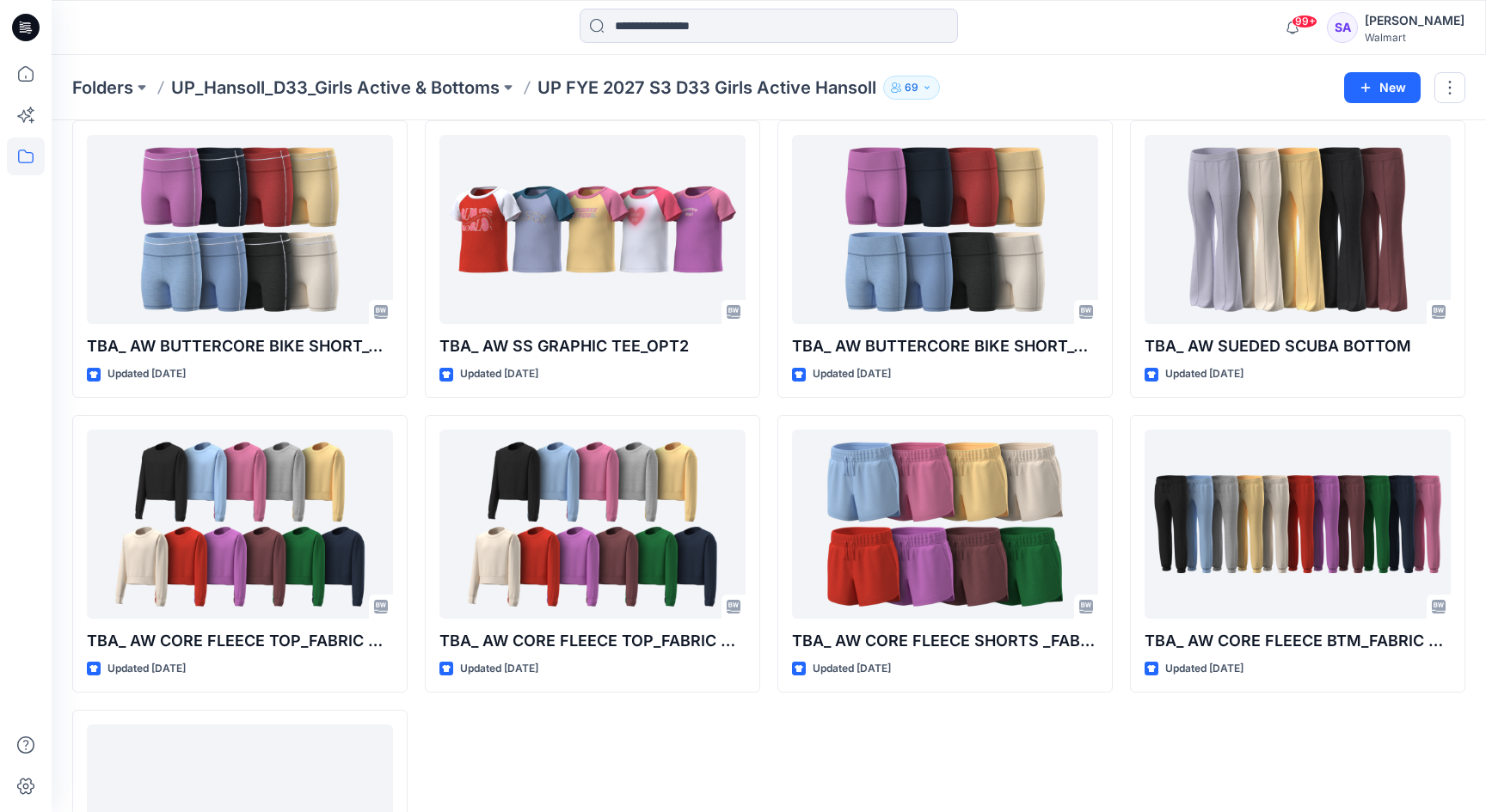
scroll to position [662, 0]
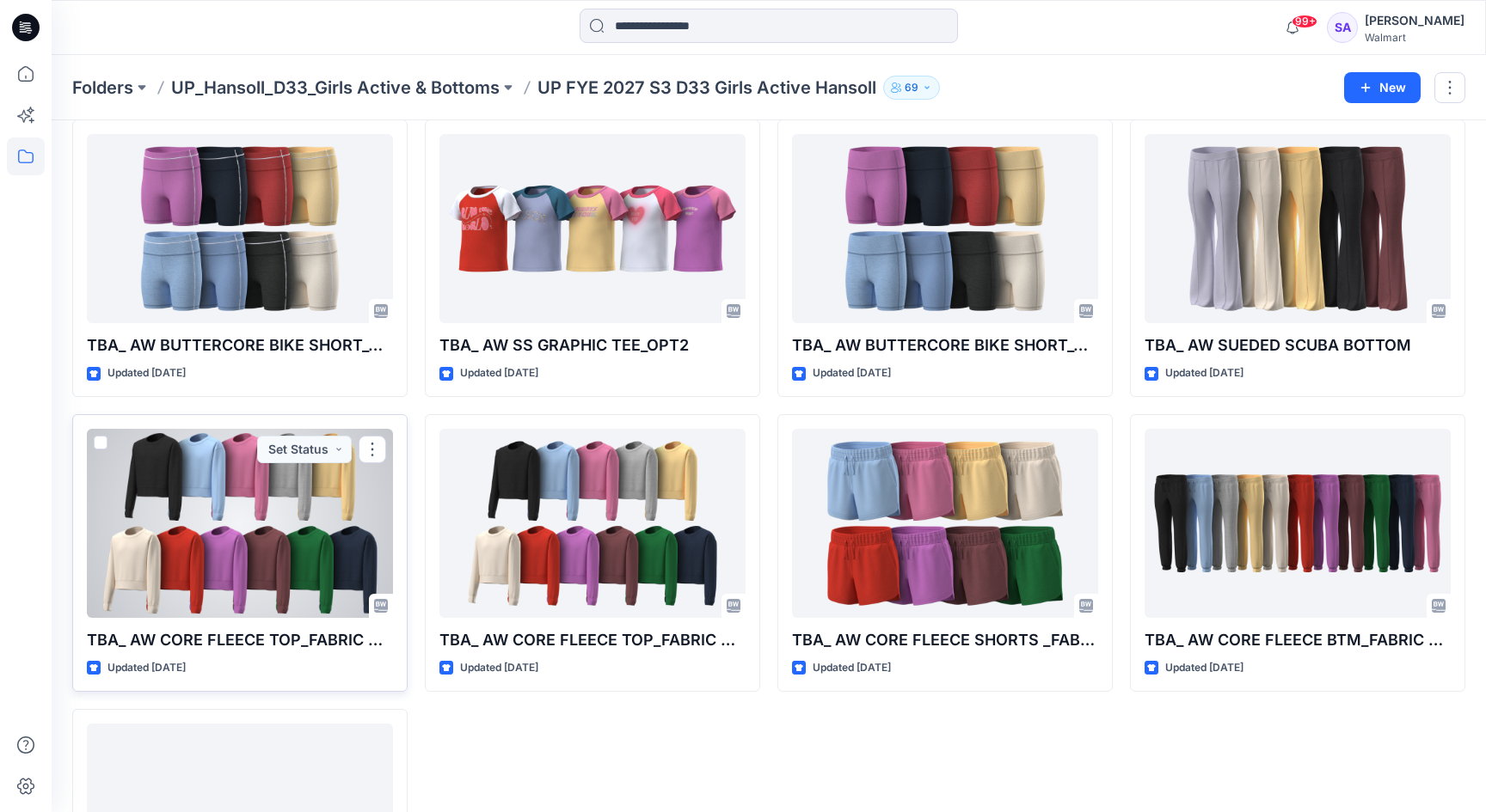
click at [331, 512] on div at bounding box center [240, 524] width 306 height 190
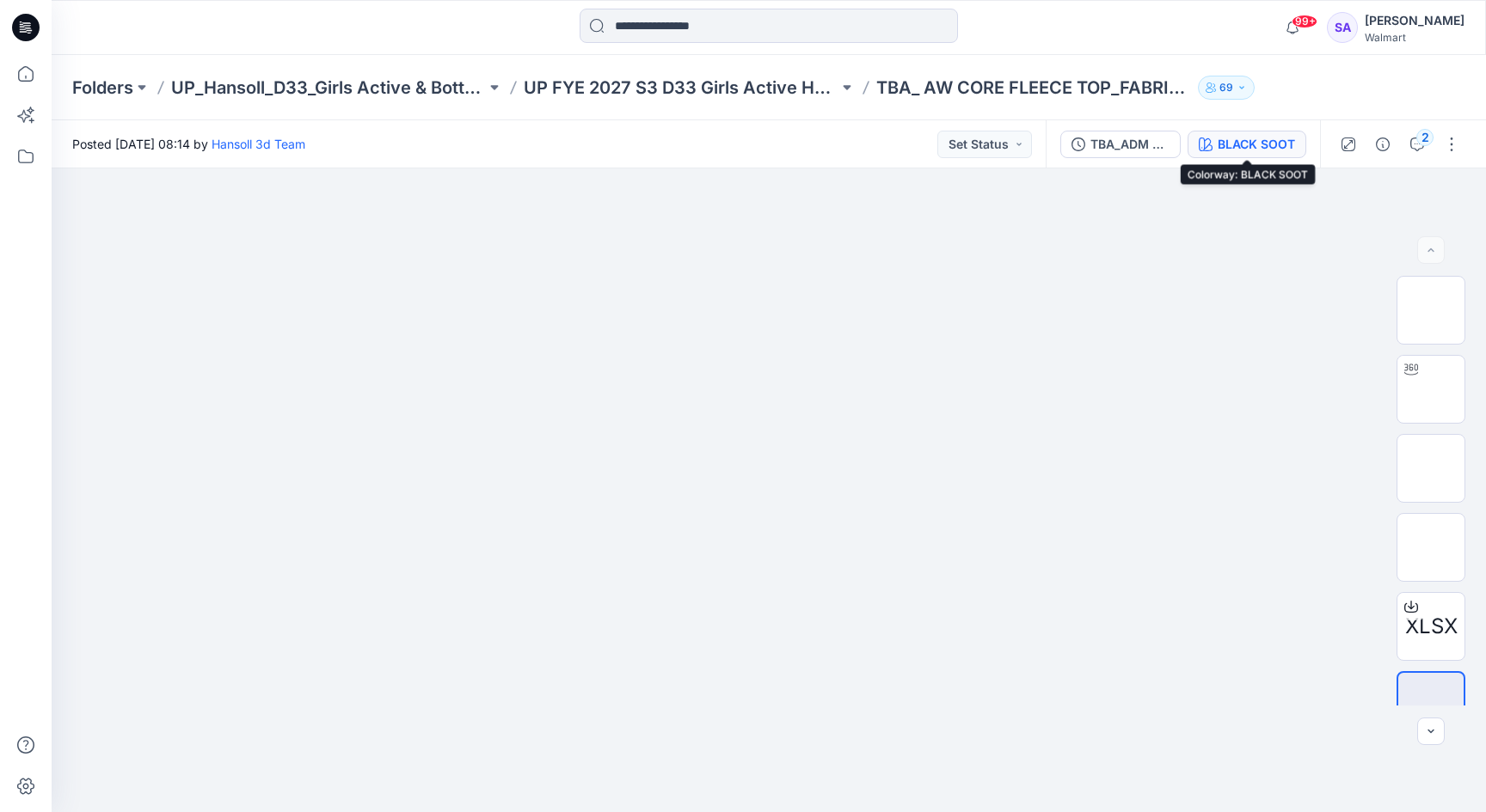
click at [1230, 141] on div "BLACK SOOT" at bounding box center [1256, 144] width 77 height 19
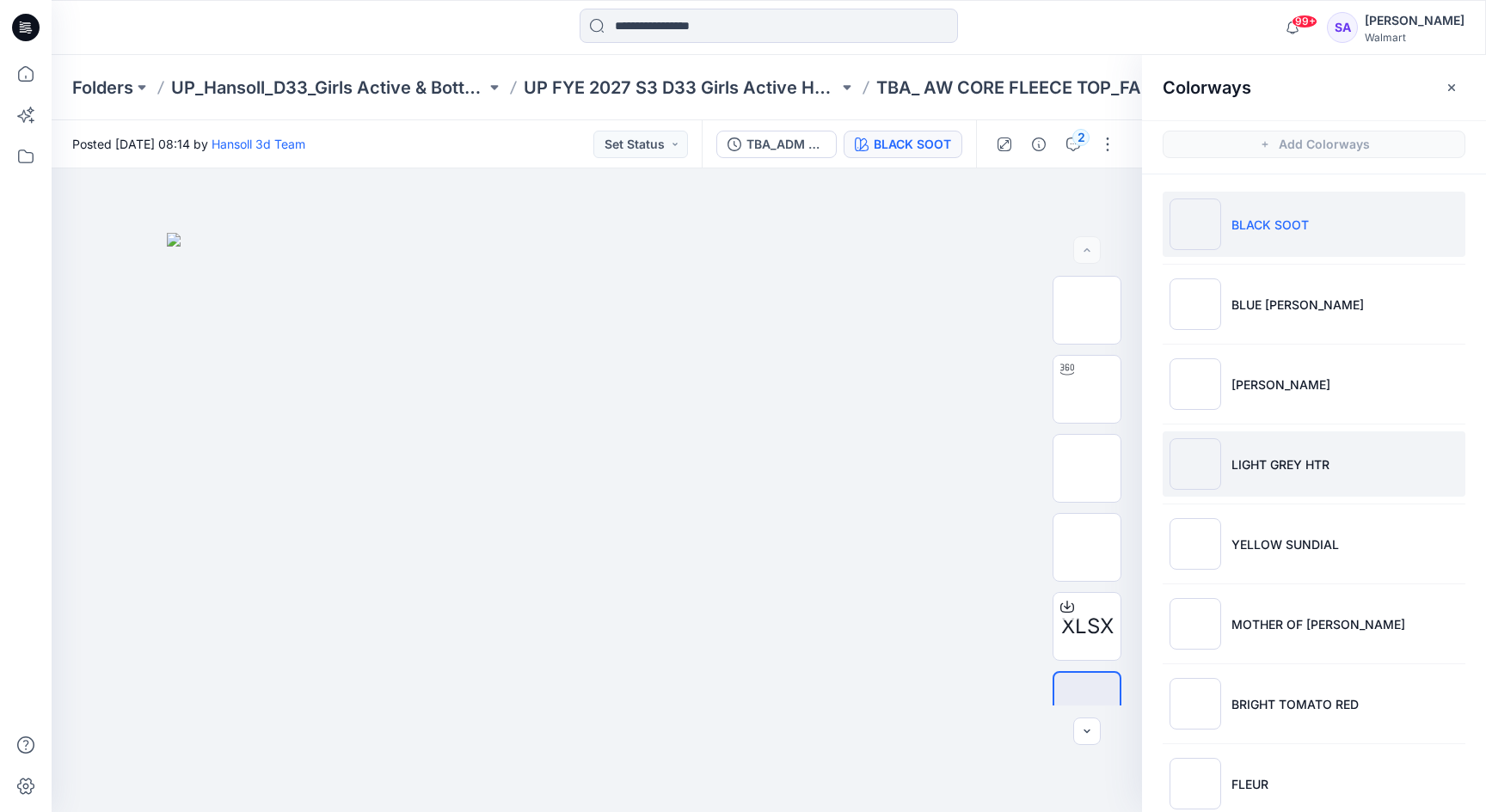
click at [1259, 451] on li "LIGHT GREY HTR" at bounding box center [1314, 464] width 303 height 65
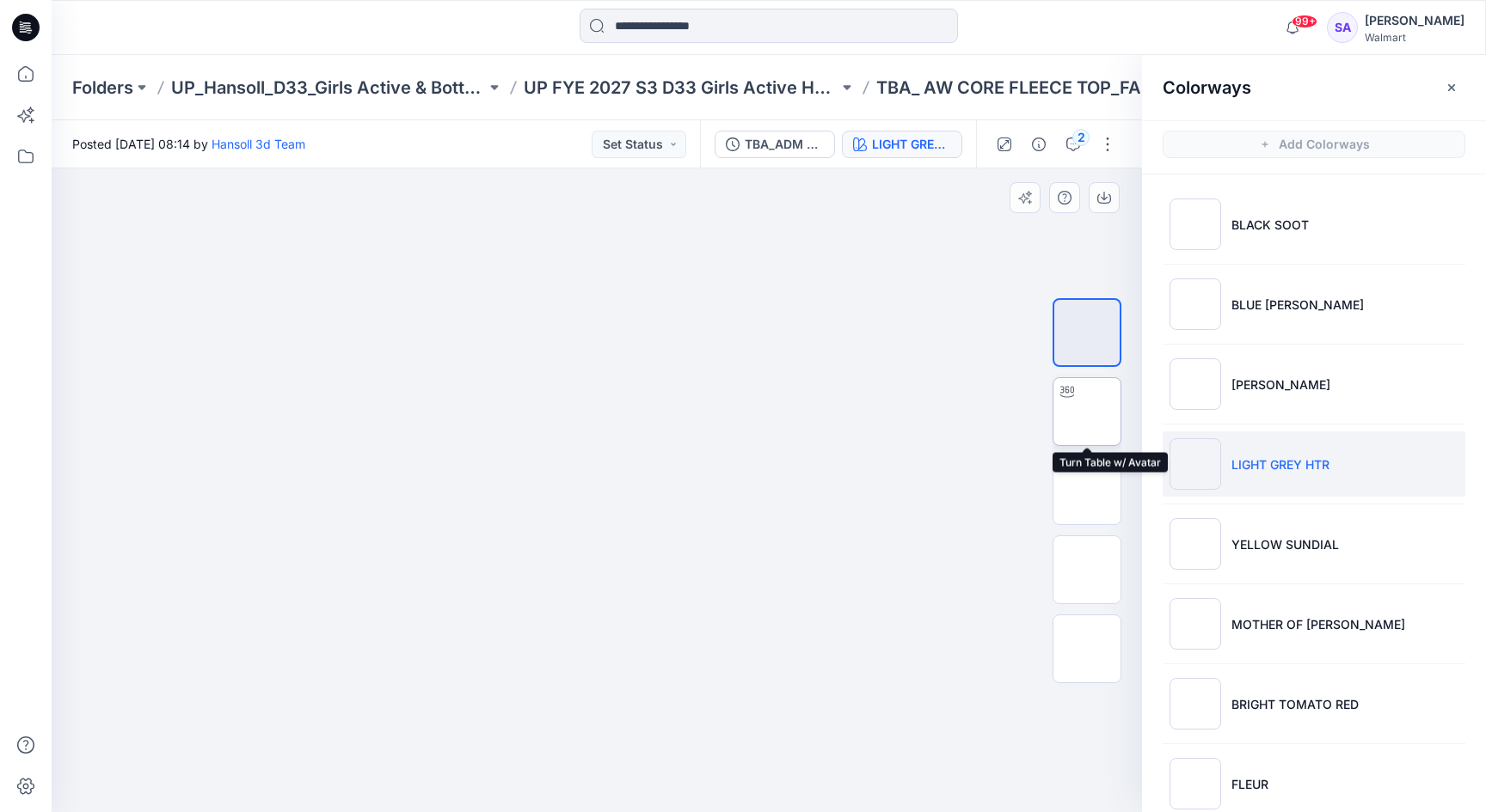
click at [1087, 411] on img at bounding box center [1087, 411] width 0 height 0
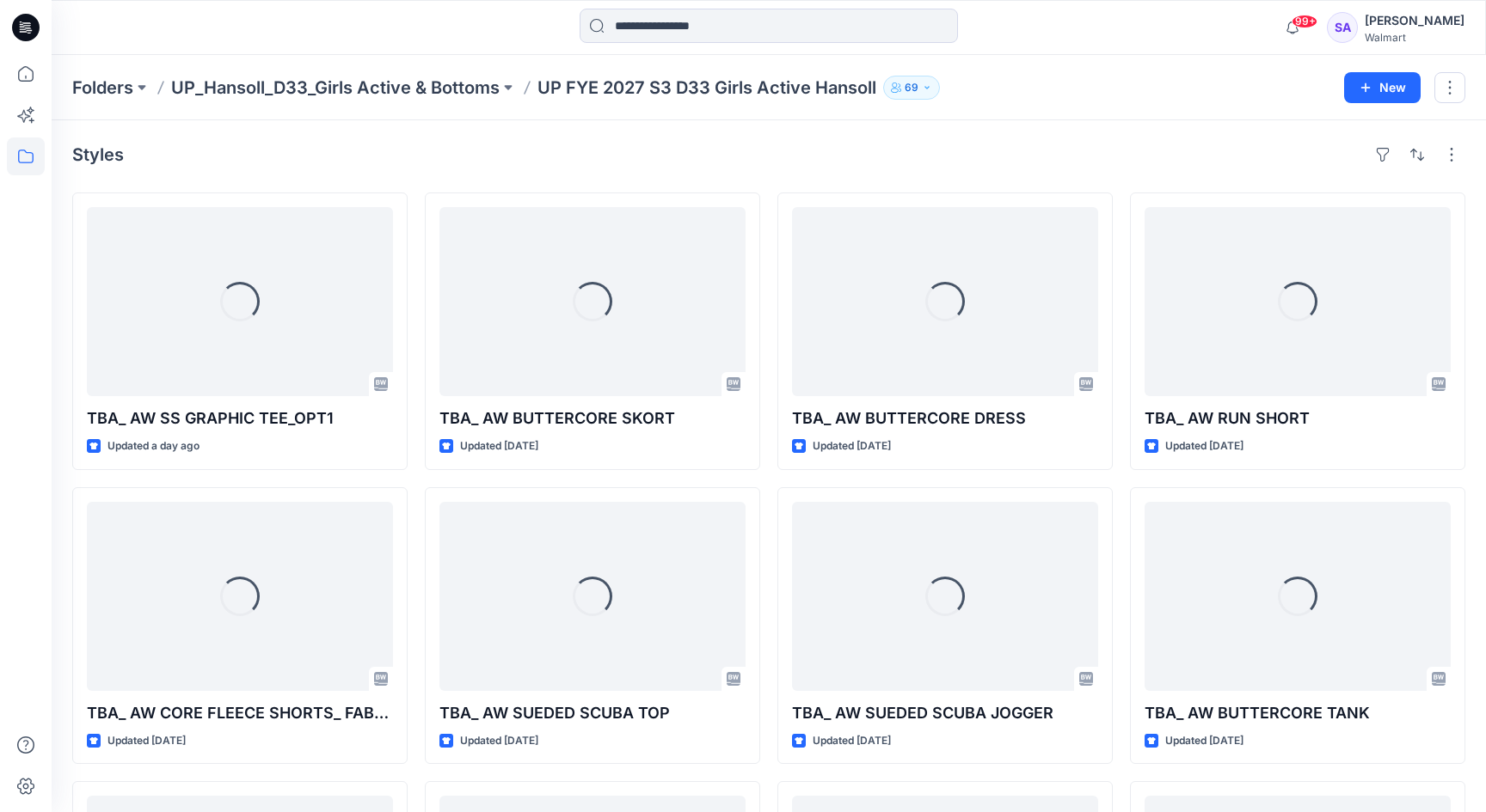
scroll to position [662, 0]
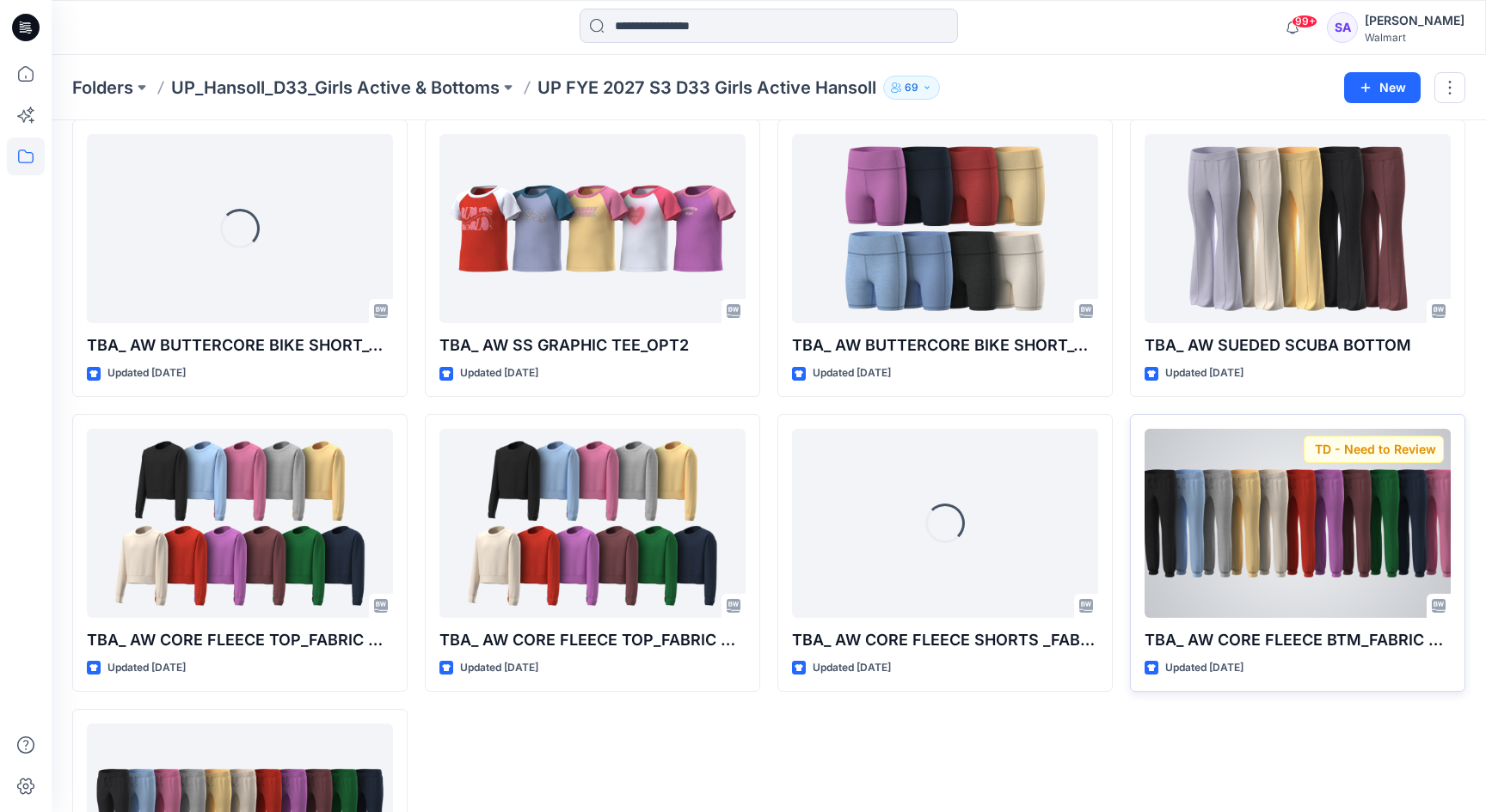
click at [1252, 516] on div at bounding box center [1297, 524] width 306 height 190
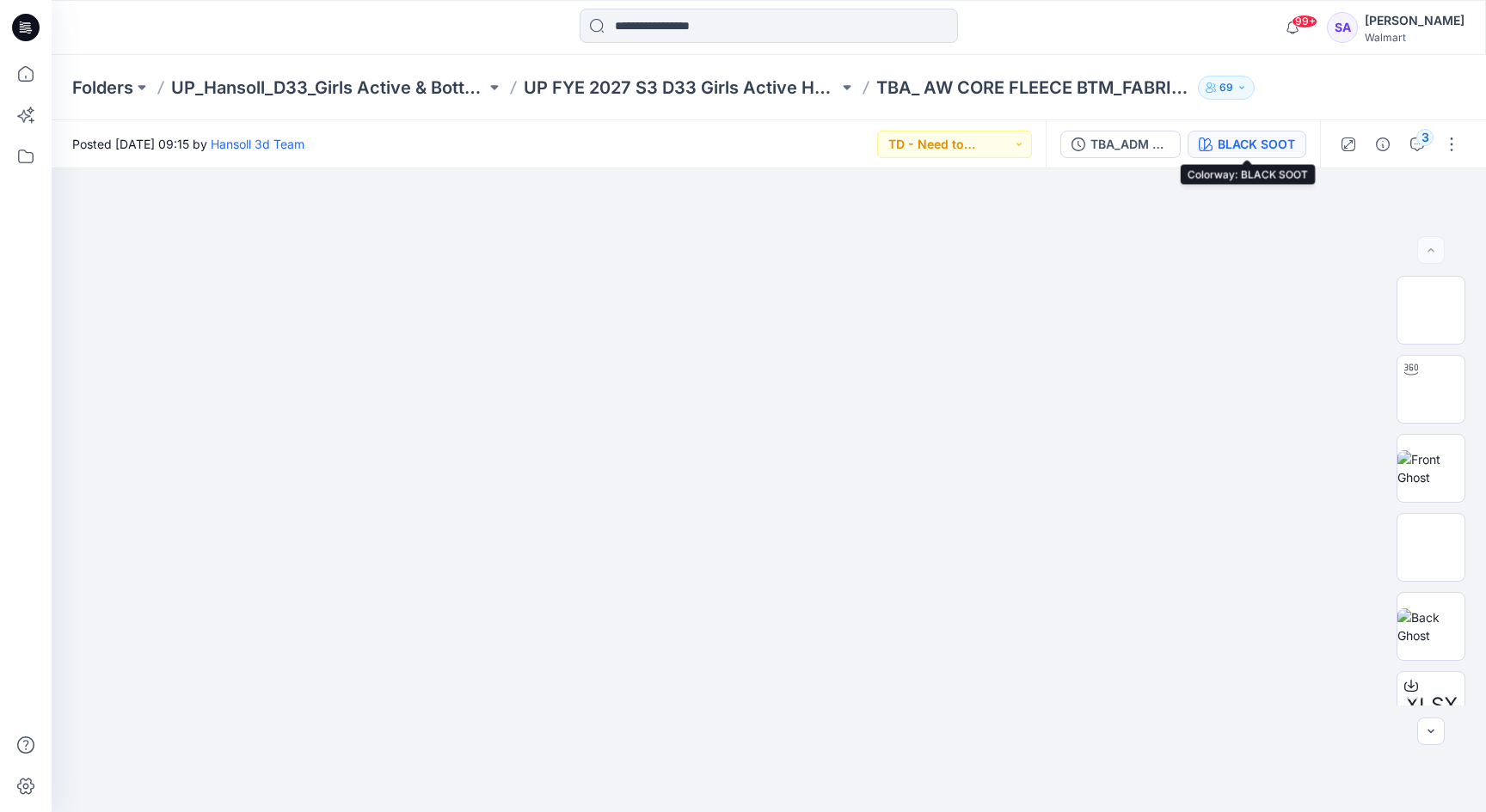
click at [1231, 150] on div "BLACK SOOT" at bounding box center [1256, 144] width 77 height 19
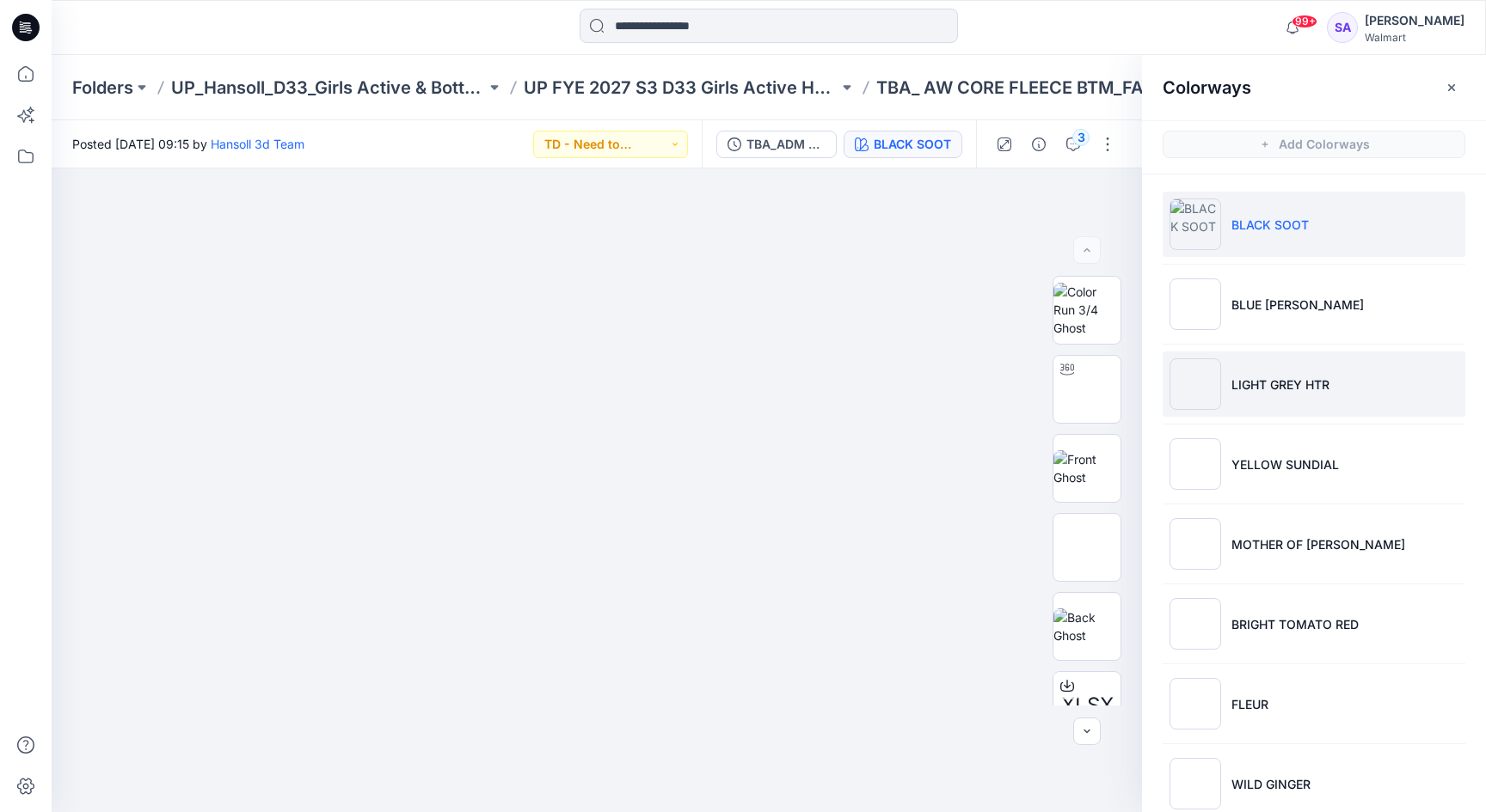
click at [1320, 382] on p "LIGHT GREY HTR" at bounding box center [1281, 384] width 98 height 18
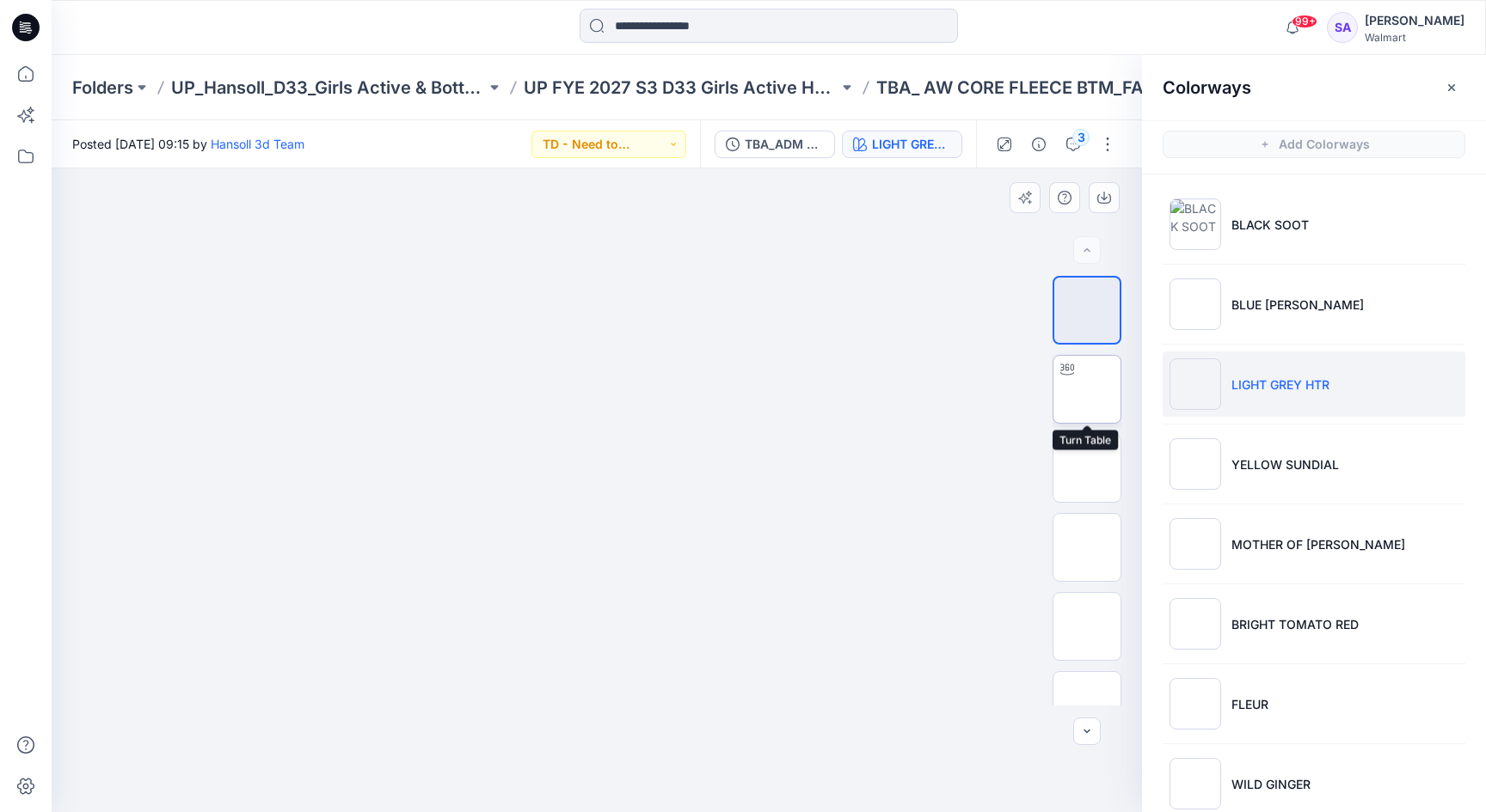
click at [1087, 390] on img at bounding box center [1087, 390] width 0 height 0
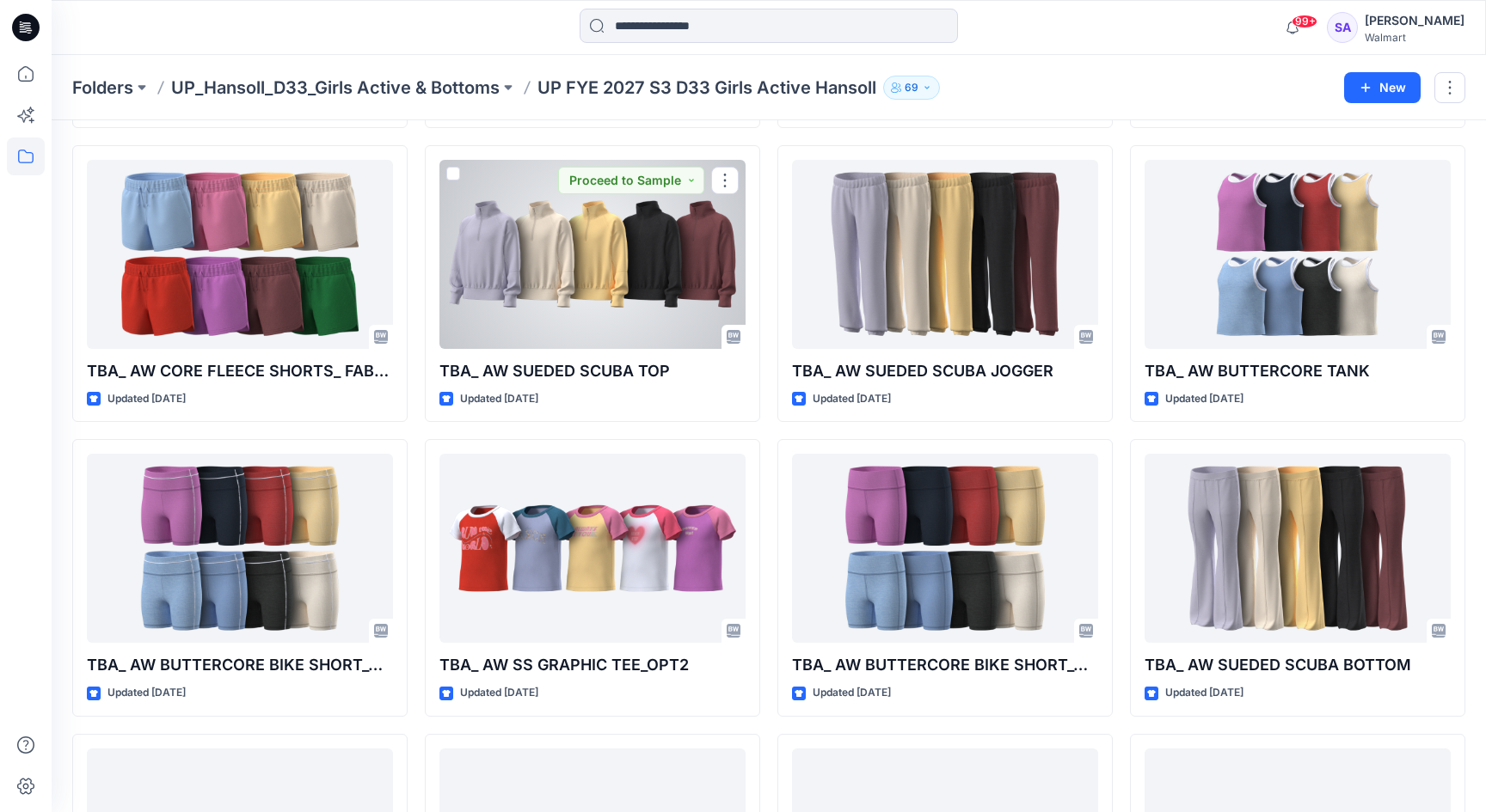
scroll to position [183, 0]
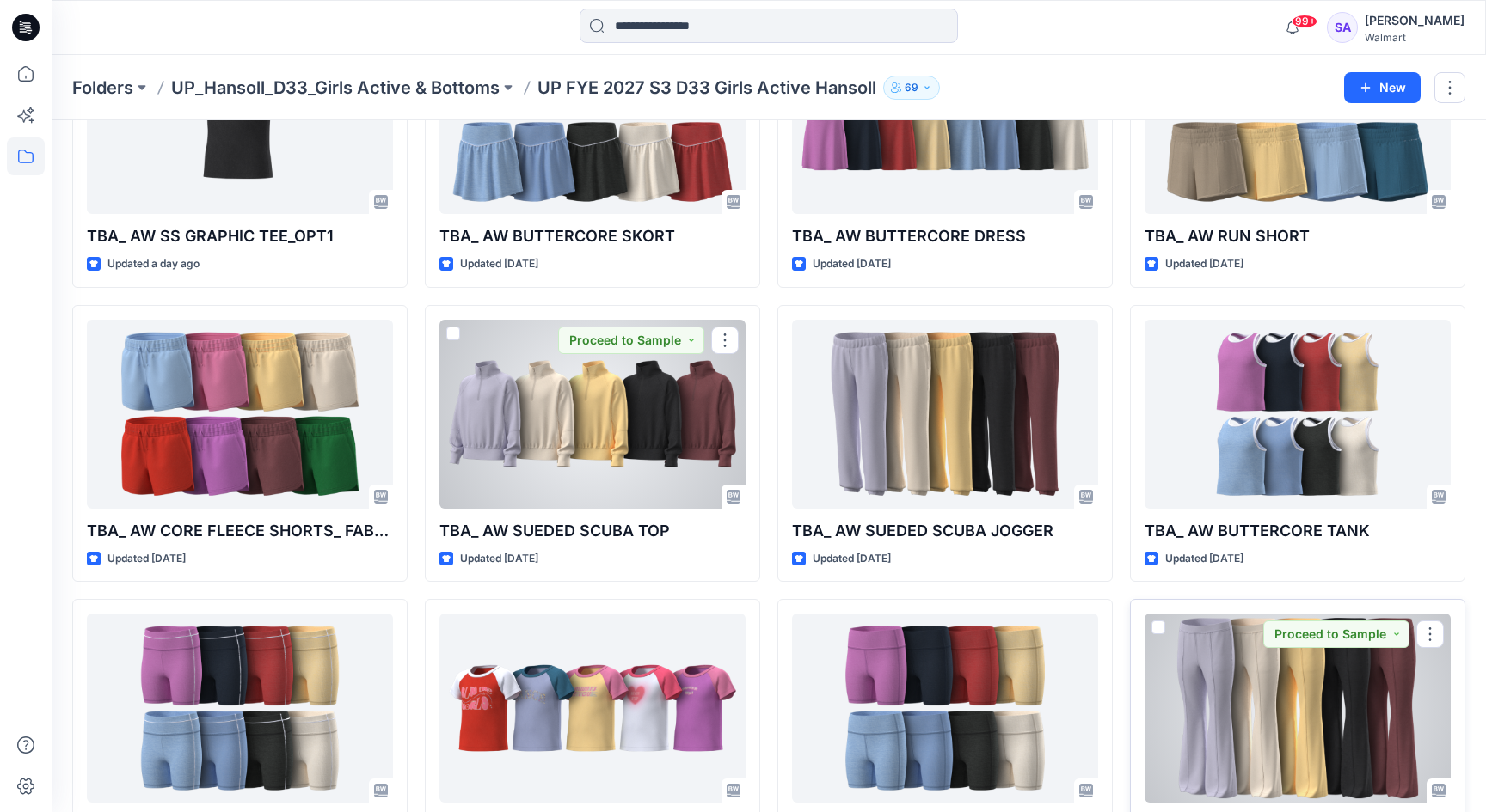
click at [1200, 671] on div at bounding box center [1297, 708] width 306 height 190
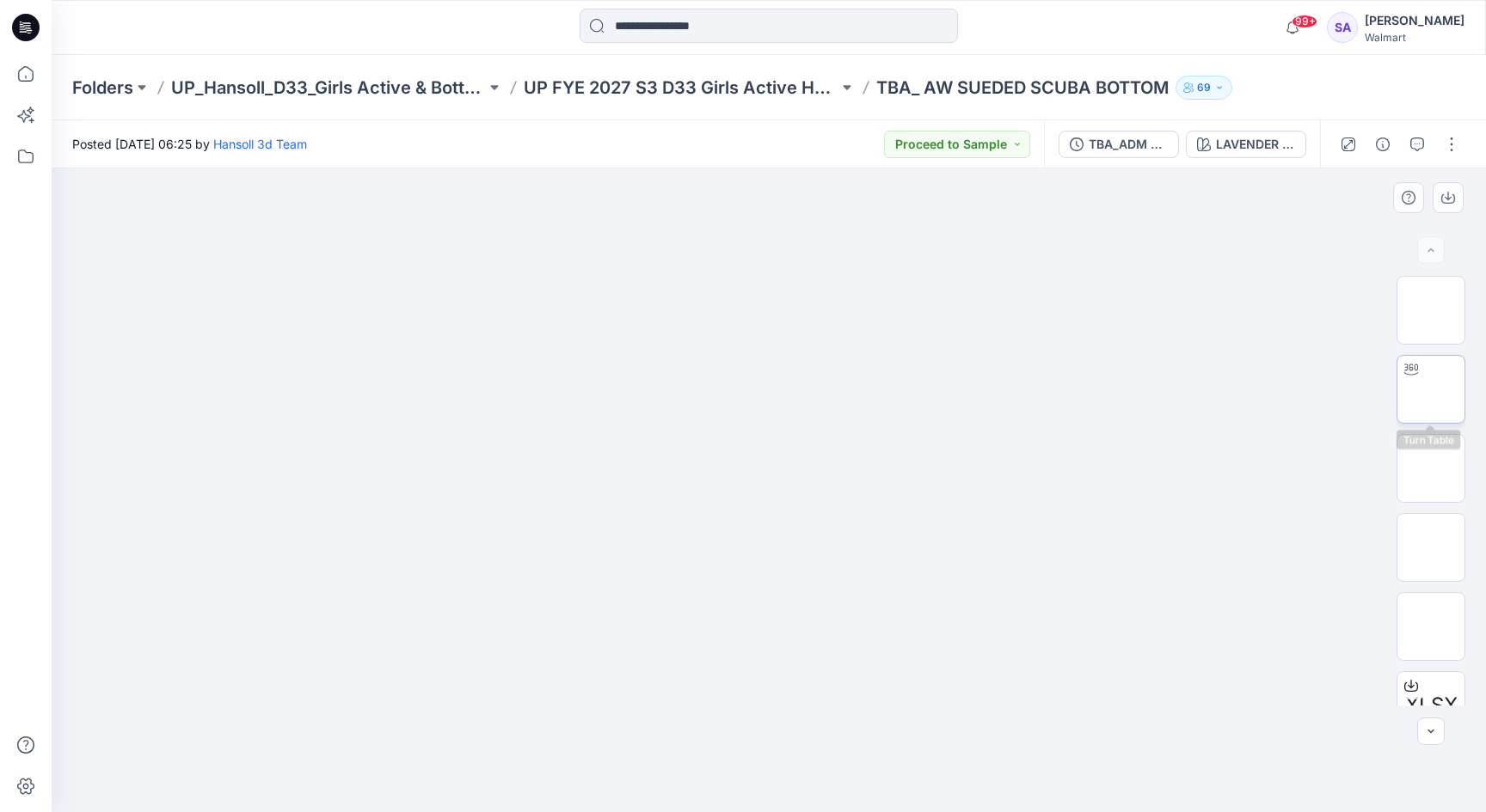
click at [1431, 390] on img at bounding box center [1431, 390] width 0 height 0
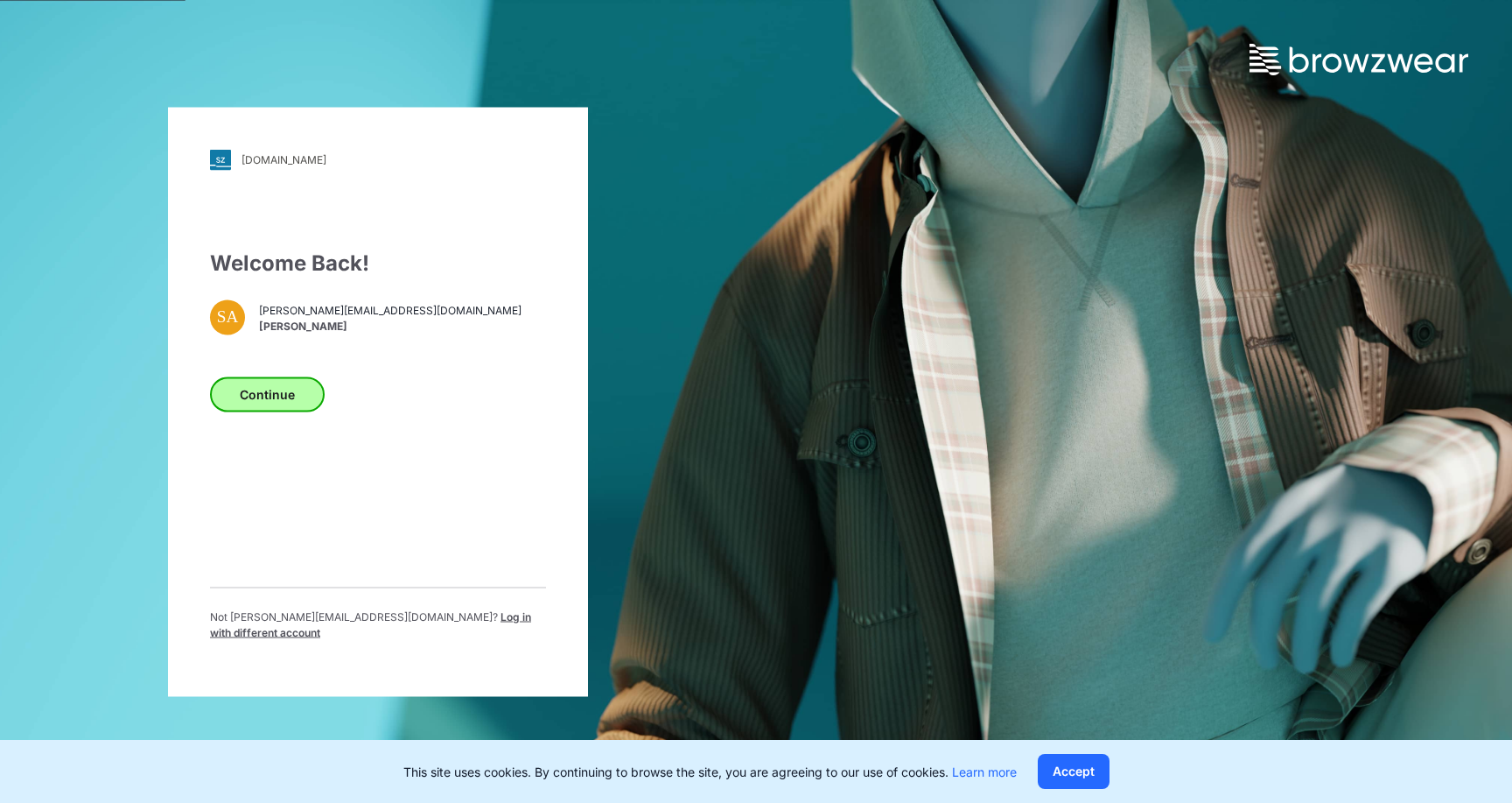
click at [266, 397] on button "Continue" at bounding box center [267, 393] width 114 height 35
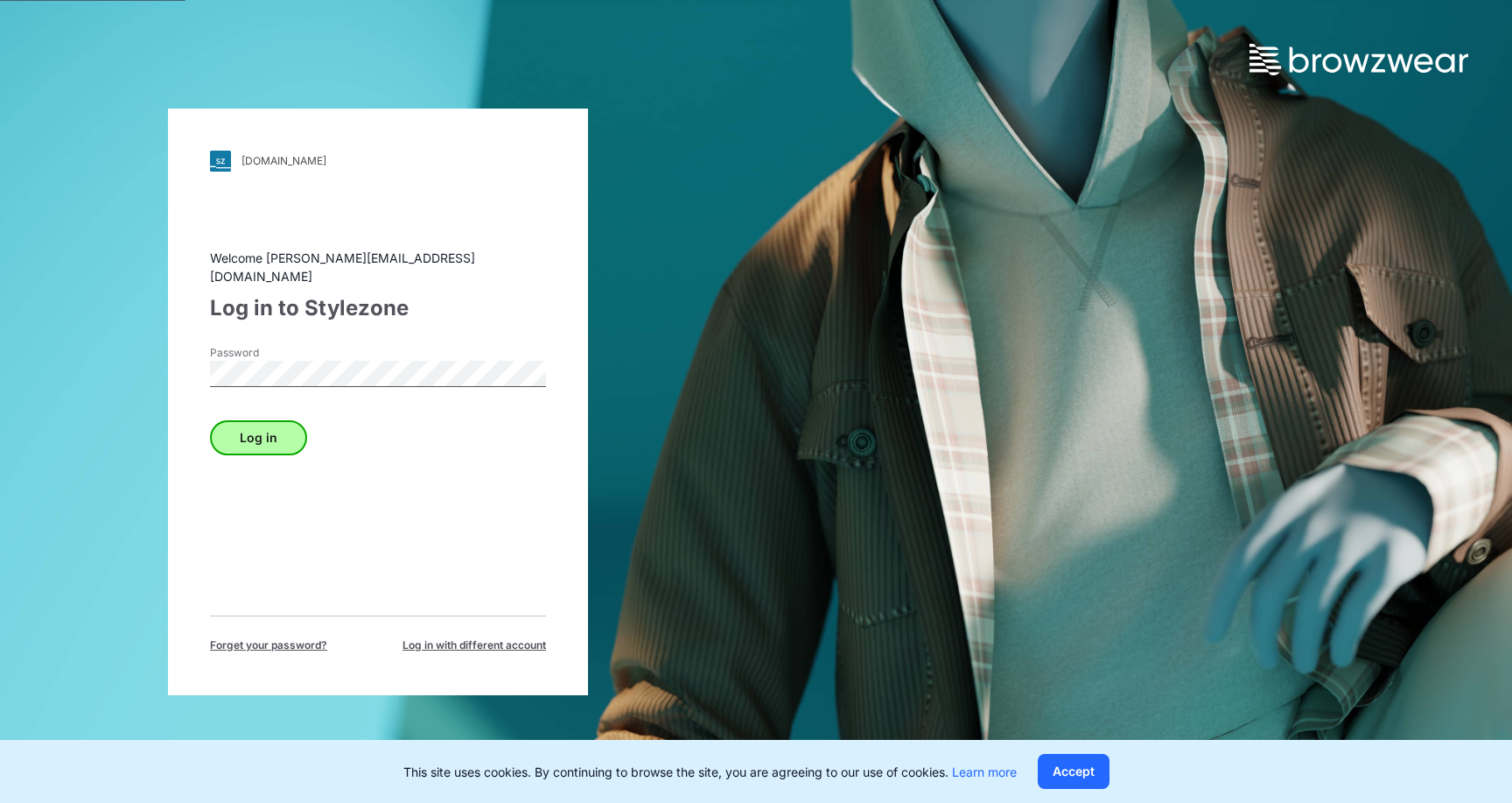
click at [259, 439] on button "Log in" at bounding box center [259, 437] width 97 height 35
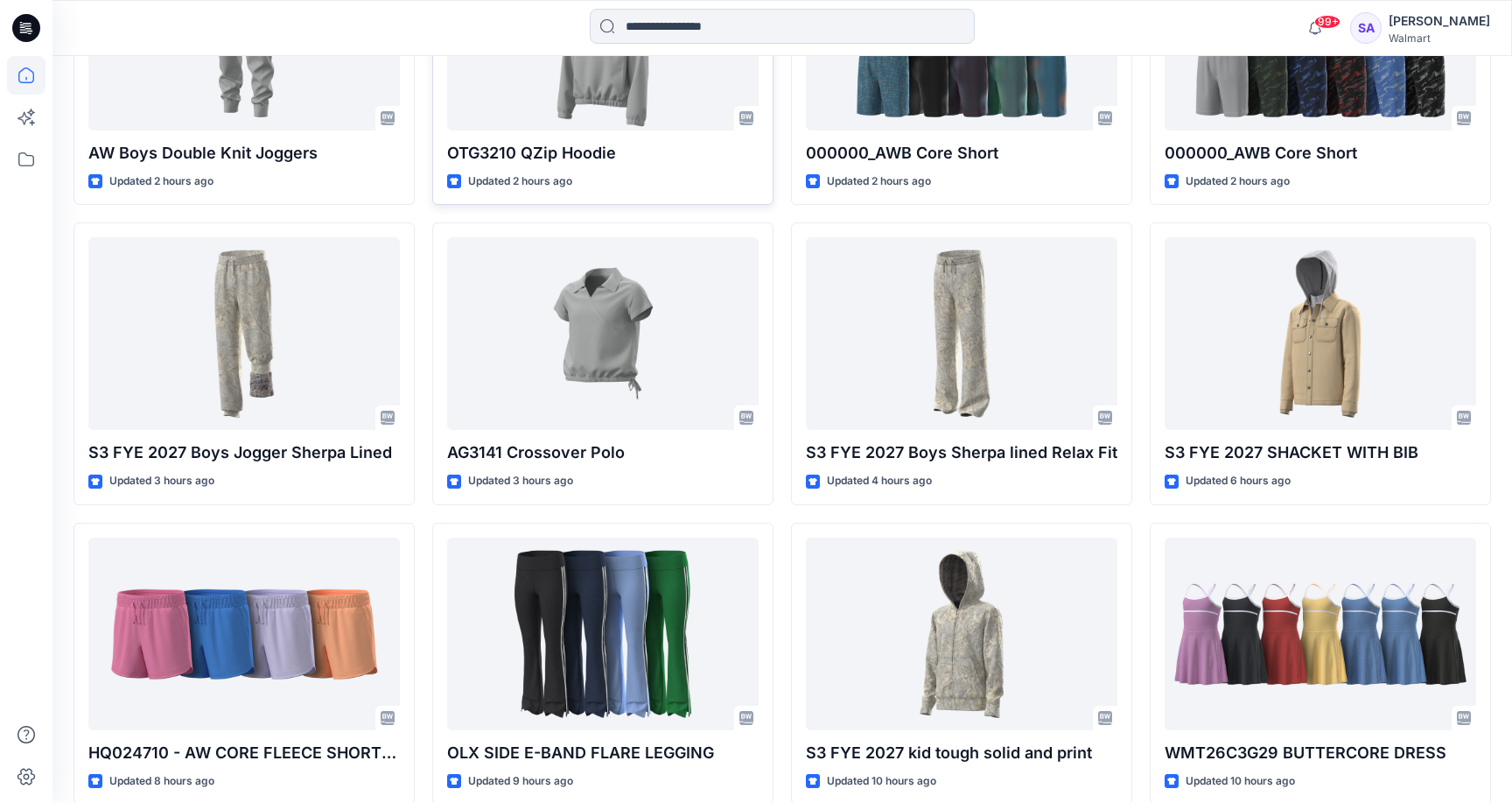
scroll to position [655, 0]
